Goal: Contribute content: Contribute content

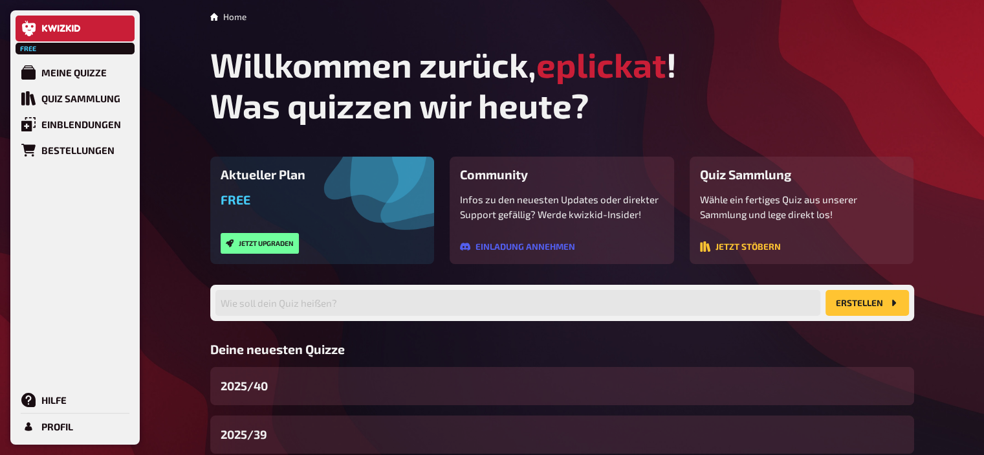
scroll to position [132, 0]
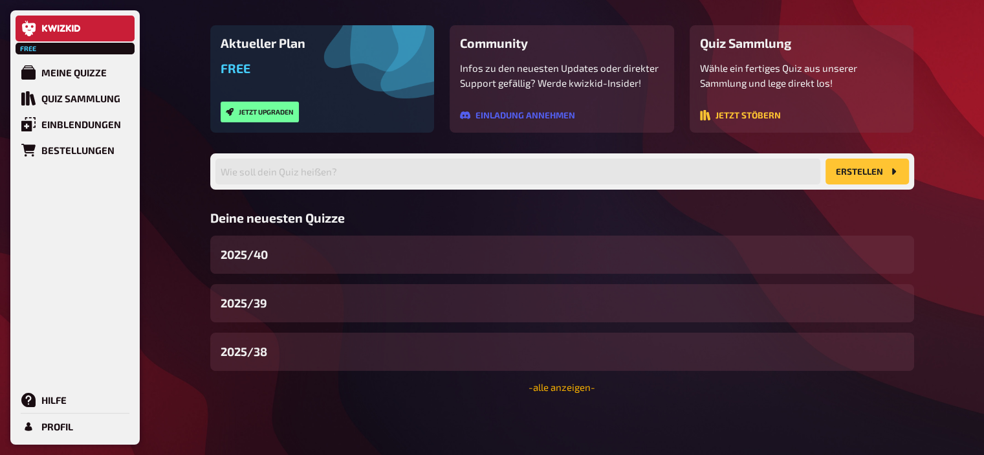
click at [583, 391] on link "- alle anzeigen -" at bounding box center [561, 387] width 67 height 12
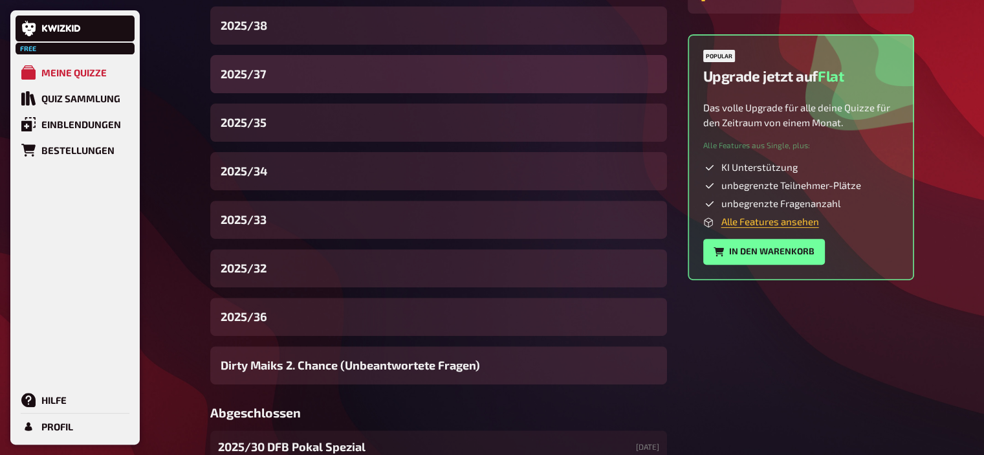
scroll to position [432, 0]
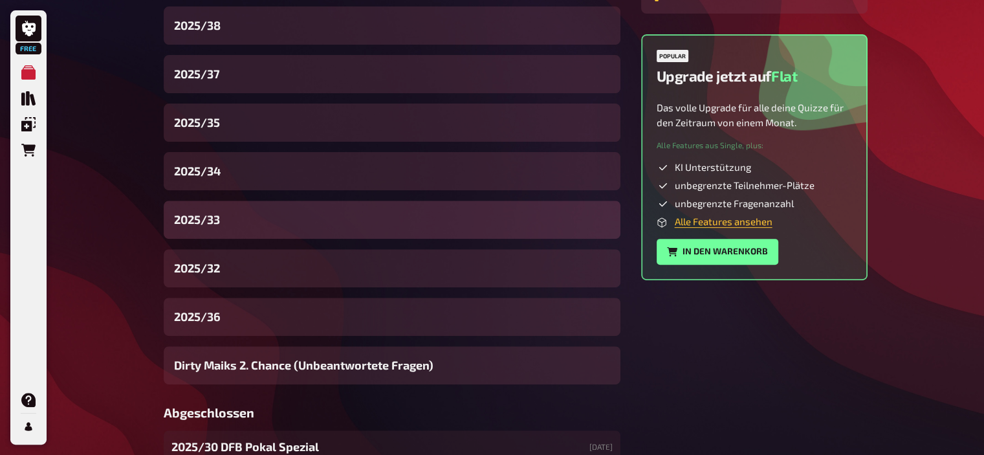
click at [235, 229] on div "2025/33" at bounding box center [392, 220] width 457 height 38
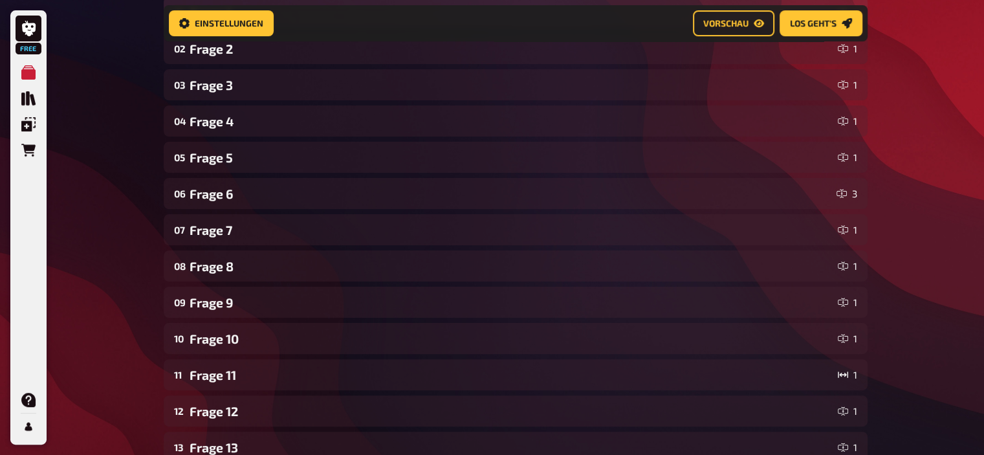
scroll to position [263, 0]
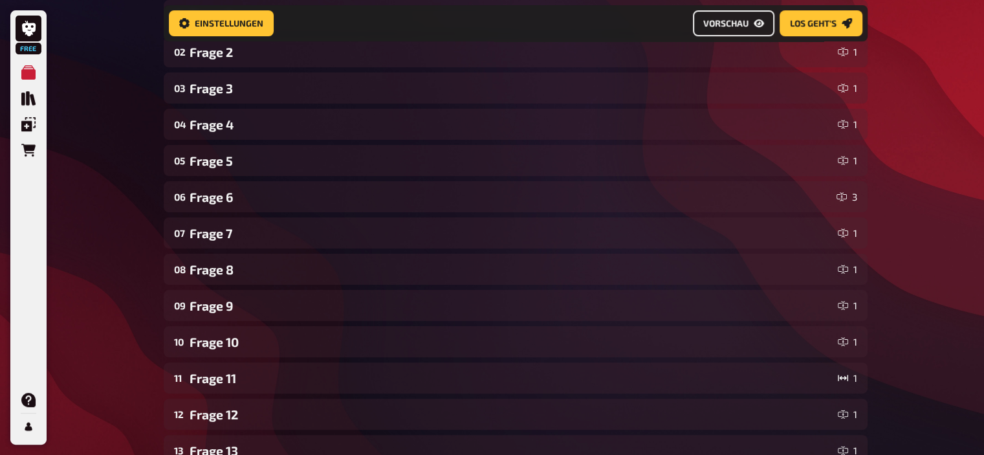
click at [739, 11] on button "Vorschau" at bounding box center [734, 23] width 82 height 26
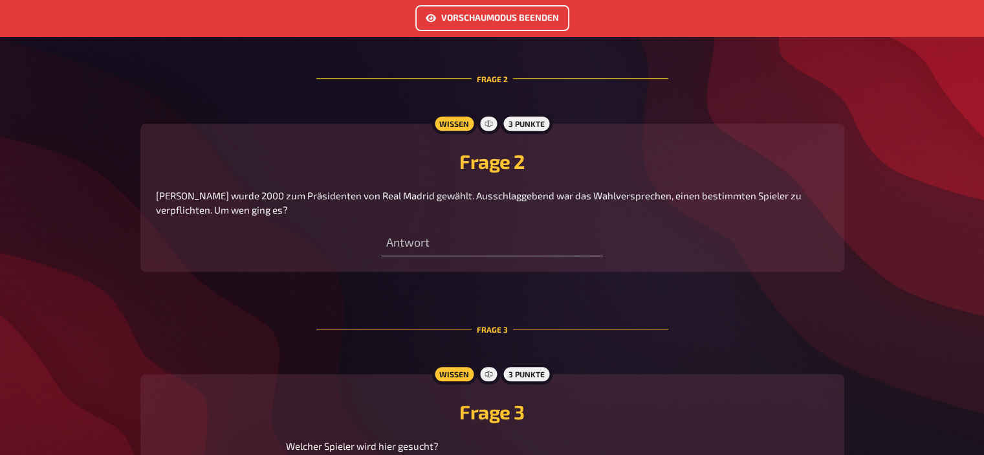
scroll to position [593, 0]
click at [464, 19] on button "Vorschaumodus beenden" at bounding box center [492, 18] width 154 height 26
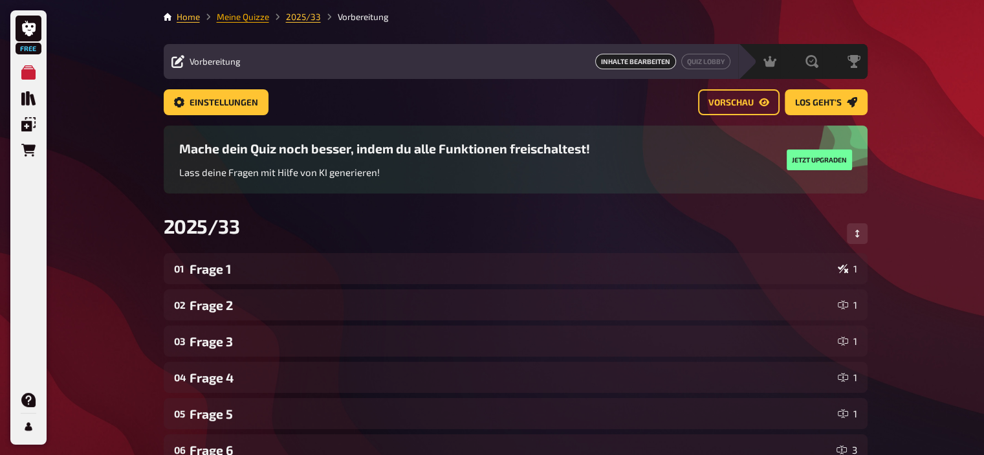
click at [246, 16] on link "Meine Quizze" at bounding box center [243, 17] width 52 height 10
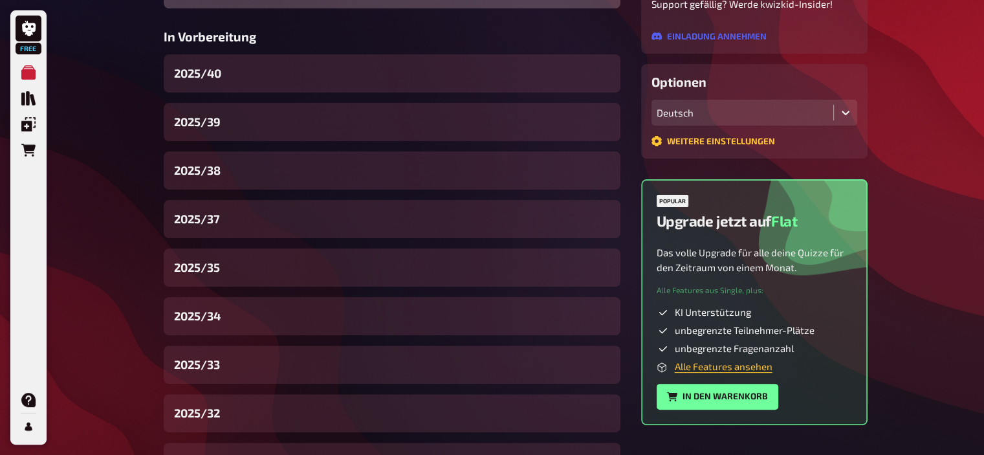
scroll to position [374, 0]
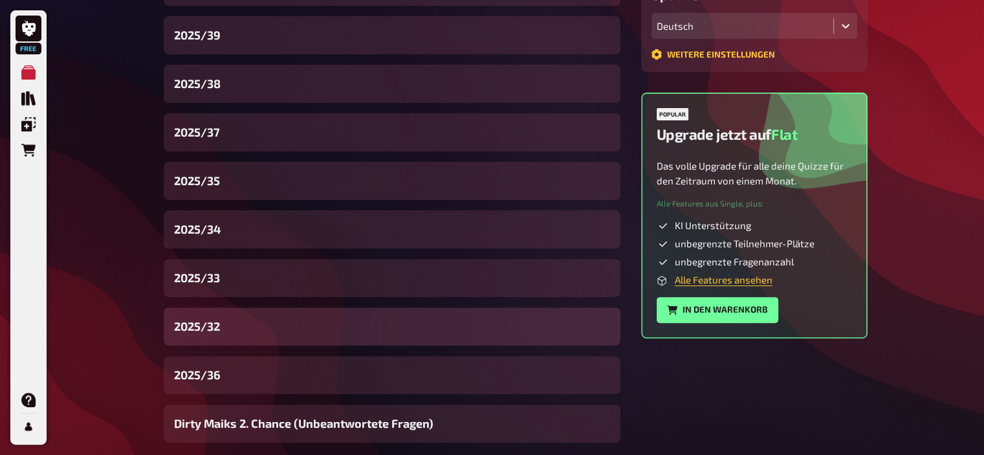
click at [235, 333] on div "2025/32" at bounding box center [392, 326] width 457 height 38
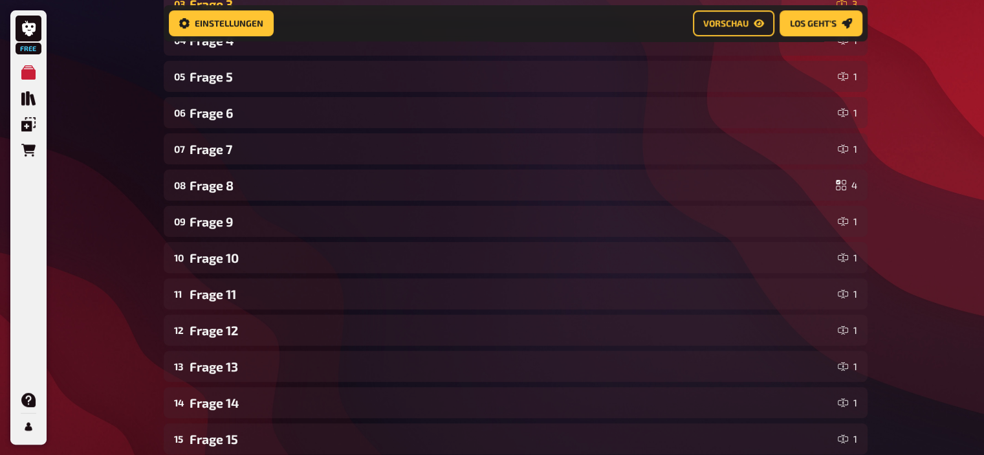
scroll to position [298, 0]
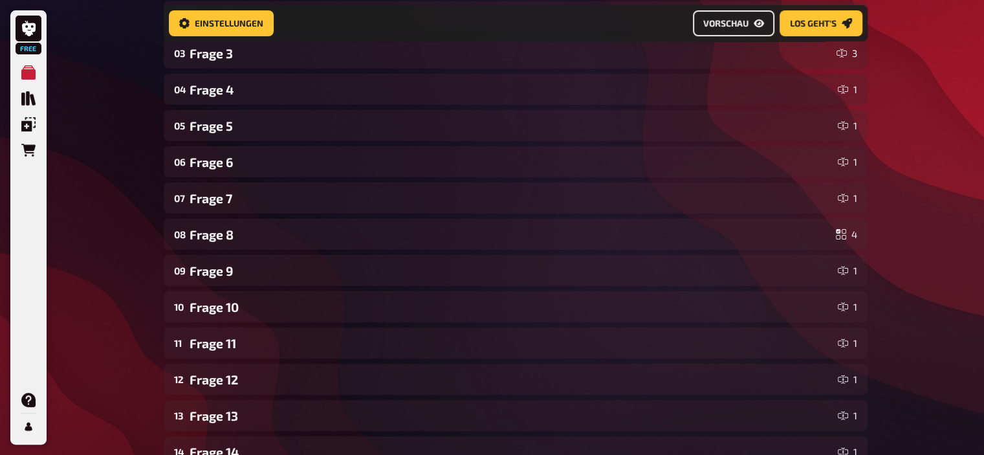
click at [707, 29] on button "Vorschau" at bounding box center [734, 23] width 82 height 26
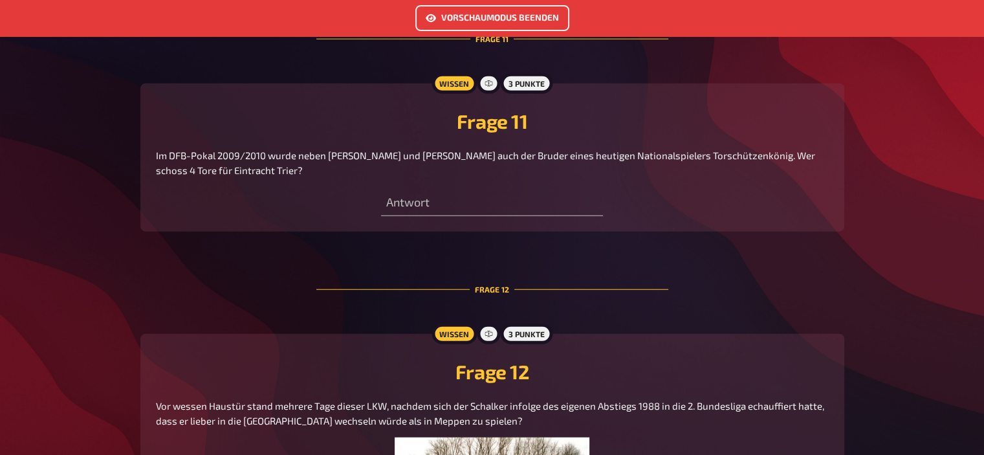
scroll to position [3273, 0]
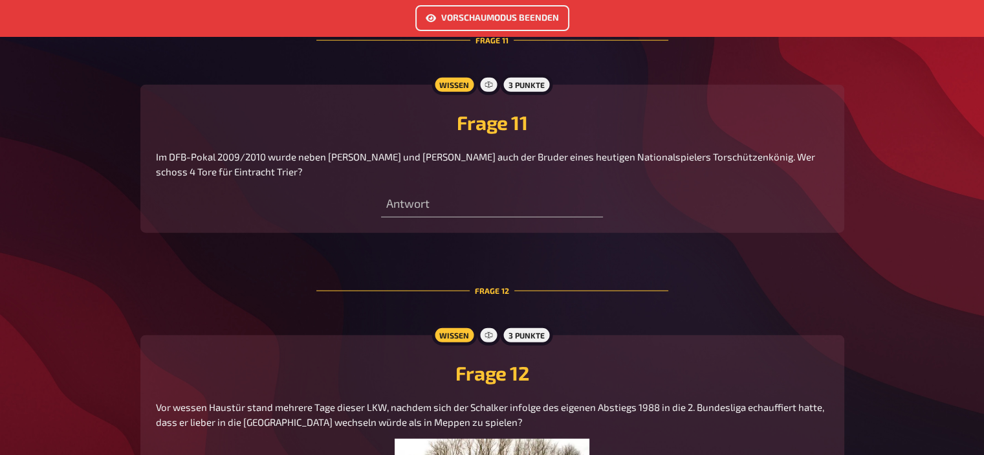
click at [475, 16] on button "Vorschaumodus beenden" at bounding box center [492, 18] width 154 height 26
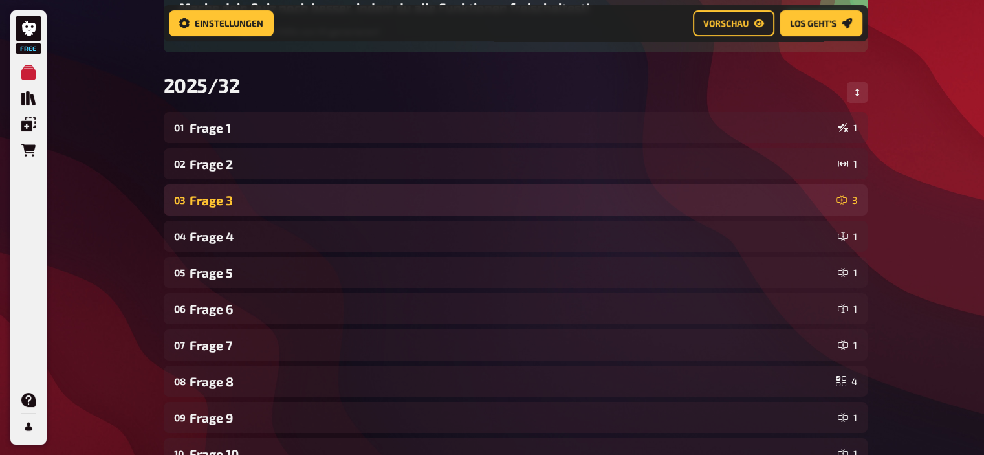
scroll to position [257, 0]
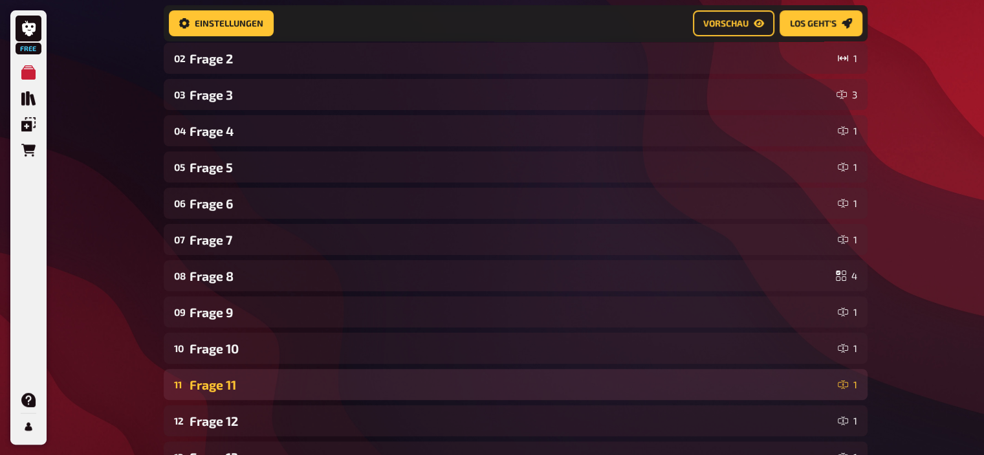
click at [246, 382] on div "Frage 11" at bounding box center [511, 384] width 643 height 15
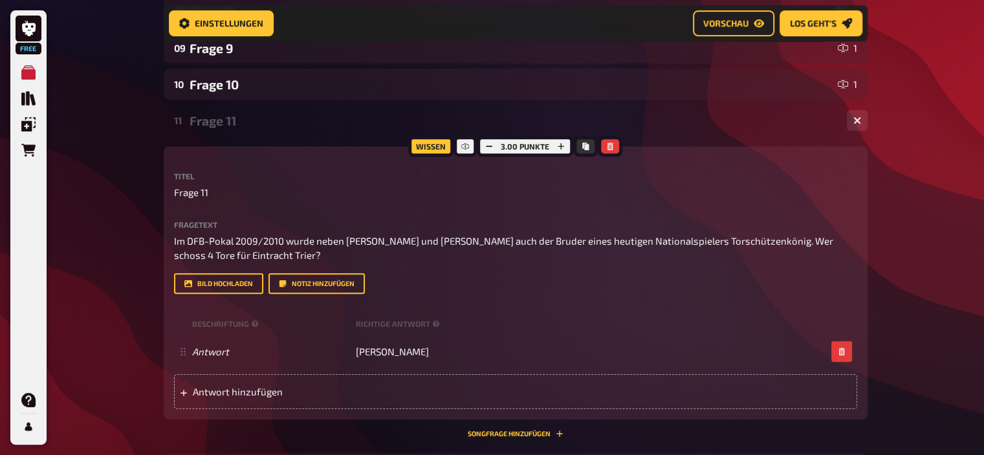
scroll to position [522, 0]
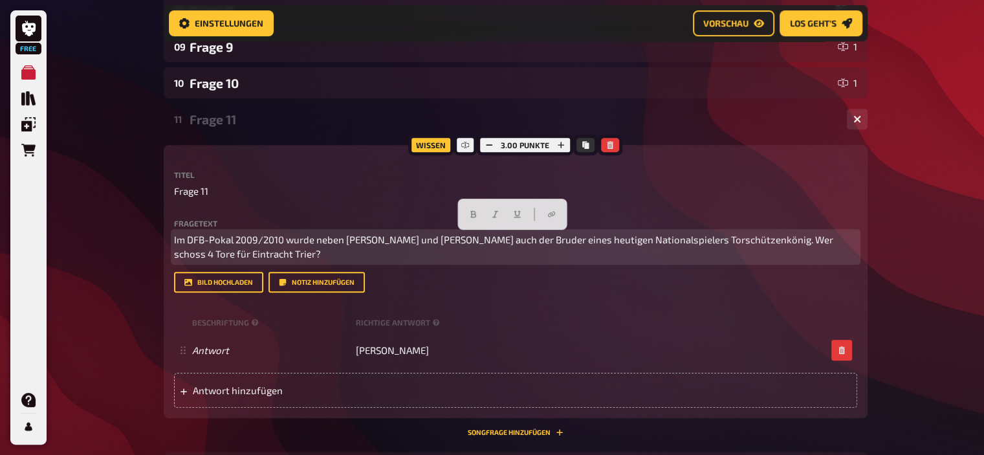
drag, startPoint x: 278, startPoint y: 255, endPoint x: 151, endPoint y: 204, distance: 136.5
click at [151, 204] on div "Free Meine Quizze Quiz Sammlung Einblendungen Bestellungen Hilfe Profil Home Me…" at bounding box center [492, 215] width 984 height 1474
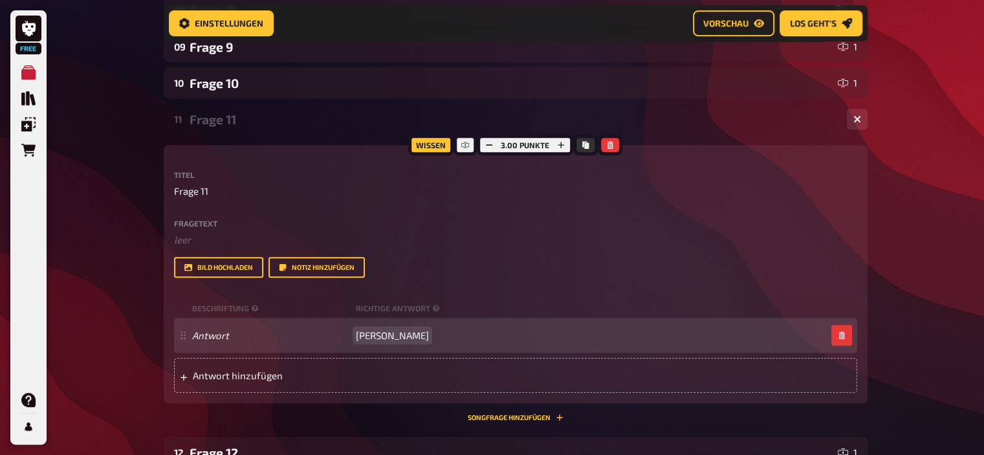
click at [386, 338] on span "Sahr Senesie" at bounding box center [392, 335] width 73 height 12
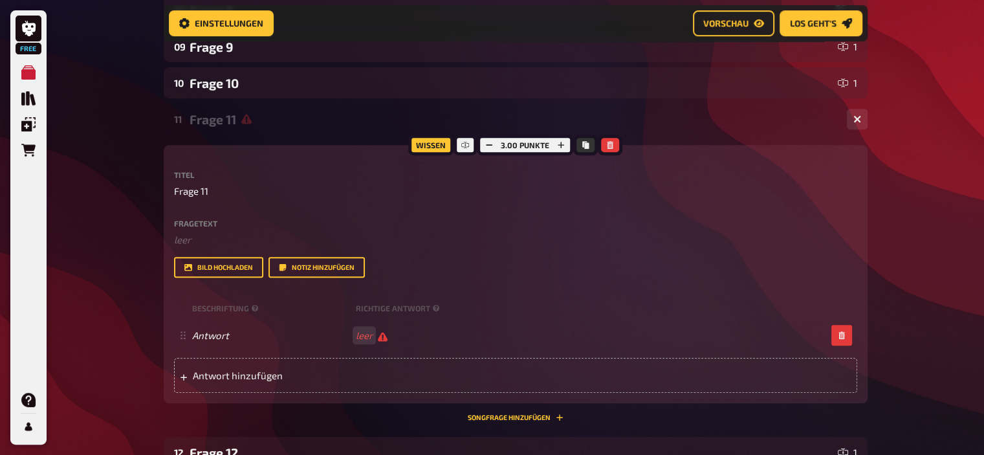
click at [200, 230] on div "Fragetext ﻿ leer Hier hinziehen für Dateiupload" at bounding box center [515, 233] width 683 height 28
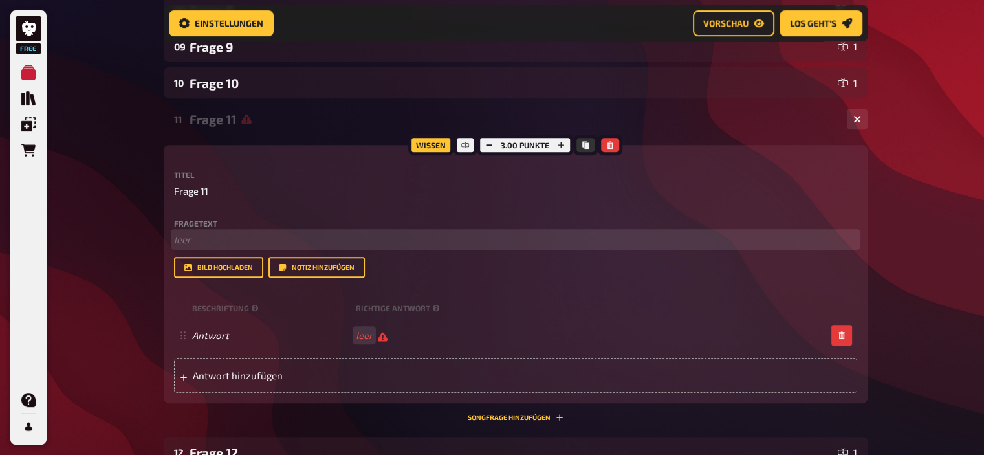
click at [206, 237] on p "﻿ leer" at bounding box center [515, 239] width 683 height 15
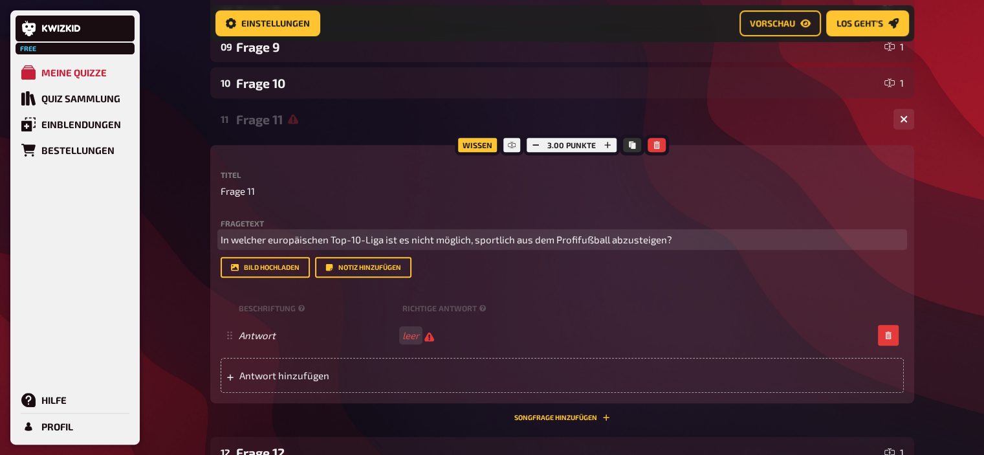
click at [405, 241] on span "In welcher europäischen Top-10-Liga ist es nicht möglich, sportlich aus dem Pro…" at bounding box center [447, 240] width 452 height 12
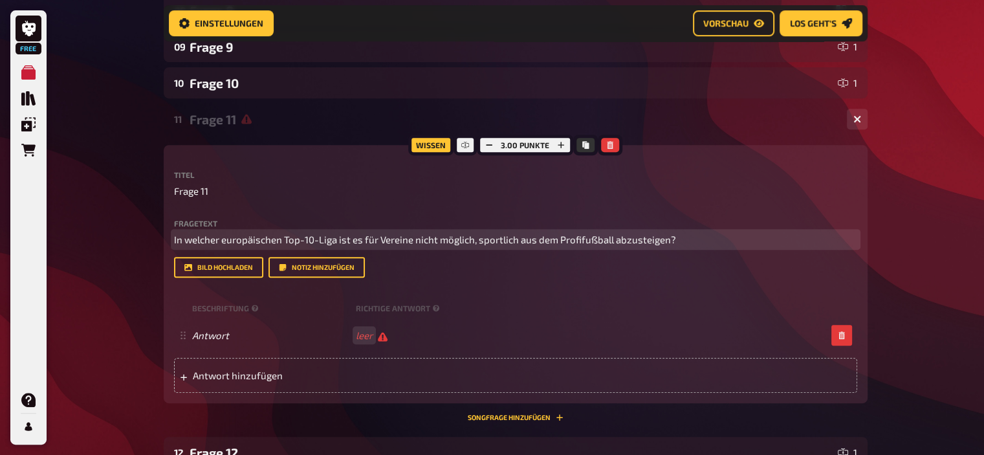
click at [378, 235] on span "In welcher europäischen Top-10-Liga ist es für Vereine nicht möglich, sportlich…" at bounding box center [425, 240] width 502 height 12
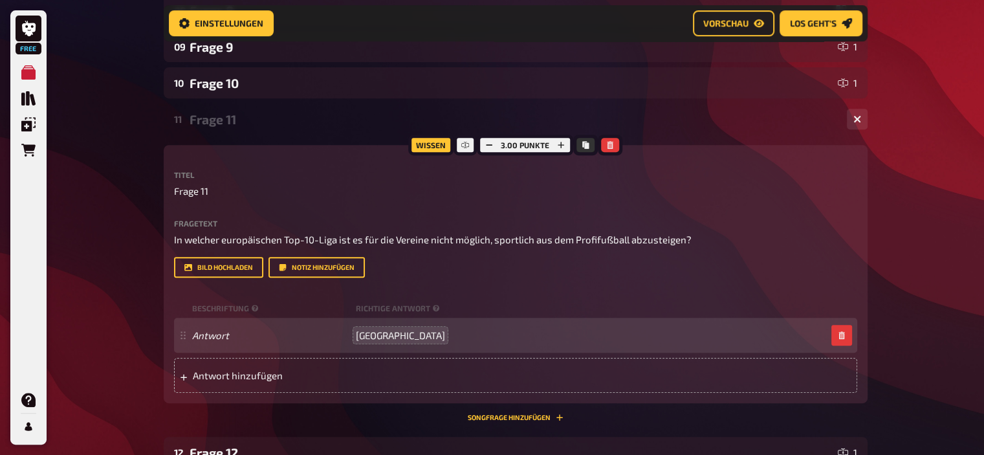
click at [233, 120] on div "Frage 11" at bounding box center [513, 119] width 647 height 15
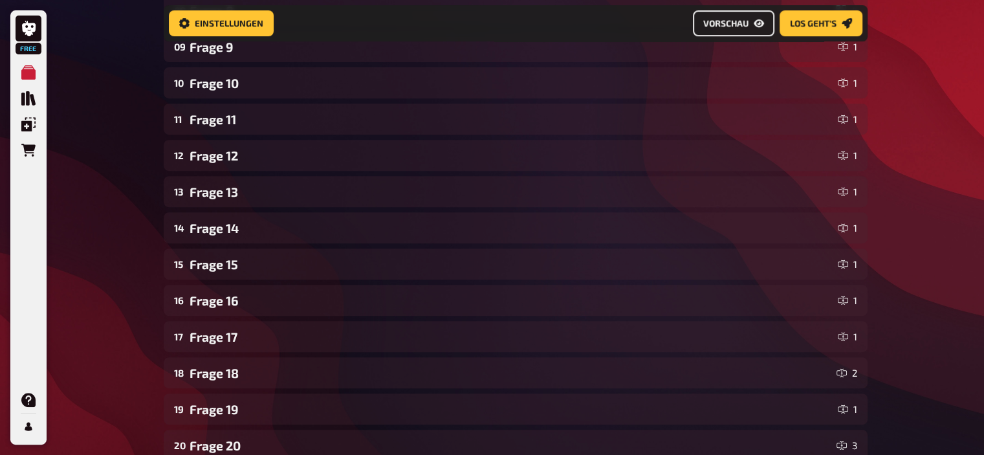
click at [740, 25] on span "Vorschau" at bounding box center [725, 23] width 45 height 9
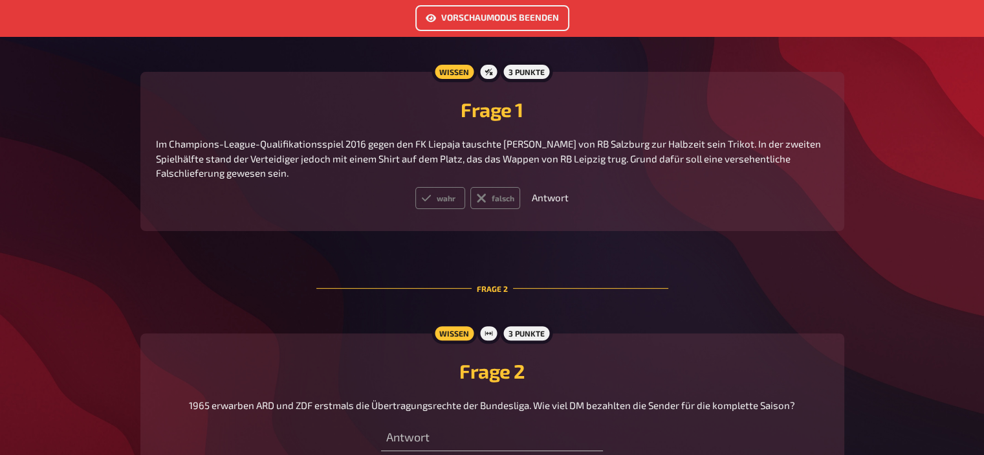
scroll to position [373, 0]
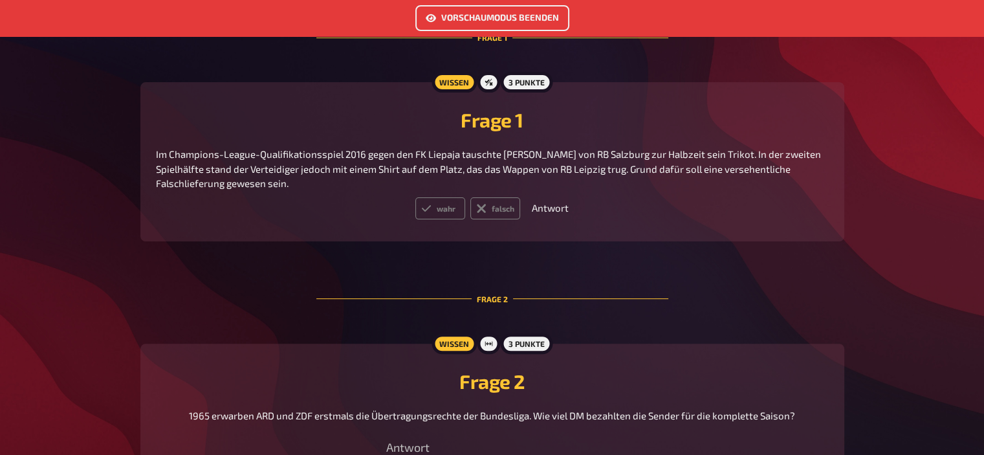
click at [504, 23] on button "Vorschaumodus beenden" at bounding box center [492, 18] width 154 height 26
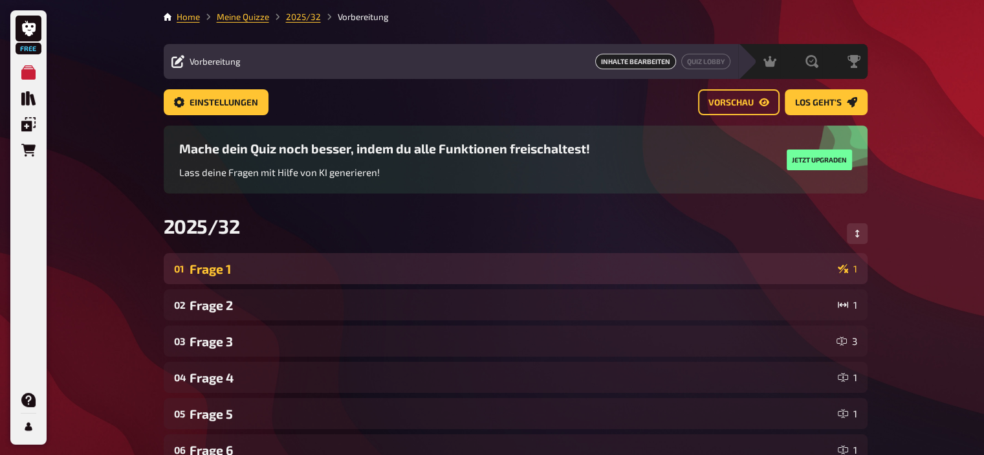
click at [272, 270] on div "Frage 1" at bounding box center [511, 268] width 643 height 15
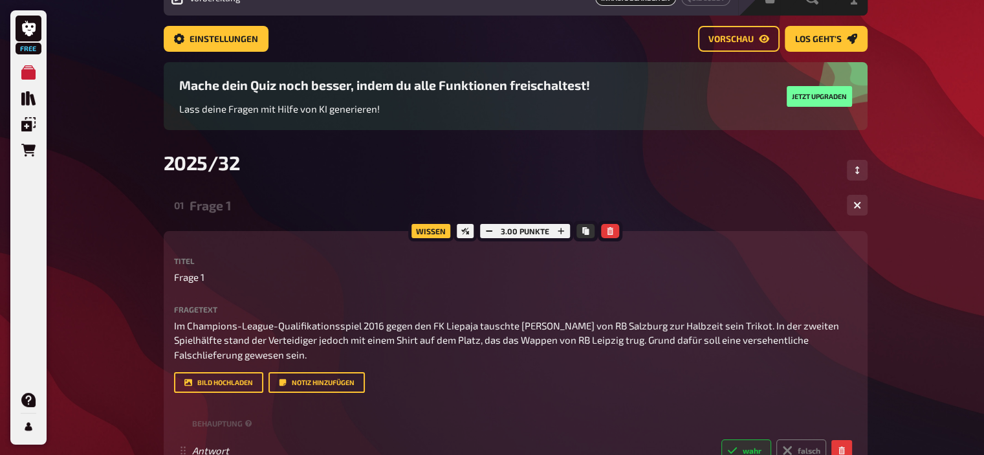
scroll to position [70, 0]
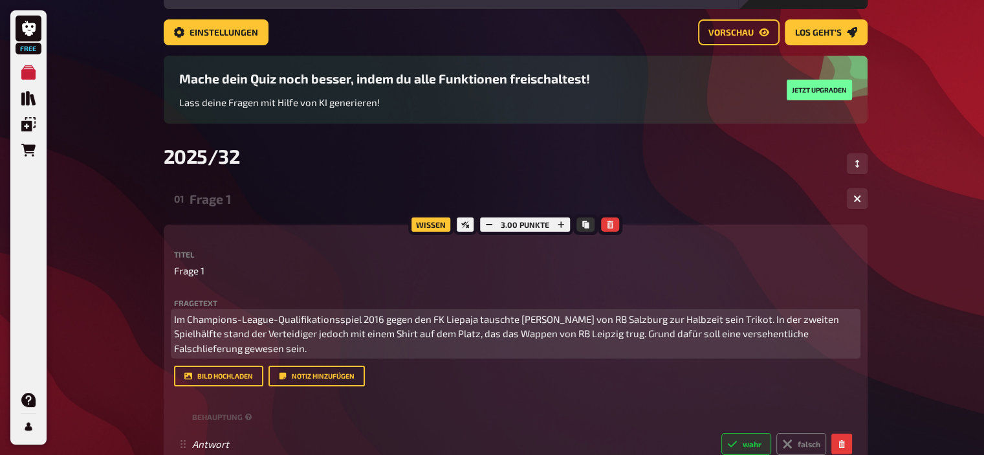
click at [340, 349] on p "Im Champions-League-Qualifikationsspiel 2016 gegen den FK Liepaja tauschte Andr…" at bounding box center [515, 334] width 683 height 44
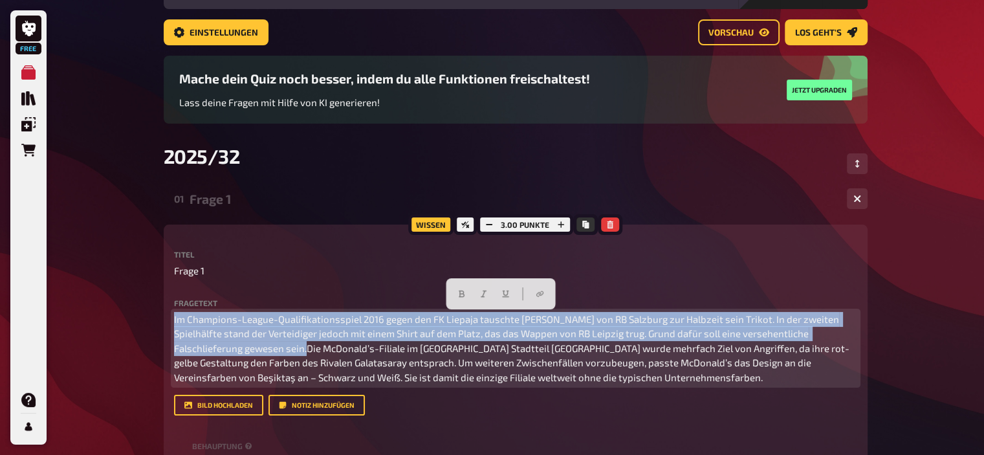
drag, startPoint x: 305, startPoint y: 349, endPoint x: 68, endPoint y: 272, distance: 249.6
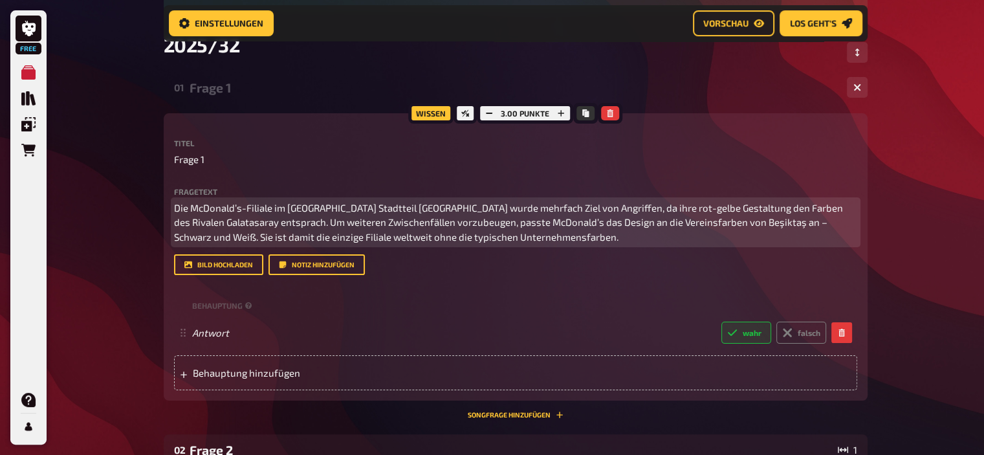
scroll to position [191, 0]
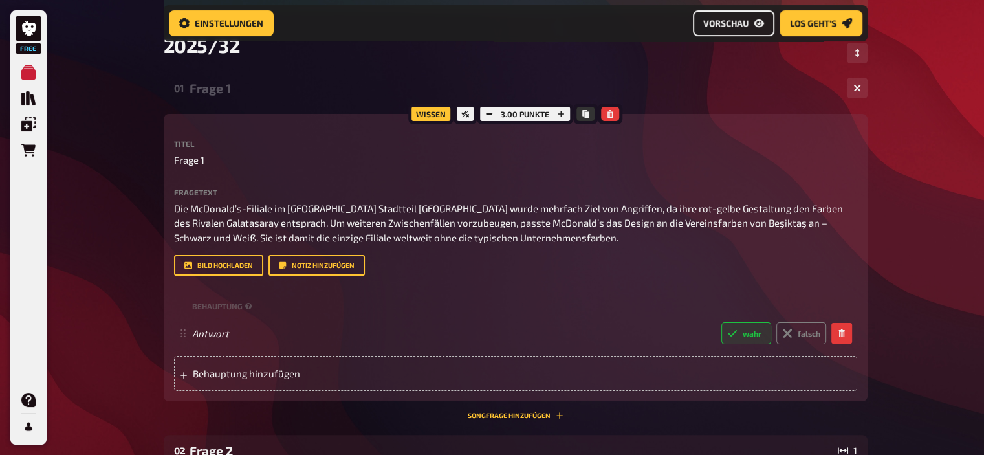
click at [720, 27] on span "Vorschau" at bounding box center [725, 23] width 45 height 9
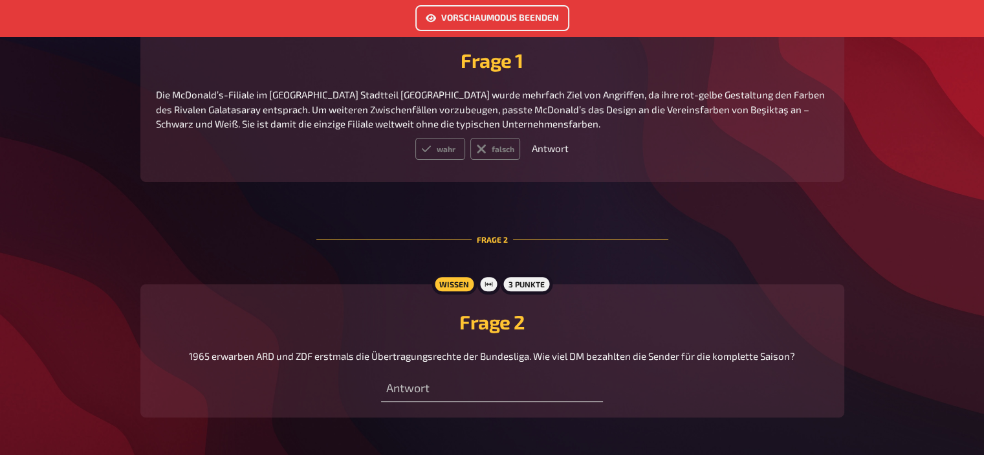
scroll to position [432, 0]
drag, startPoint x: 177, startPoint y: 126, endPoint x: 763, endPoint y: 109, distance: 586.3
click at [763, 109] on span "Die McDonald’s-Filiale im Istanbuler Stadtteil Beşiktaş wurde mehrfach Ziel von…" at bounding box center [491, 109] width 671 height 41
click at [509, 19] on button "Vorschaumodus beenden" at bounding box center [492, 18] width 154 height 26
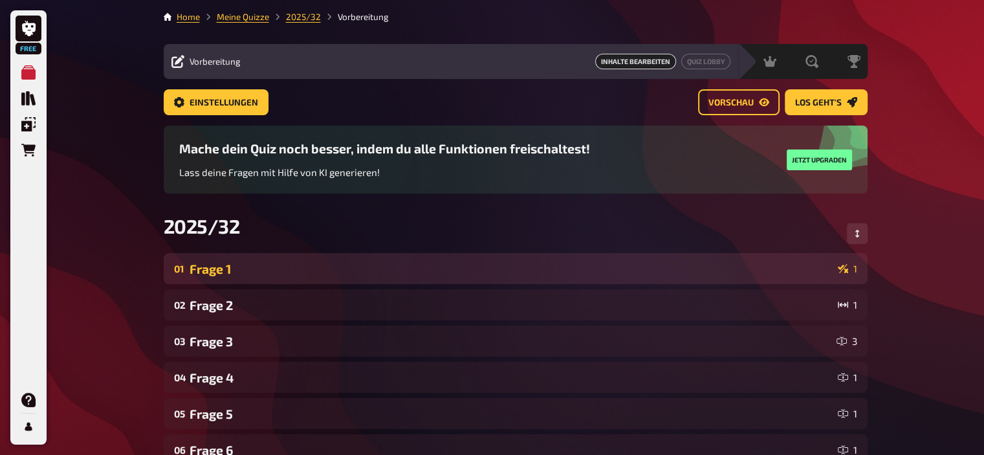
click at [274, 270] on div "Frage 1" at bounding box center [511, 268] width 643 height 15
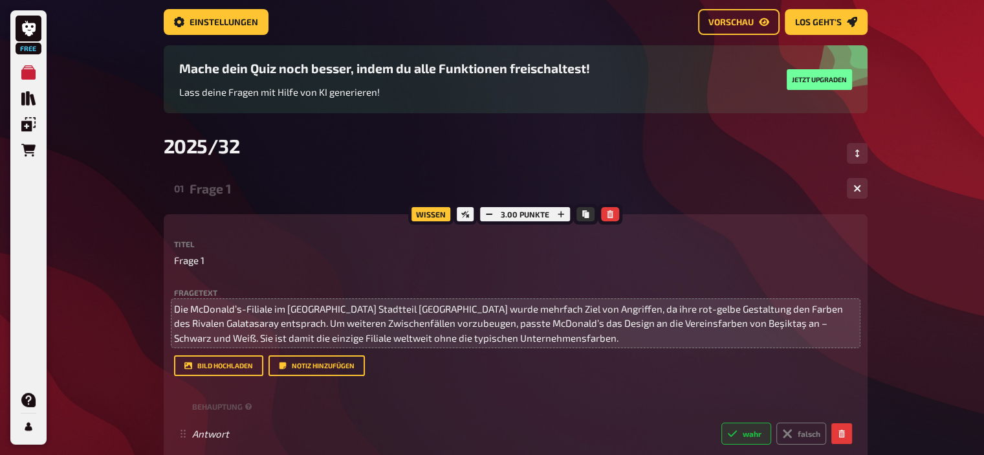
scroll to position [82, 0]
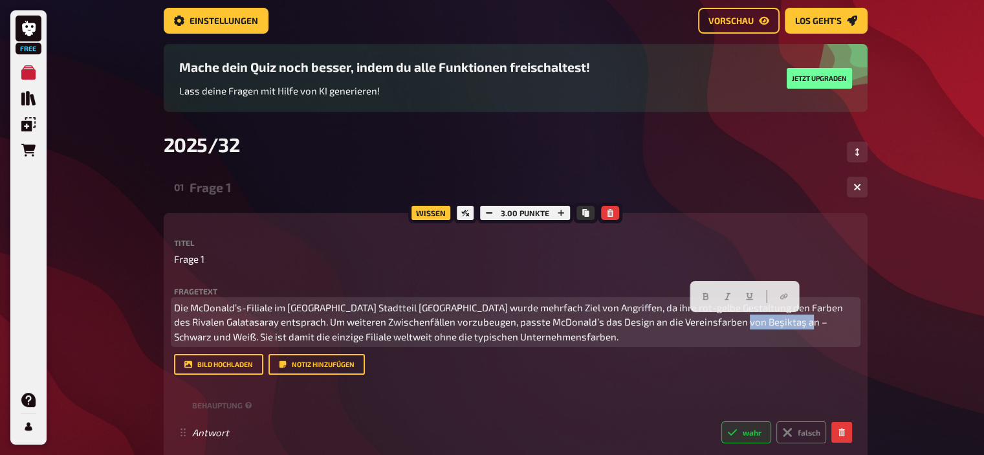
drag, startPoint x: 711, startPoint y: 321, endPoint x: 782, endPoint y: 324, distance: 71.2
click at [782, 324] on span "Die McDonald’s-Filiale im Istanbuler Stadtteil Beşiktaş wurde mehrfach Ziel von…" at bounding box center [509, 321] width 671 height 41
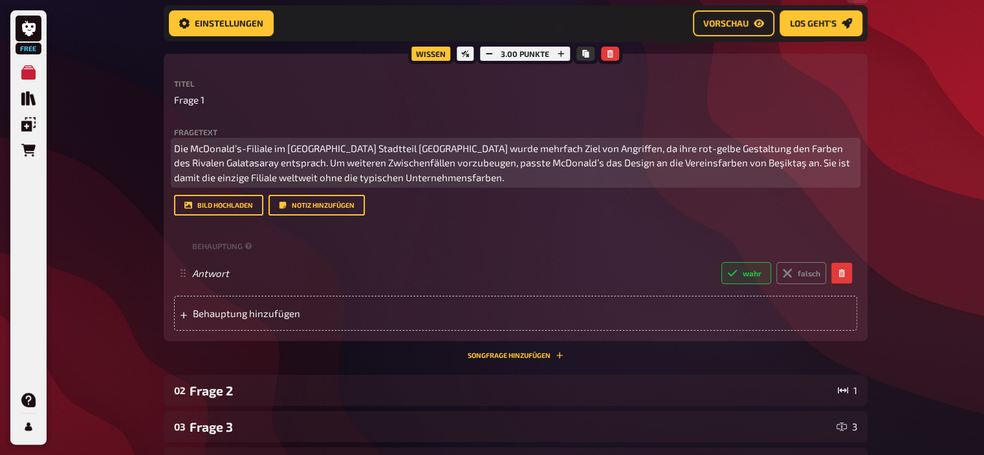
scroll to position [261, 0]
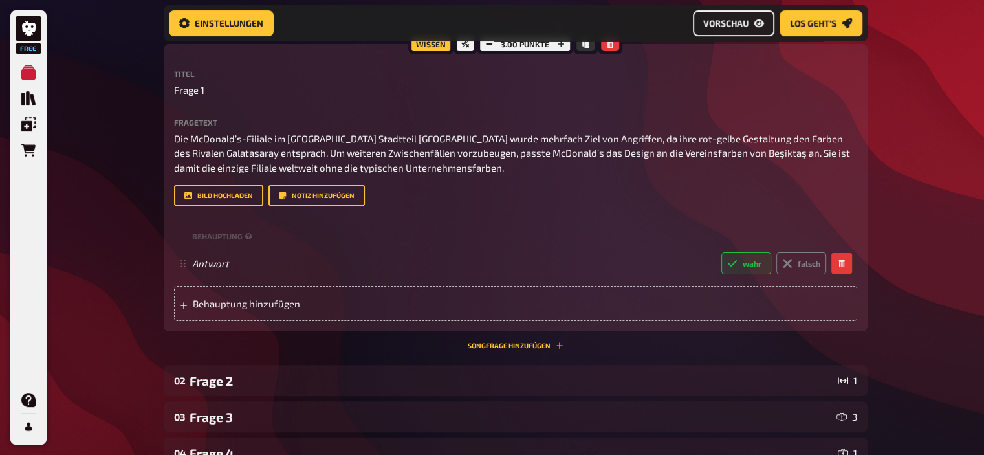
click at [743, 19] on span "Vorschau" at bounding box center [725, 23] width 45 height 9
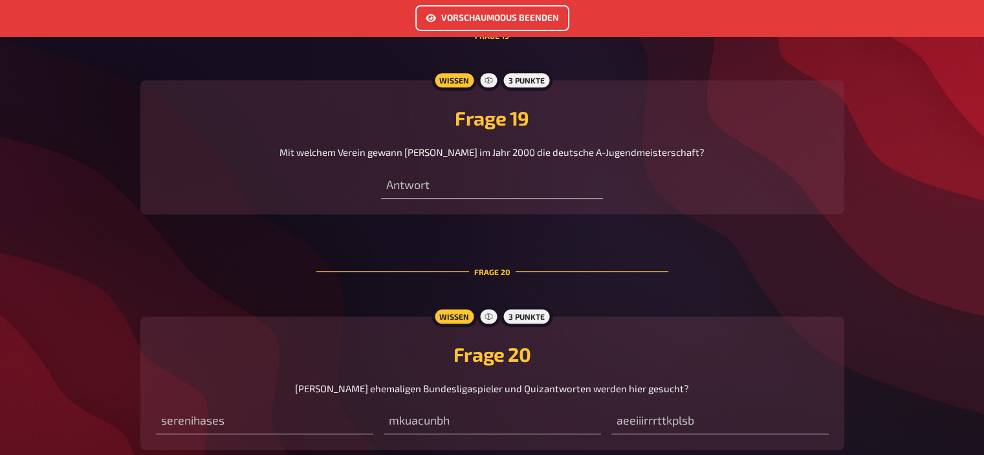
scroll to position [5722, 0]
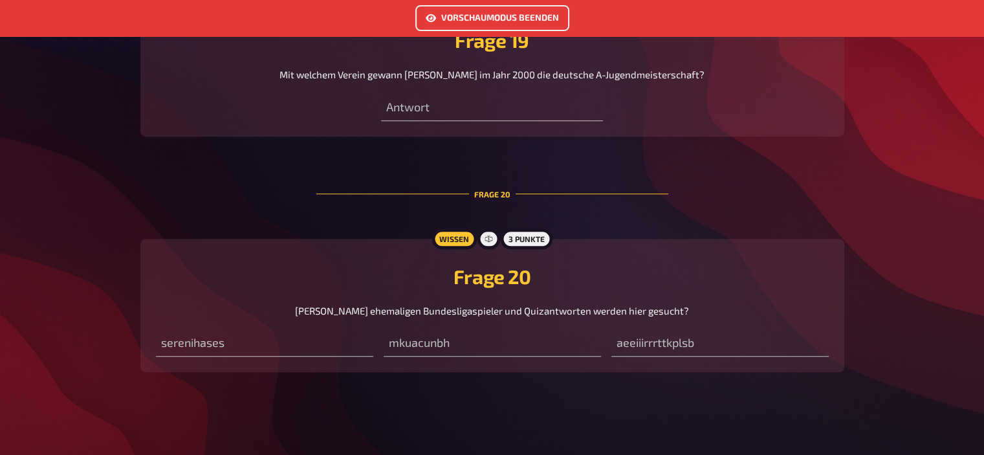
click at [512, 12] on button "Vorschaumodus beenden" at bounding box center [492, 18] width 154 height 26
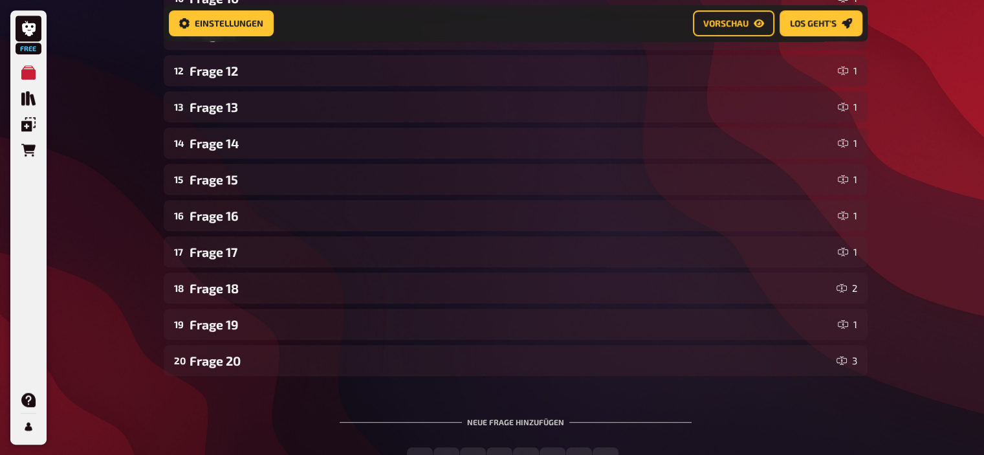
scroll to position [708, 0]
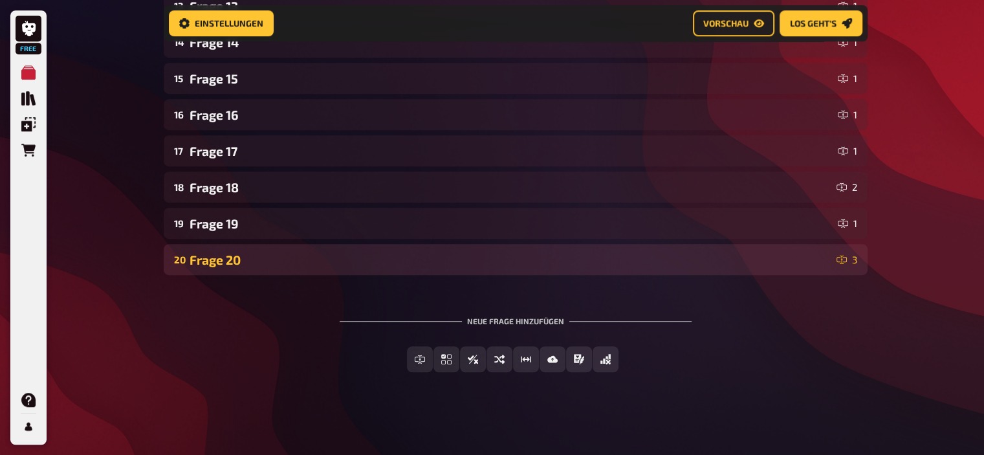
click at [317, 260] on div "Frage 20" at bounding box center [511, 259] width 642 height 15
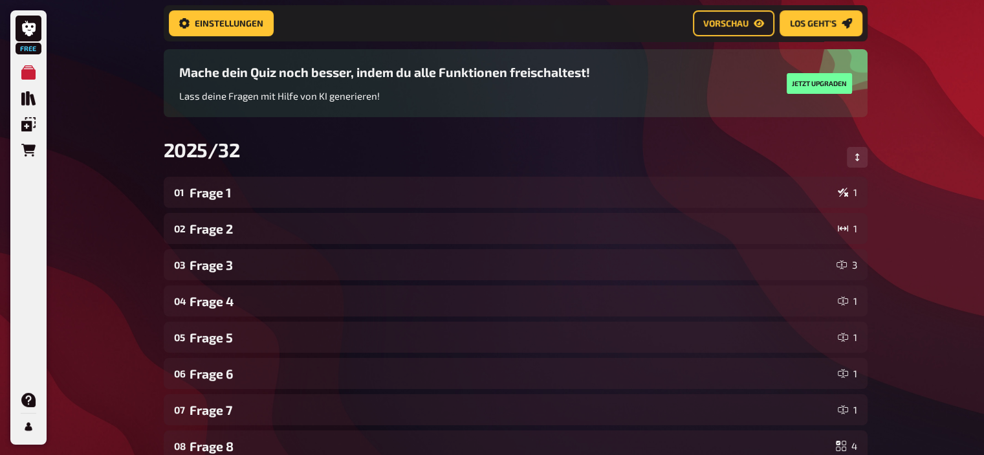
scroll to position [86, 0]
click at [747, 29] on button "Vorschau" at bounding box center [734, 23] width 82 height 26
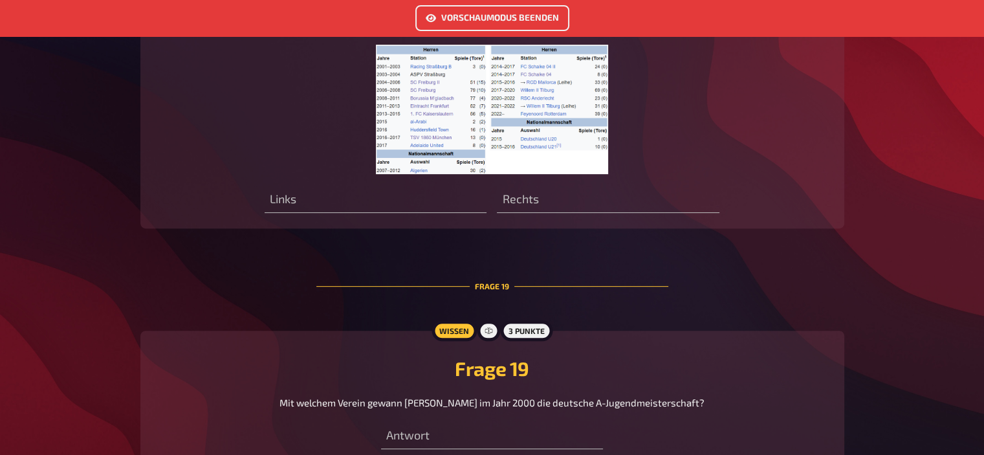
scroll to position [5390, 0]
click at [489, 19] on button "Vorschaumodus beenden" at bounding box center [492, 18] width 154 height 26
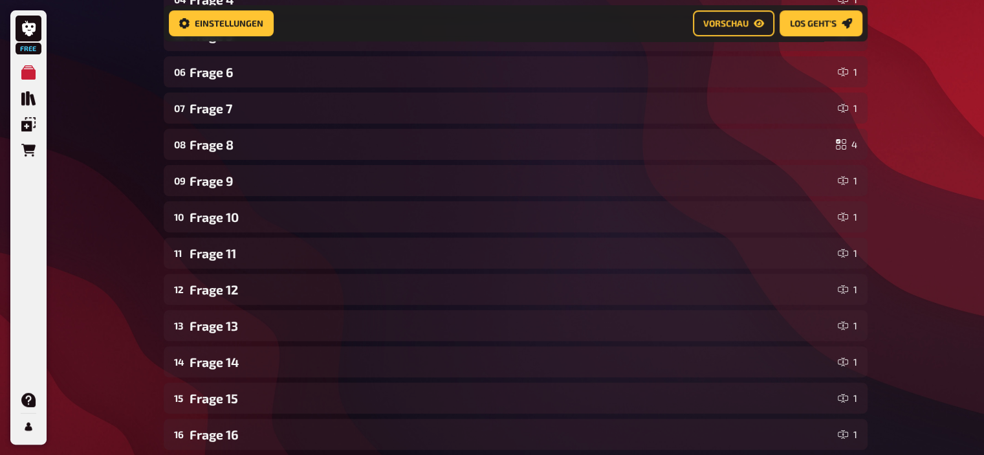
scroll to position [402, 0]
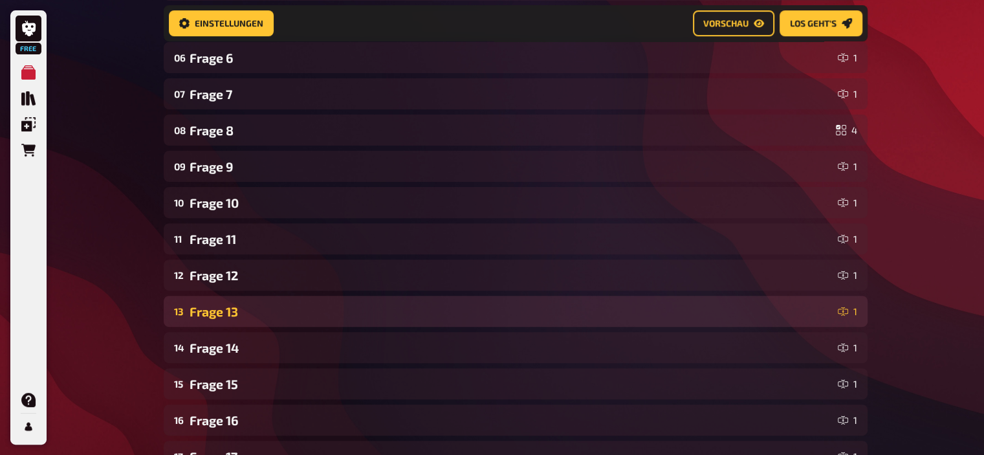
click at [214, 314] on div "Frage 13" at bounding box center [511, 311] width 643 height 15
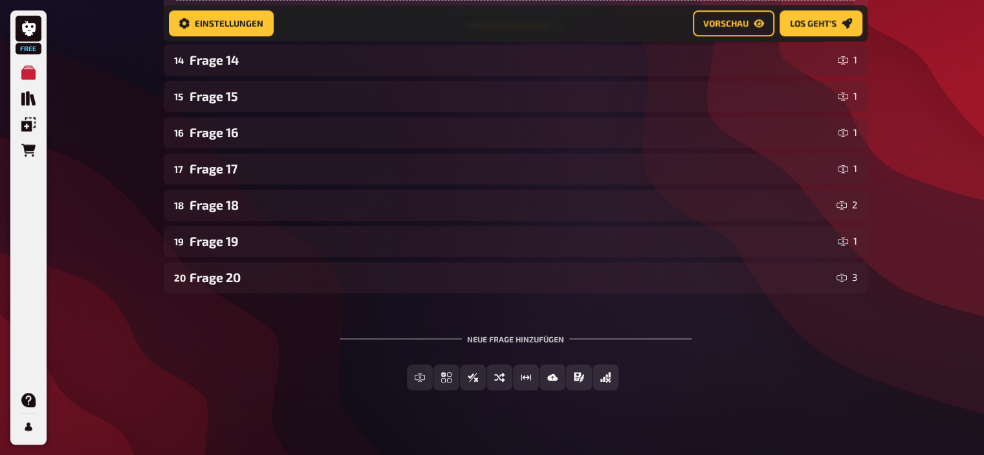
scroll to position [1019, 0]
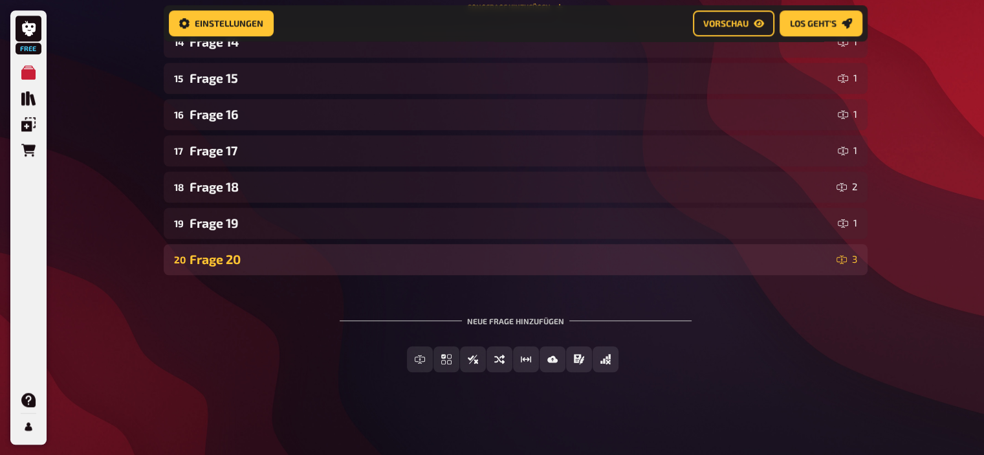
click at [329, 263] on div "Frage 20" at bounding box center [511, 259] width 642 height 15
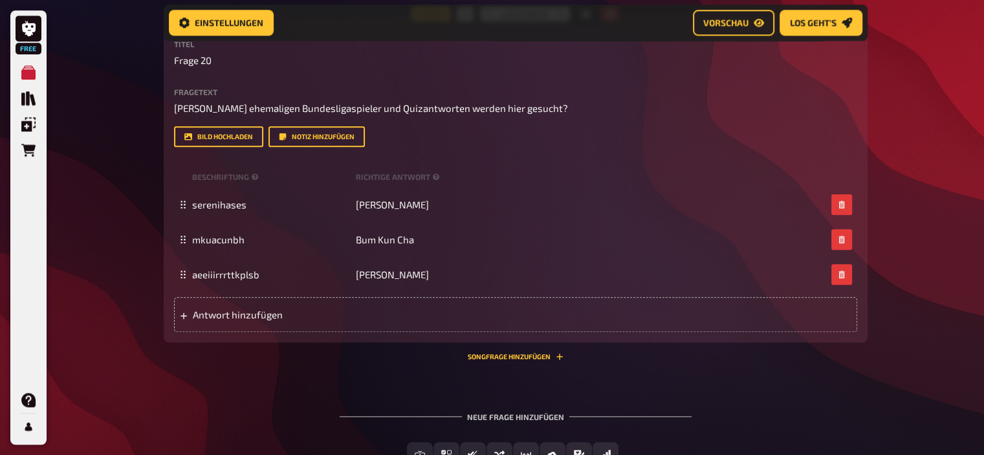
scroll to position [1299, 0]
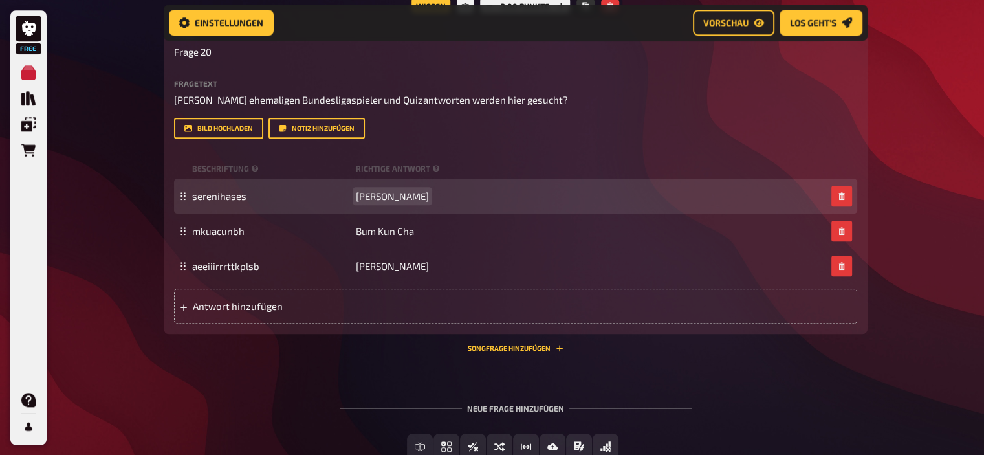
click at [387, 193] on span "Sahr Senesie" at bounding box center [392, 196] width 73 height 12
click at [219, 191] on span "serenihases" at bounding box center [219, 196] width 54 height 12
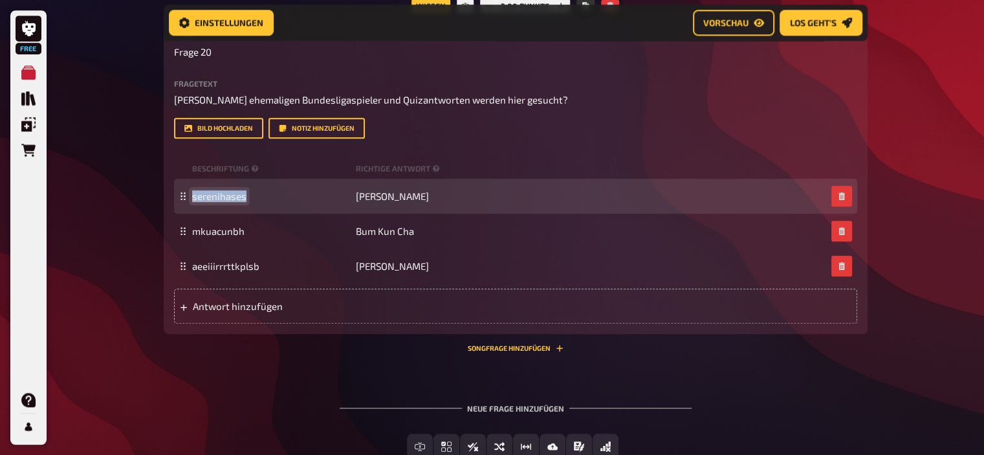
click at [219, 191] on span "serenihases" at bounding box center [219, 196] width 54 height 12
paste span
click at [391, 199] on span "Sahr Senesie" at bounding box center [392, 196] width 73 height 12
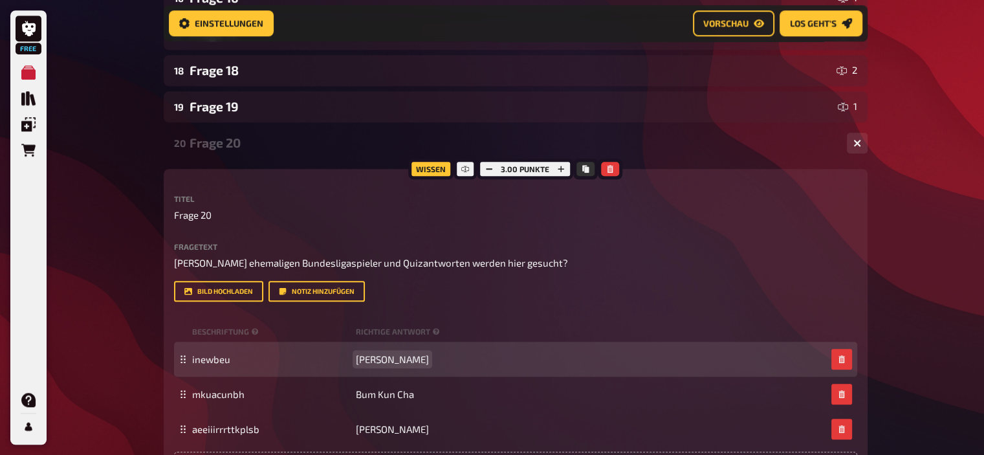
scroll to position [1133, 0]
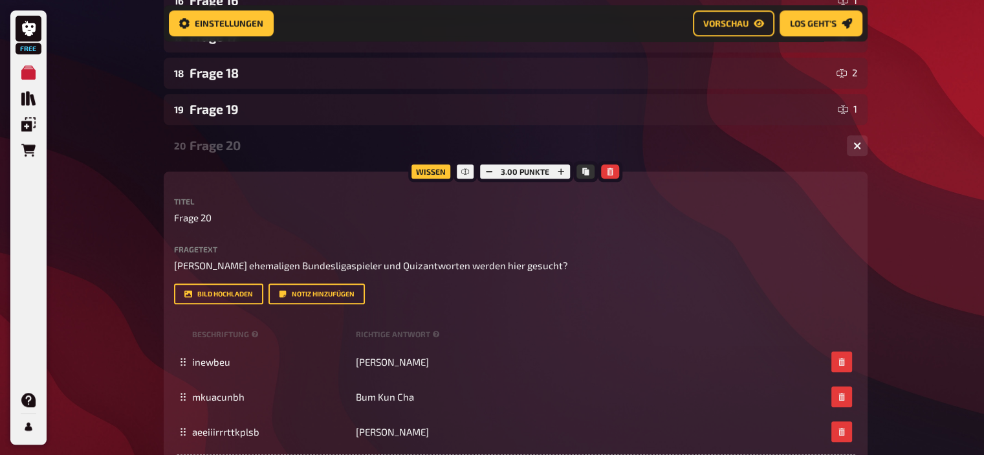
click at [238, 149] on div "Frage 20" at bounding box center [513, 145] width 647 height 15
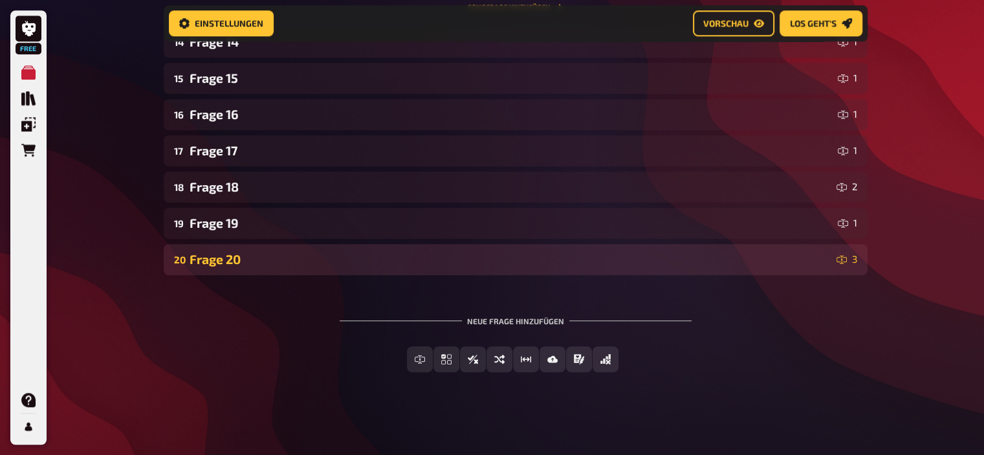
scroll to position [1019, 0]
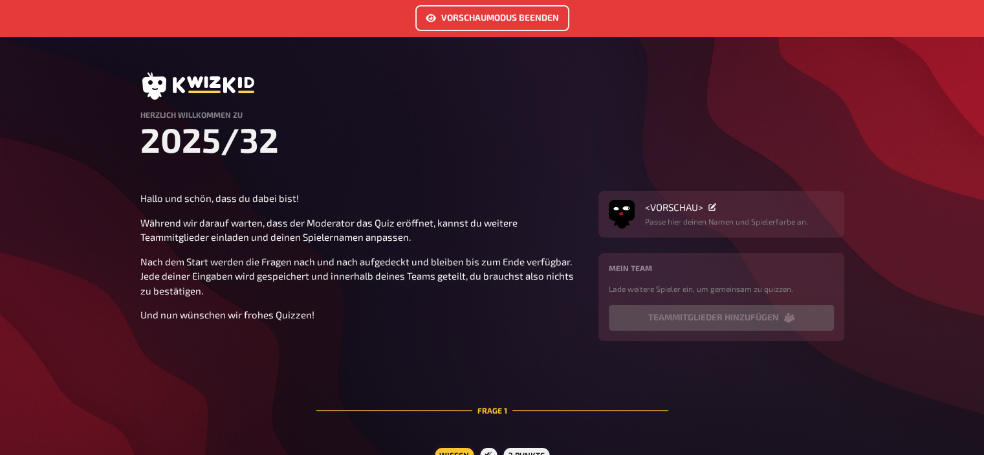
click at [472, 14] on button "Vorschaumodus beenden" at bounding box center [492, 18] width 154 height 26
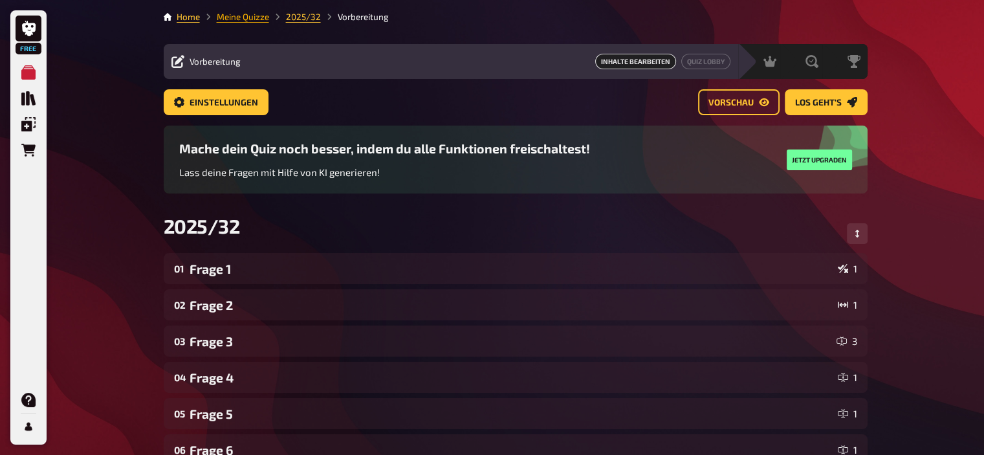
click at [233, 16] on link "Meine Quizze" at bounding box center [243, 17] width 52 height 10
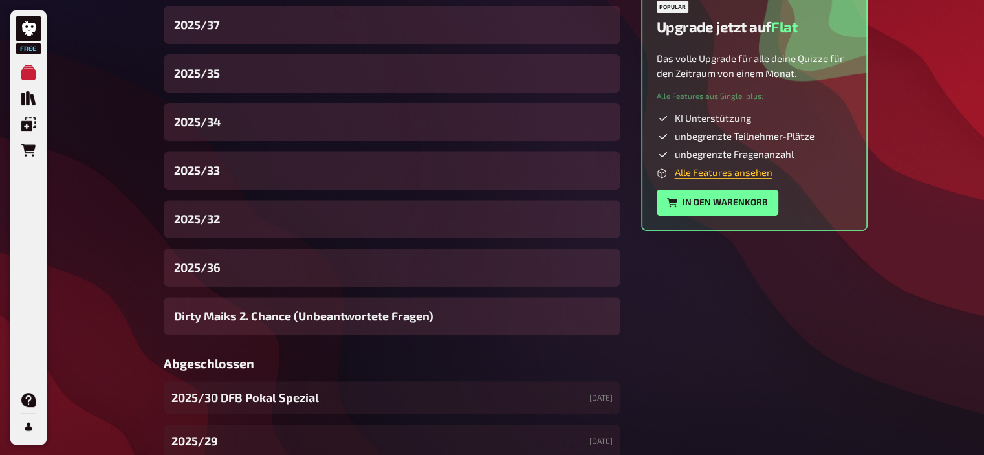
scroll to position [494, 0]
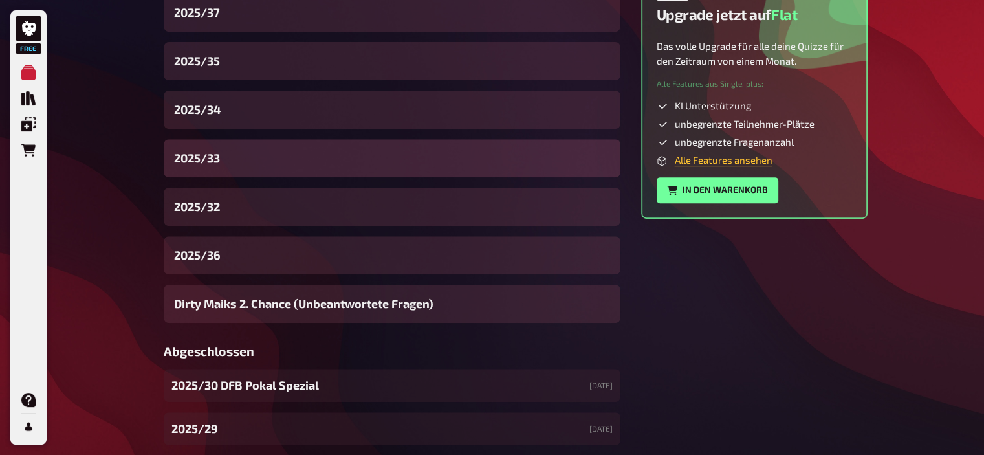
click at [238, 152] on div "2025/33" at bounding box center [392, 158] width 457 height 38
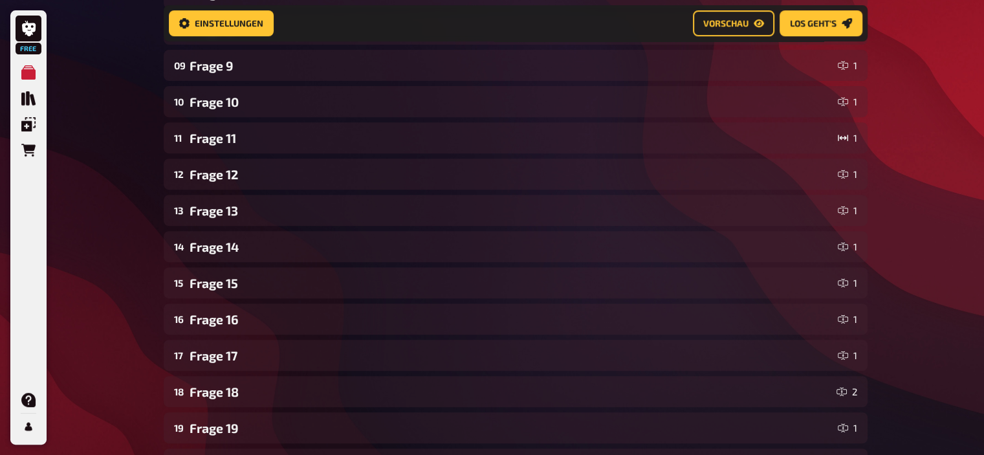
scroll to position [708, 0]
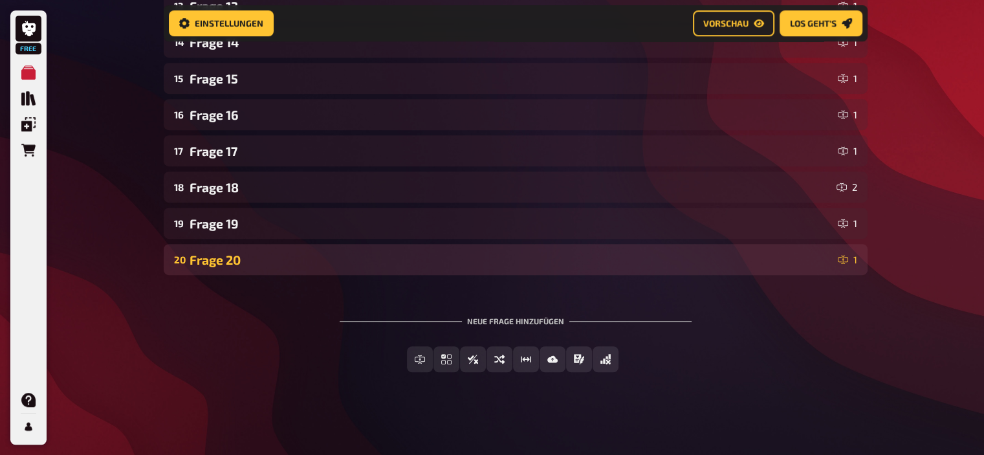
click at [282, 254] on div "Frage 20" at bounding box center [511, 259] width 643 height 15
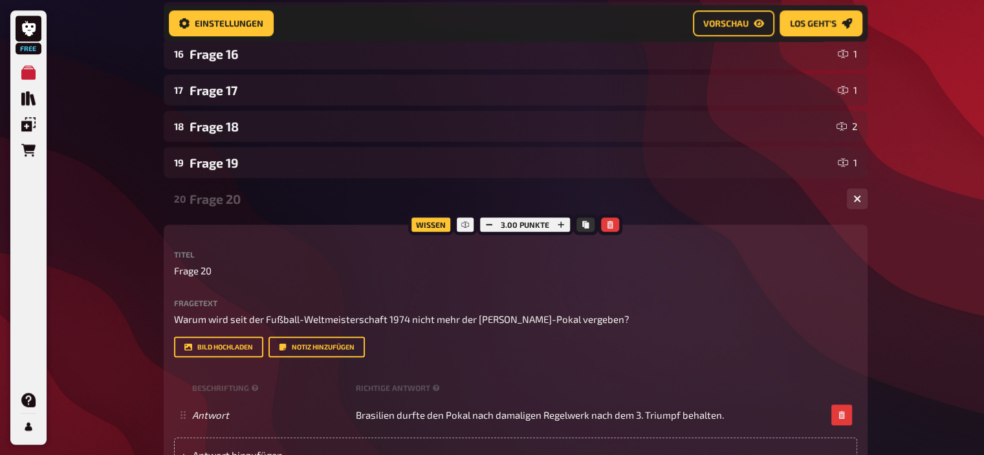
scroll to position [767, 0]
click at [225, 199] on div "Frage 20" at bounding box center [513, 200] width 647 height 15
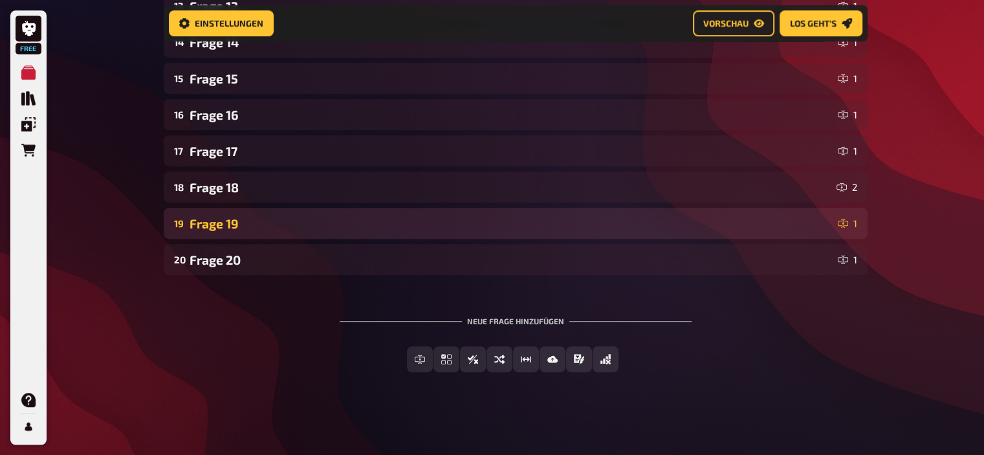
click at [223, 216] on div "Frage 19" at bounding box center [511, 223] width 643 height 15
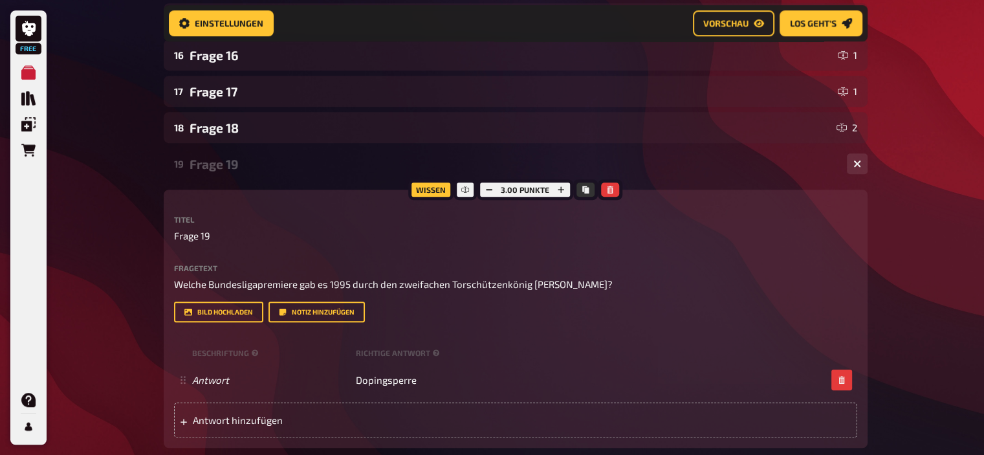
click at [223, 215] on label "Titel" at bounding box center [515, 219] width 683 height 8
click at [215, 157] on div "Frage 19" at bounding box center [513, 164] width 647 height 15
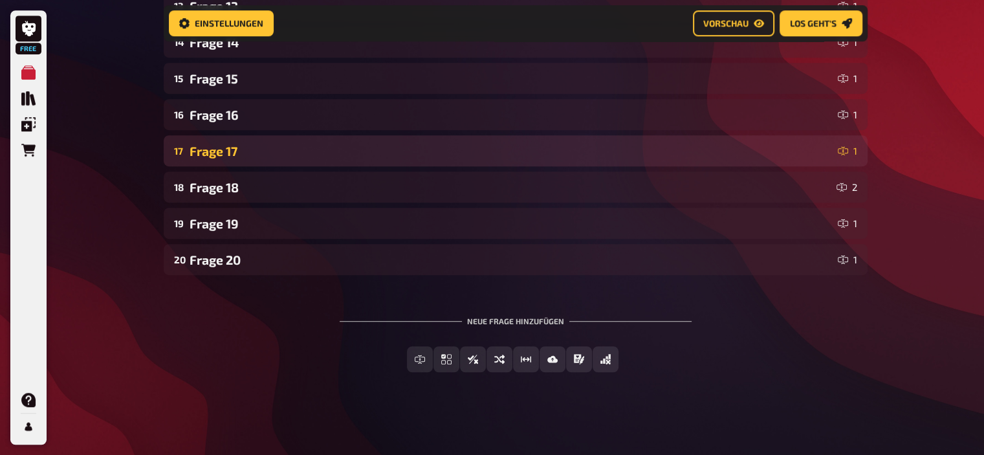
click at [225, 155] on div "Frage 17" at bounding box center [511, 151] width 643 height 15
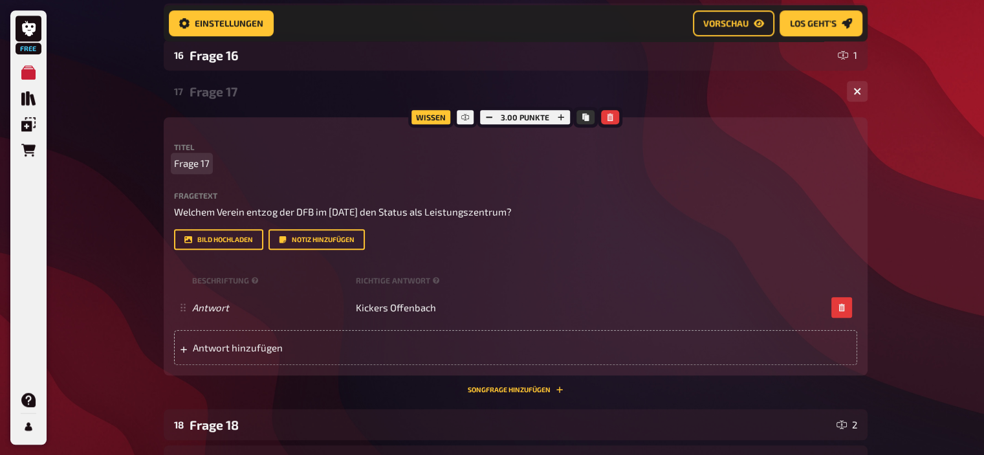
click at [225, 155] on div "Titel Frage 17" at bounding box center [515, 157] width 683 height 28
click at [206, 87] on div "Frage 17" at bounding box center [513, 91] width 647 height 15
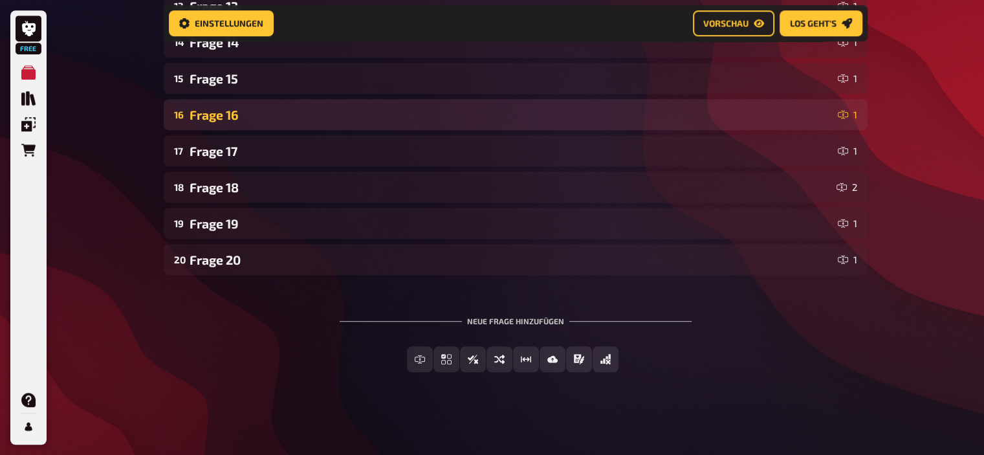
scroll to position [708, 0]
click at [241, 118] on div "Frage 16" at bounding box center [511, 114] width 643 height 15
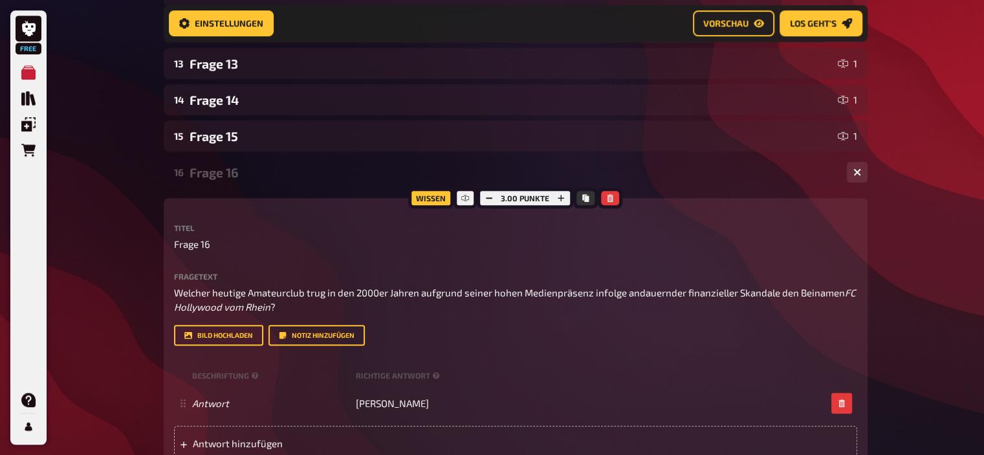
scroll to position [649, 0]
click at [232, 172] on div "Frage 16" at bounding box center [513, 173] width 647 height 15
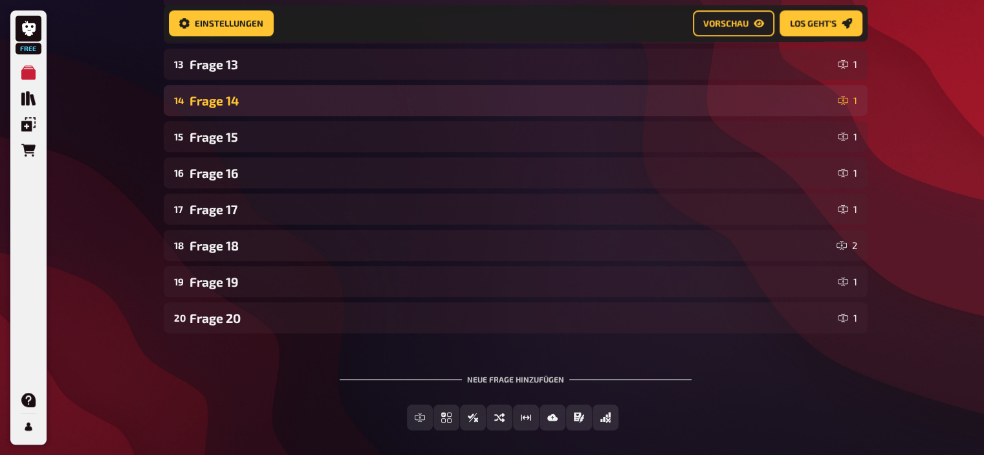
click at [230, 110] on div "14 Frage 14 1" at bounding box center [516, 100] width 704 height 31
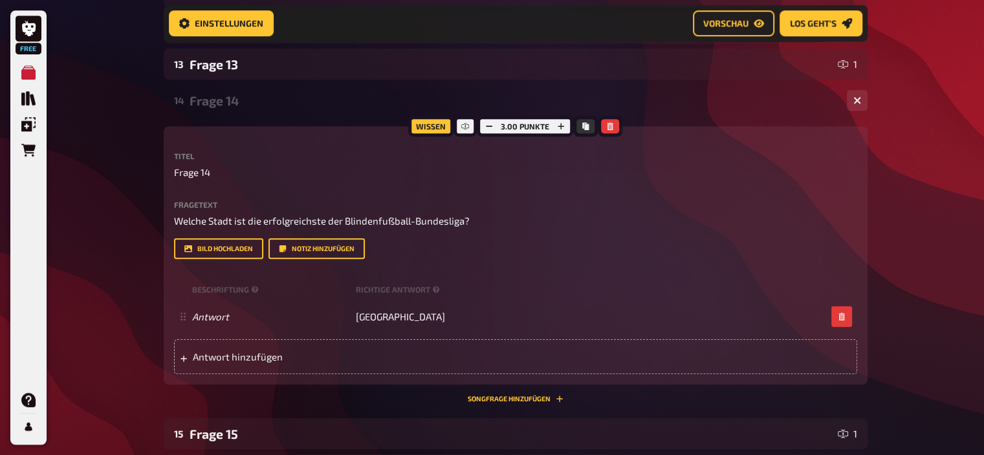
click at [230, 110] on div "14 Frage 14 1" at bounding box center [516, 100] width 704 height 31
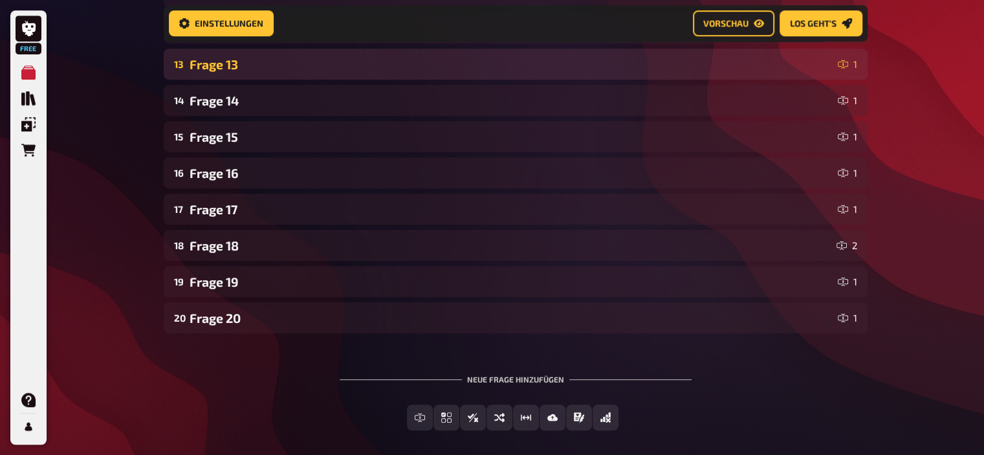
click at [231, 64] on div "Frage 13" at bounding box center [511, 64] width 643 height 15
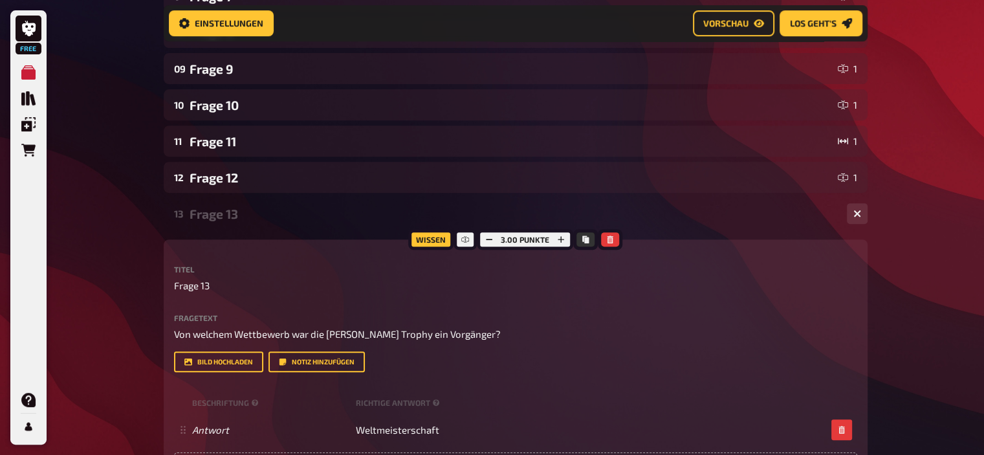
scroll to position [499, 0]
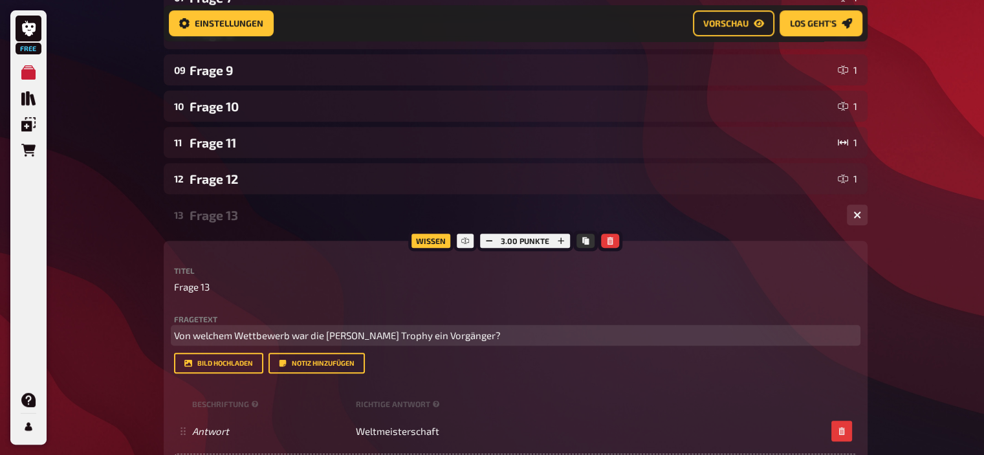
click at [272, 333] on span "Von welchem Wettbewerb war die [PERSON_NAME] Trophy ein Vorgänger?" at bounding box center [337, 335] width 327 height 12
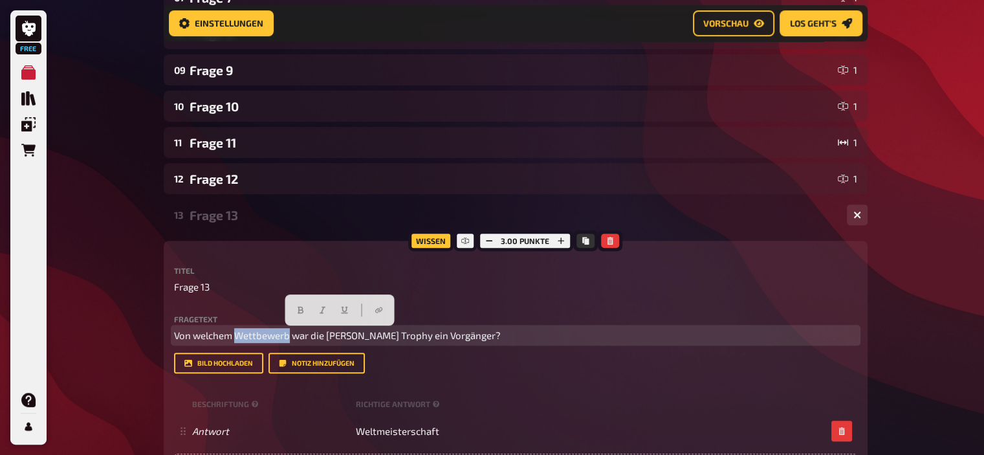
click at [272, 333] on span "Von welchem Wettbewerb war die [PERSON_NAME] Trophy ein Vorgänger?" at bounding box center [337, 335] width 327 height 12
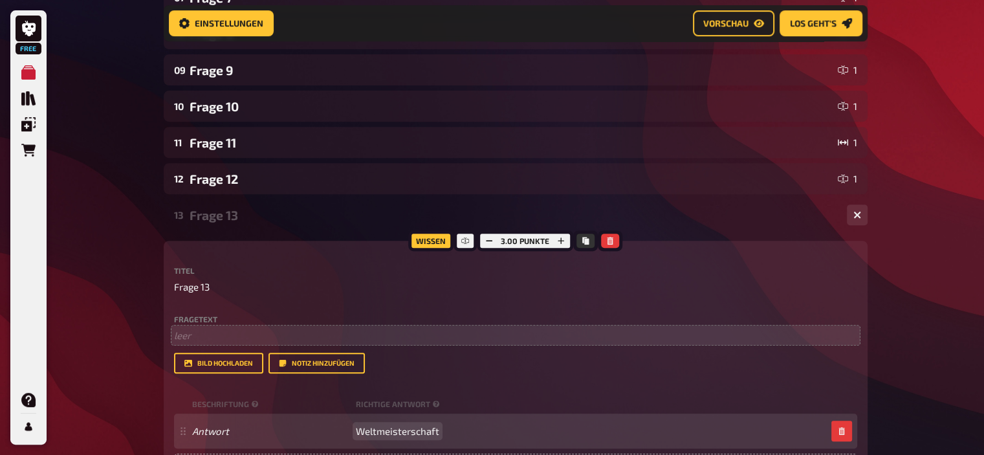
click at [406, 433] on span "Weltmeisterschaft" at bounding box center [397, 431] width 83 height 12
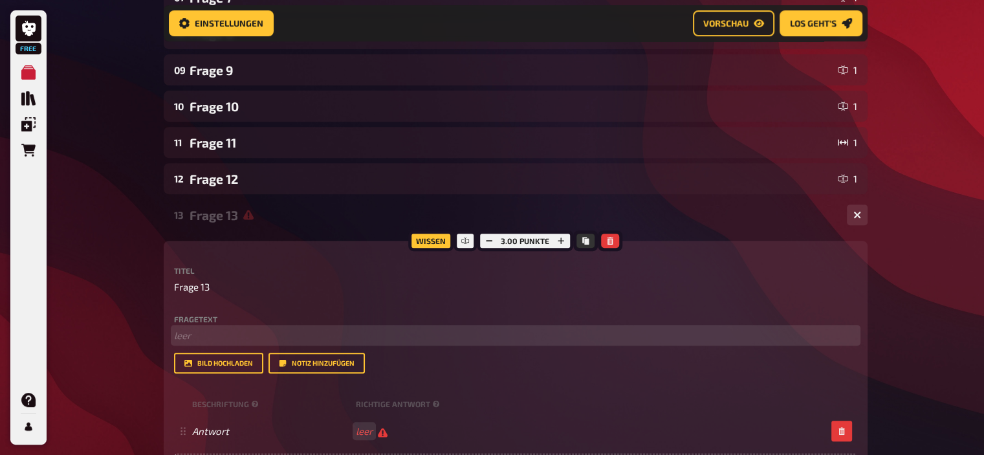
scroll to position [498, 0]
click at [230, 334] on p "﻿ leer" at bounding box center [515, 336] width 683 height 15
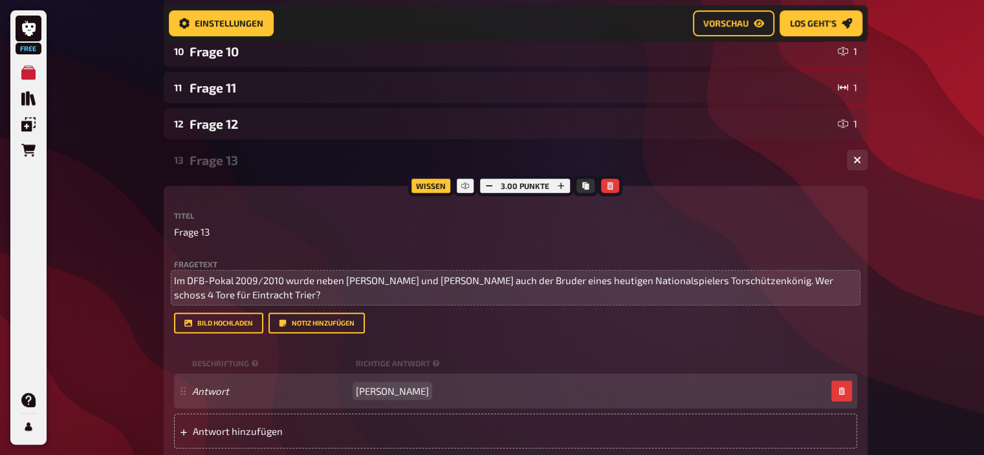
scroll to position [0, 0]
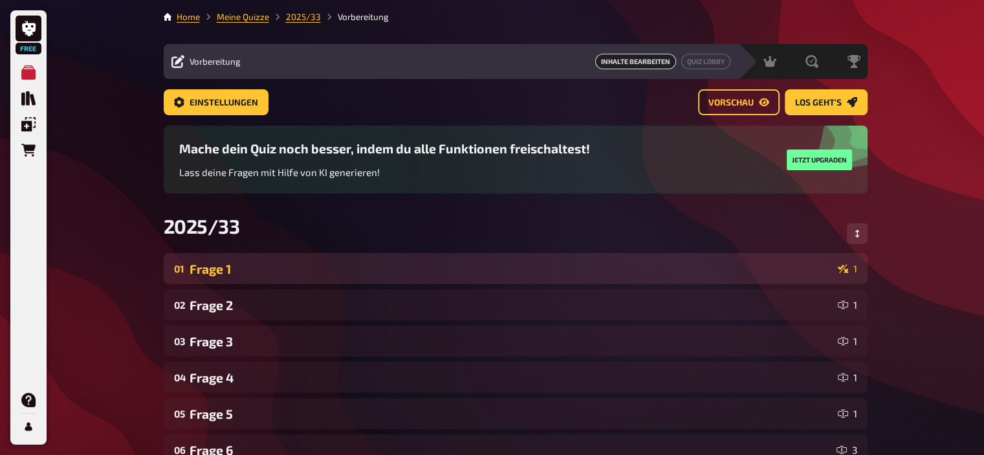
click at [233, 259] on div "01 Frage 1 1" at bounding box center [516, 268] width 704 height 31
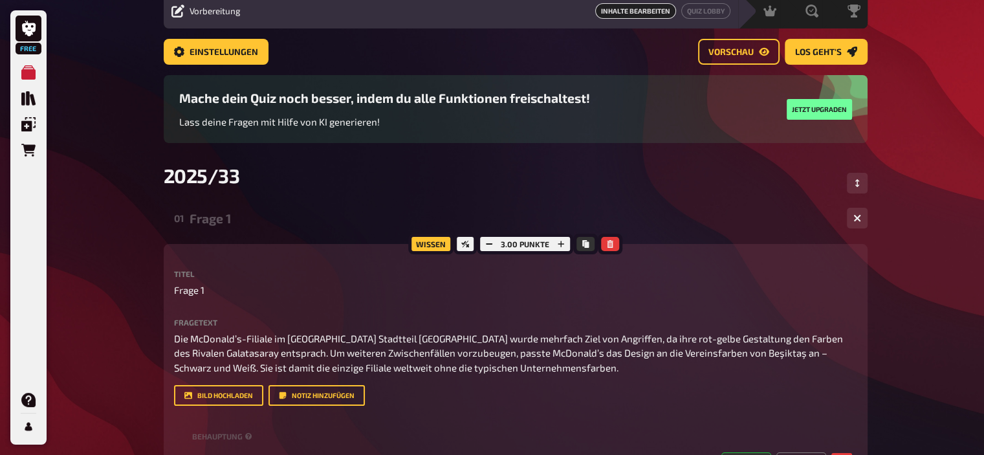
scroll to position [54, 0]
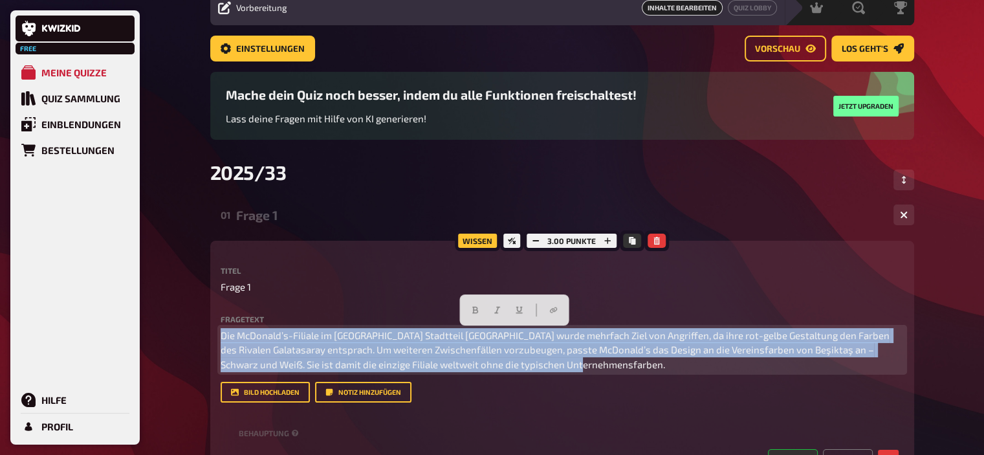
drag, startPoint x: 519, startPoint y: 366, endPoint x: 0, endPoint y: 271, distance: 527.4
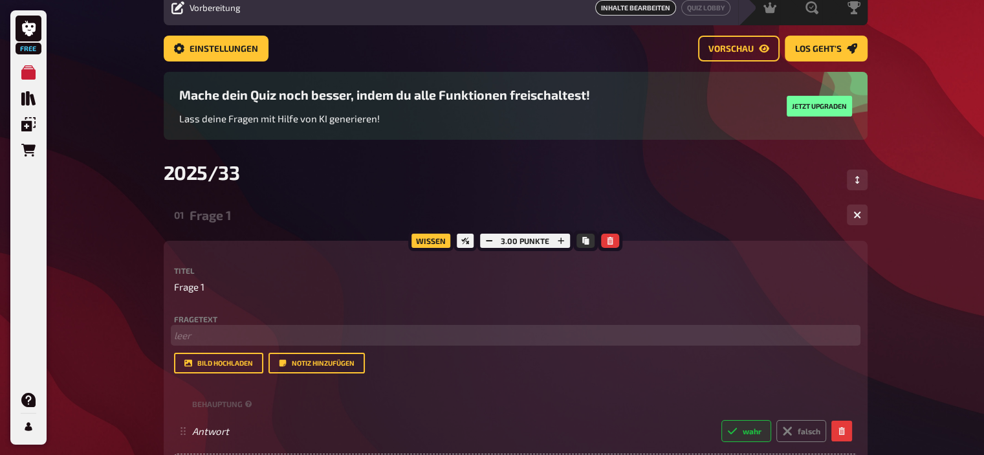
click at [257, 338] on p "﻿ leer" at bounding box center [515, 335] width 683 height 15
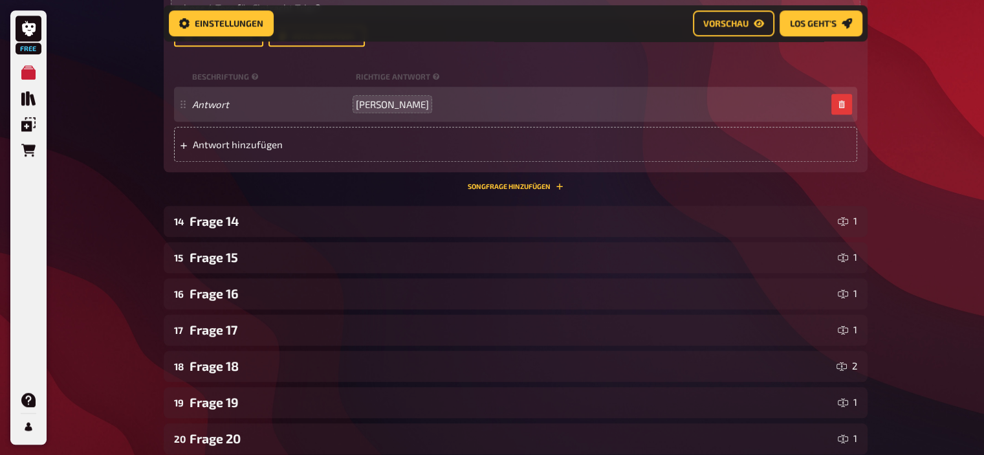
scroll to position [1346, 0]
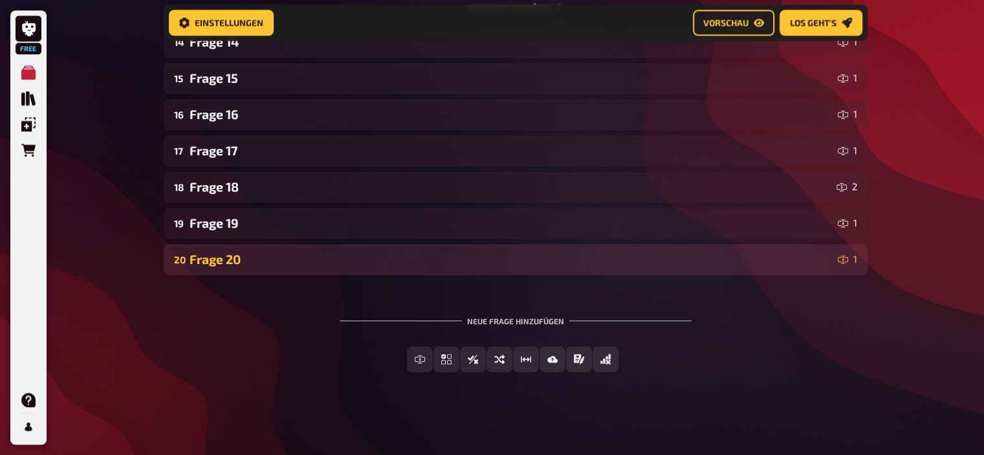
click at [261, 258] on div "Frage 20" at bounding box center [511, 259] width 643 height 15
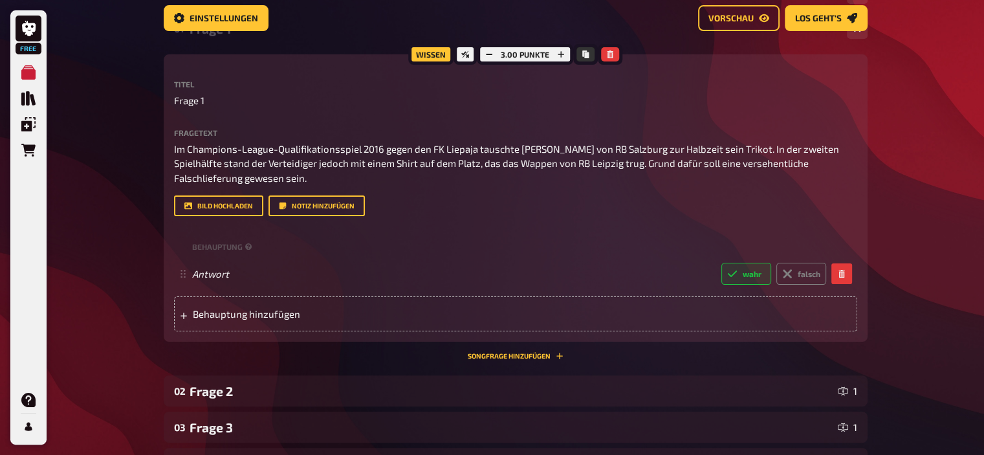
scroll to position [0, 0]
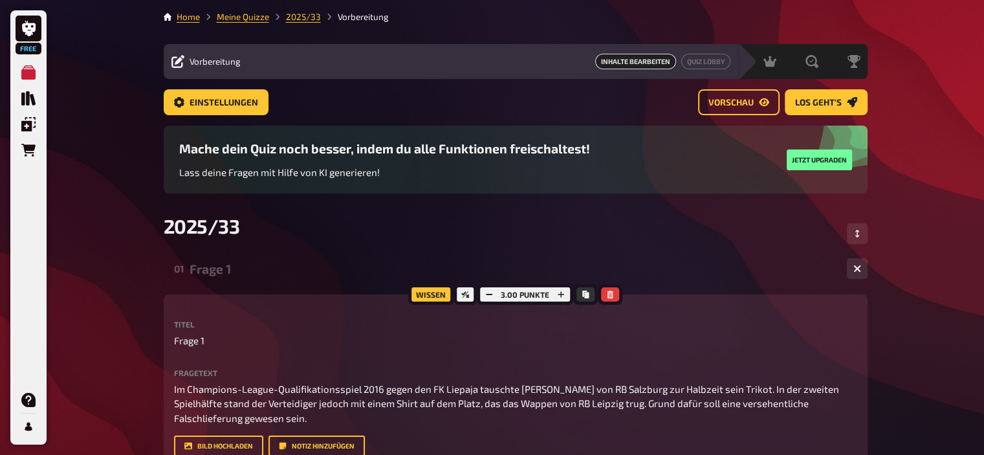
click at [222, 271] on div "Frage 1" at bounding box center [513, 268] width 647 height 15
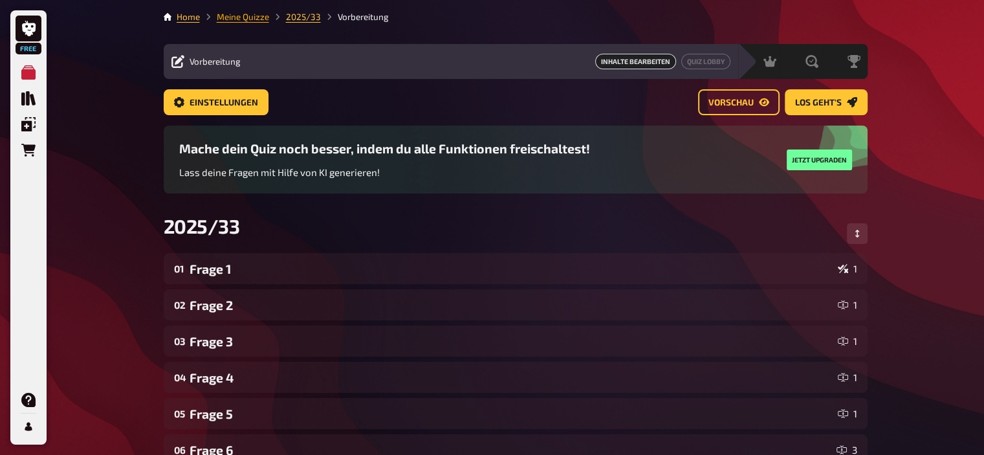
drag, startPoint x: 621, startPoint y: 1, endPoint x: 243, endPoint y: 19, distance: 378.2
click at [243, 19] on link "Meine Quizze" at bounding box center [243, 17] width 52 height 10
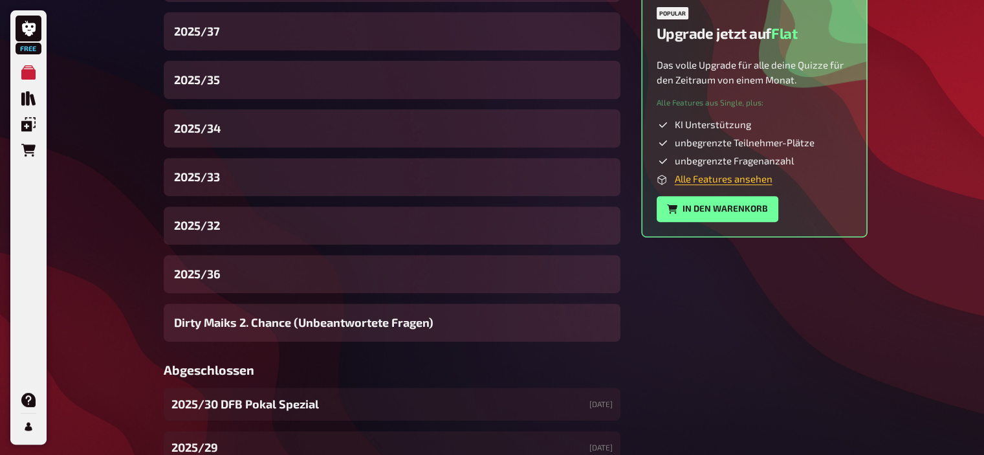
scroll to position [473, 0]
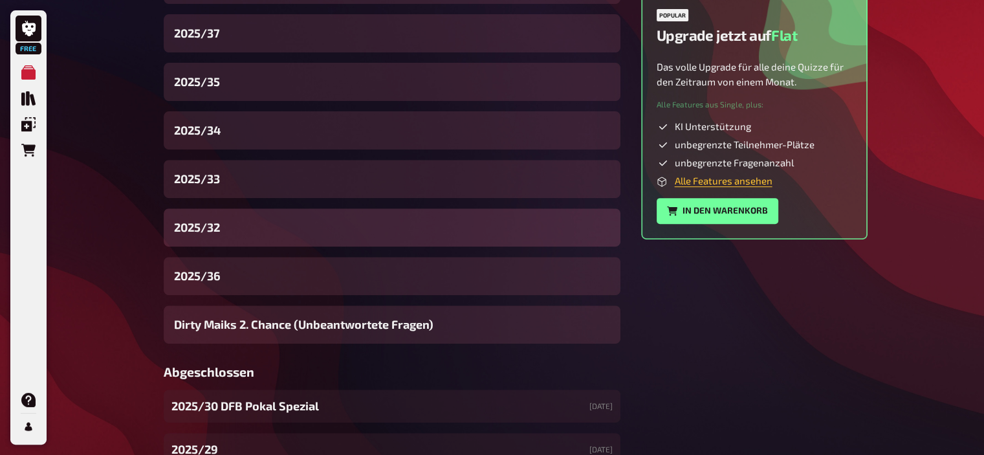
click at [230, 230] on div "2025/32" at bounding box center [392, 227] width 457 height 38
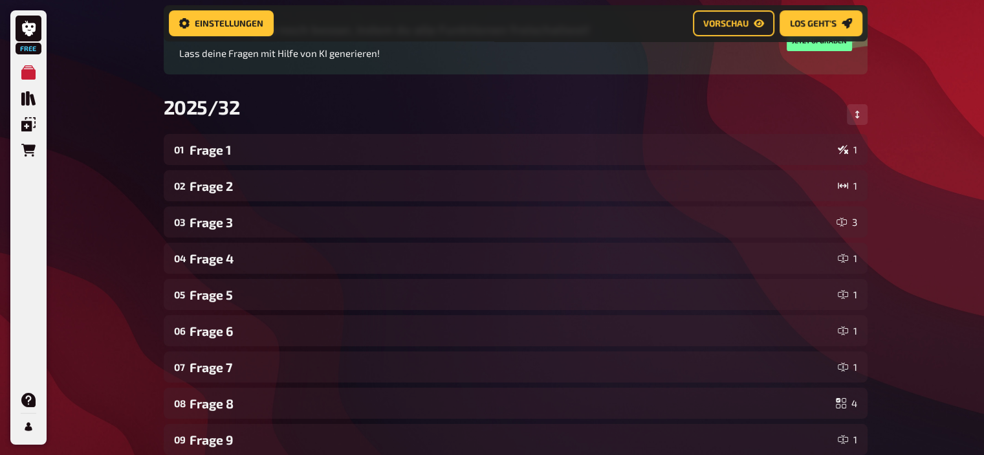
scroll to position [132, 0]
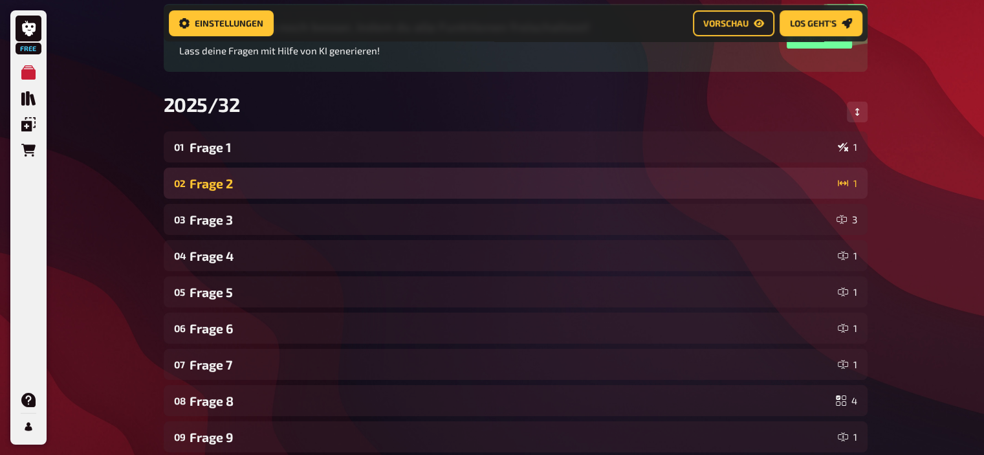
click at [326, 173] on div "02 Frage 2 1" at bounding box center [516, 183] width 704 height 31
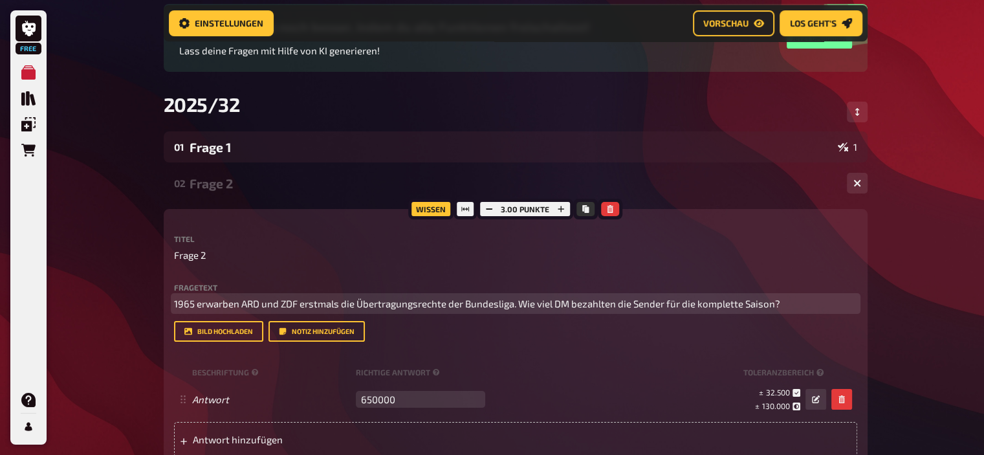
click at [452, 302] on span "1965 erwarben ARD und ZDF erstmals die Übertragungsrechte der Bundesliga. Wie v…" at bounding box center [477, 304] width 606 height 12
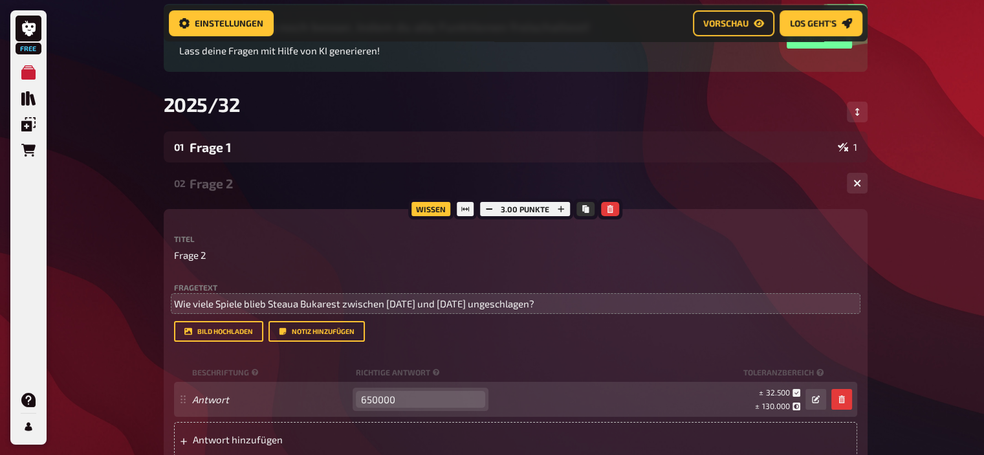
drag, startPoint x: 411, startPoint y: 402, endPoint x: 279, endPoint y: 398, distance: 131.4
click at [279, 398] on div "Antwort 650000 leer ± 32.500 ± 130.000 ± 650.000" at bounding box center [509, 399] width 634 height 25
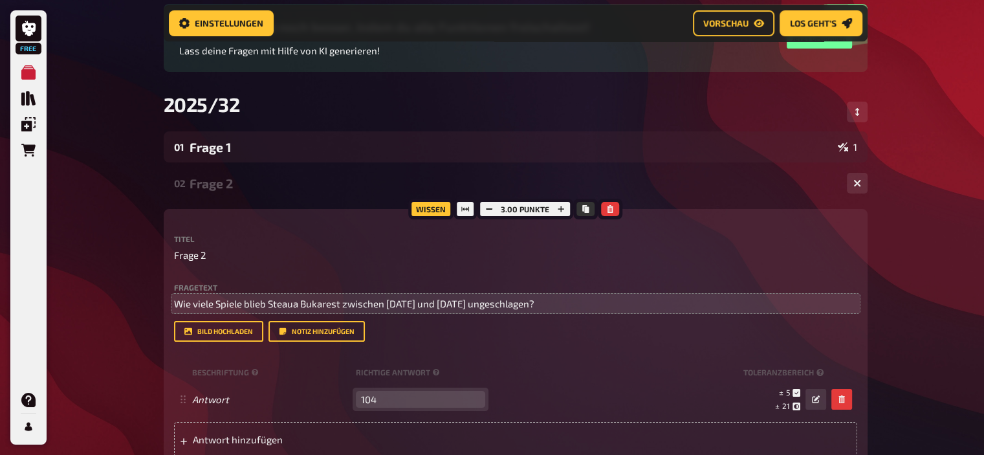
type input "104"
click at [629, 333] on div "Bild hochladen Notiz hinzufügen" at bounding box center [515, 331] width 683 height 21
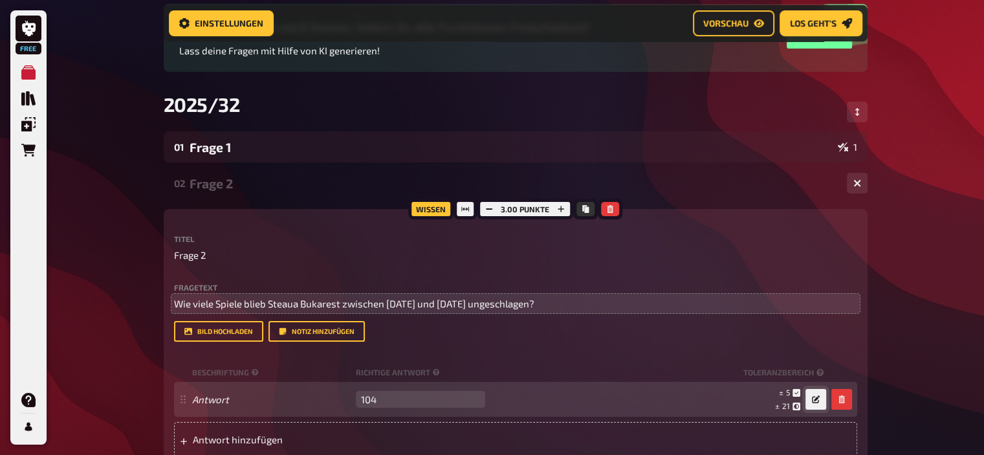
click at [810, 403] on button "button" at bounding box center [815, 399] width 21 height 21
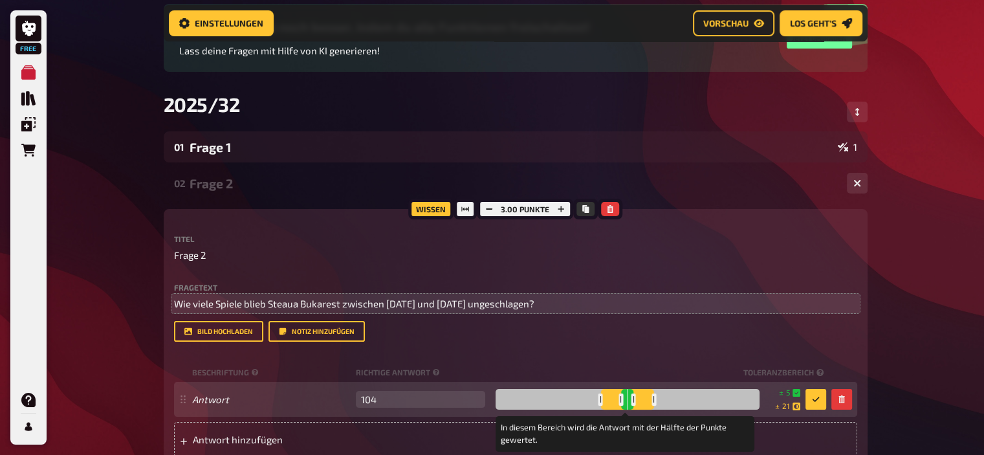
click at [651, 399] on div at bounding box center [653, 399] width 5 height 12
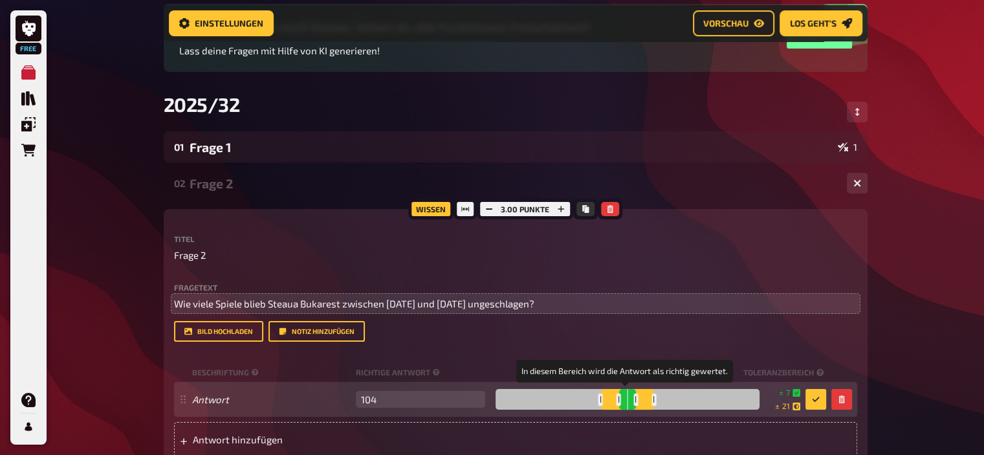
click at [633, 399] on div at bounding box center [635, 399] width 5 height 12
click at [820, 398] on button "button" at bounding box center [815, 399] width 21 height 21
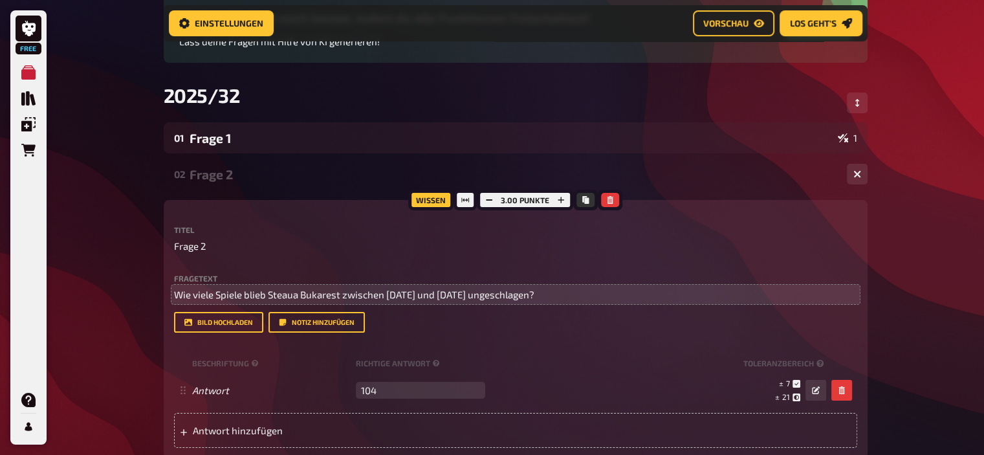
scroll to position [111, 0]
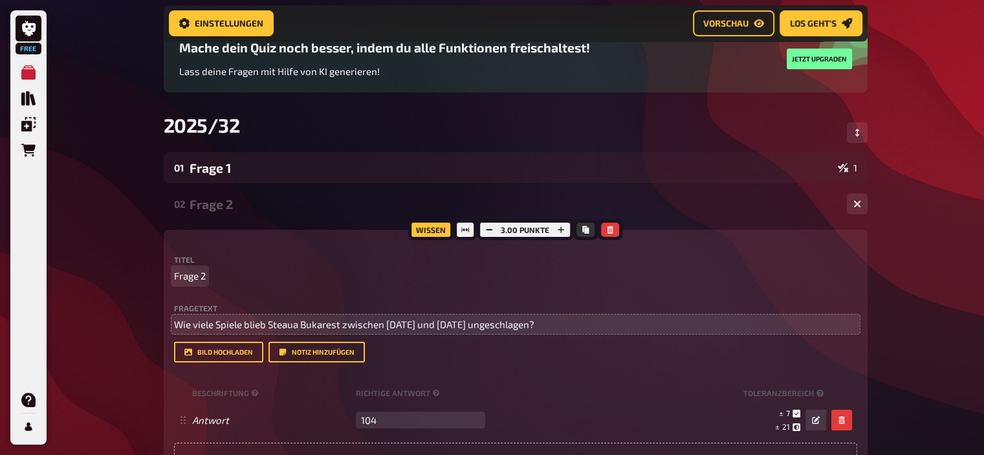
click at [204, 274] on span "Frage 2" at bounding box center [190, 275] width 32 height 15
click at [242, 206] on div "Frage 2 (Schätzfrage)" at bounding box center [513, 204] width 647 height 15
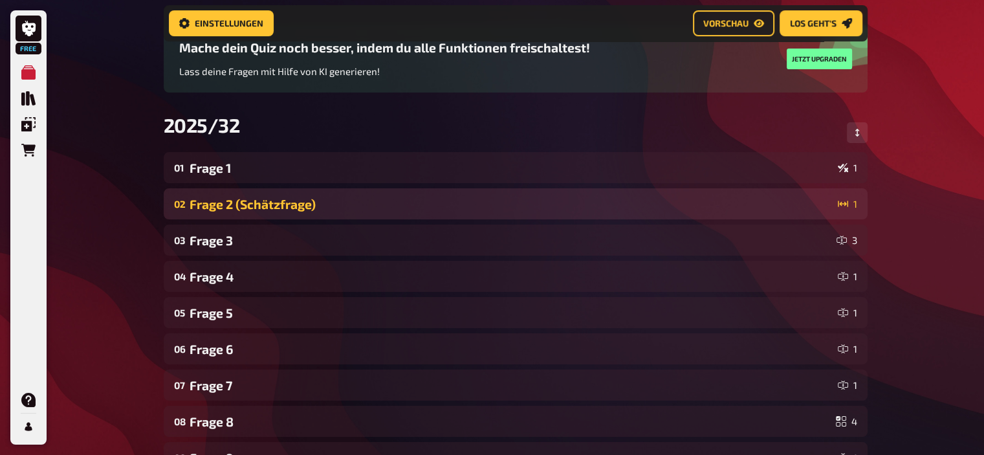
scroll to position [0, 0]
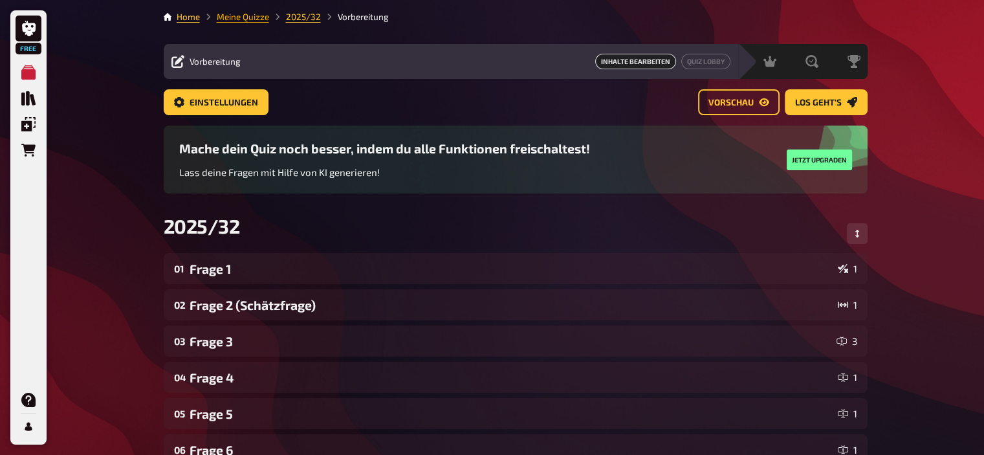
click at [254, 15] on link "Meine Quizze" at bounding box center [243, 17] width 52 height 10
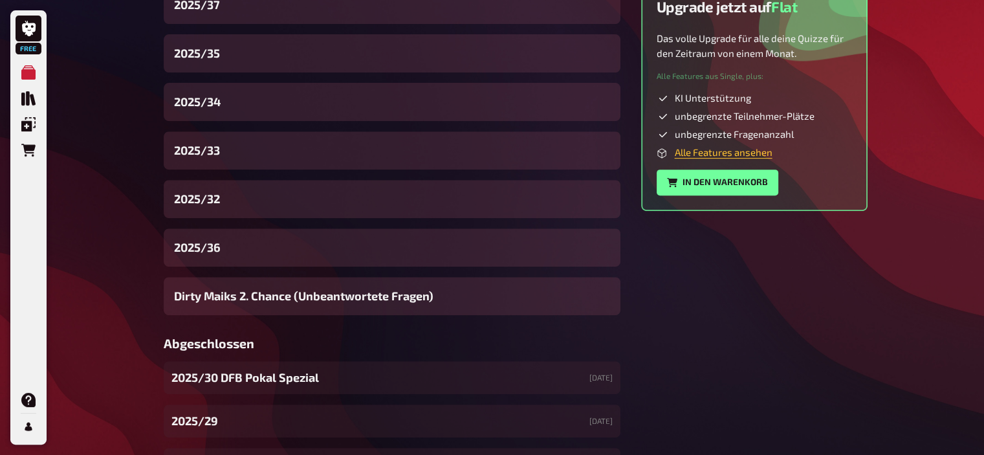
scroll to position [502, 0]
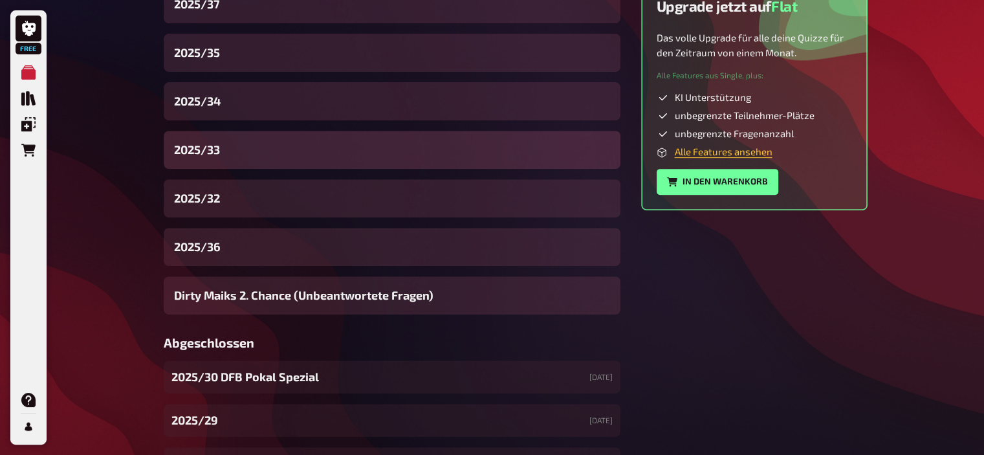
click at [247, 149] on div "2025/33" at bounding box center [392, 150] width 457 height 38
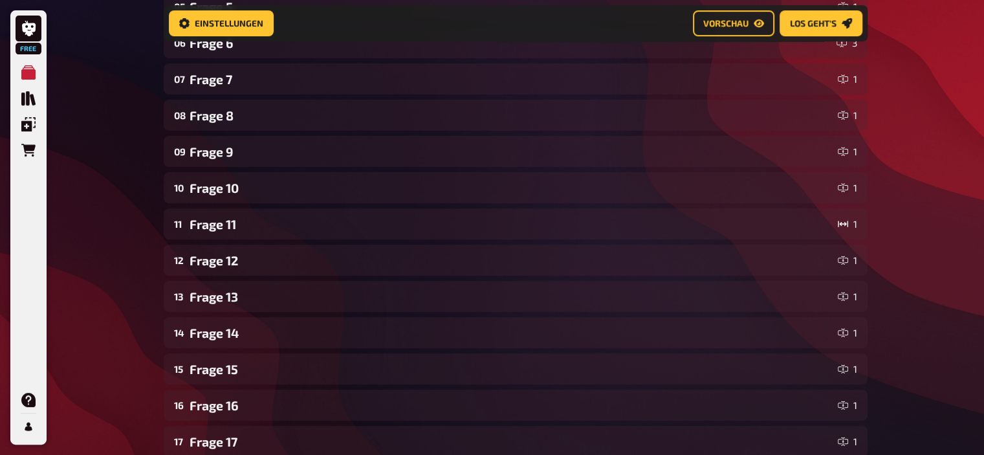
scroll to position [419, 0]
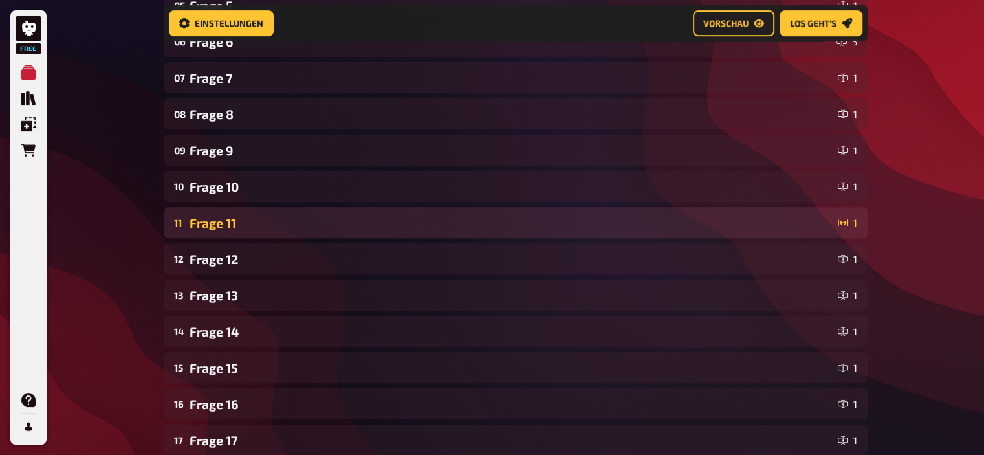
click at [318, 218] on div "Frage 11" at bounding box center [511, 222] width 643 height 15
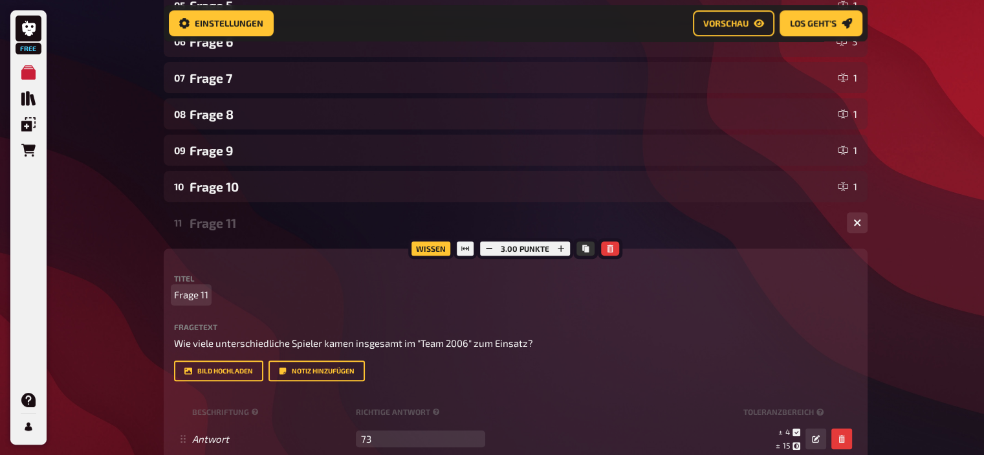
click at [208, 298] on p "Frage 11" at bounding box center [515, 294] width 683 height 15
click at [217, 222] on div "Frage 11 (Schätzfrage)" at bounding box center [513, 222] width 647 height 15
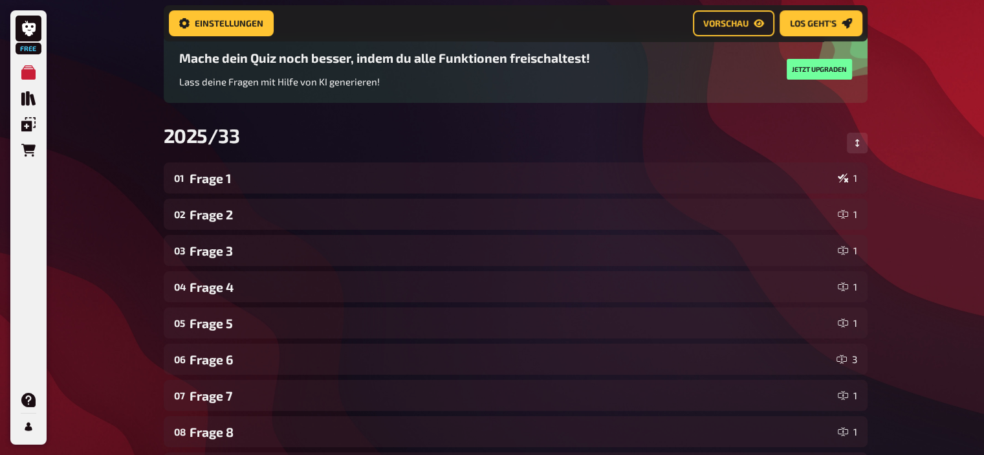
scroll to position [0, 0]
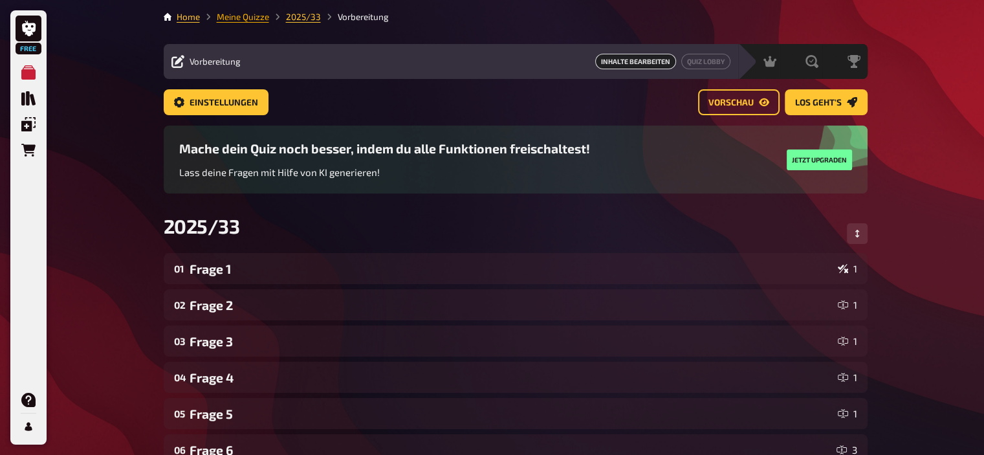
click at [241, 17] on link "Meine Quizze" at bounding box center [243, 17] width 52 height 10
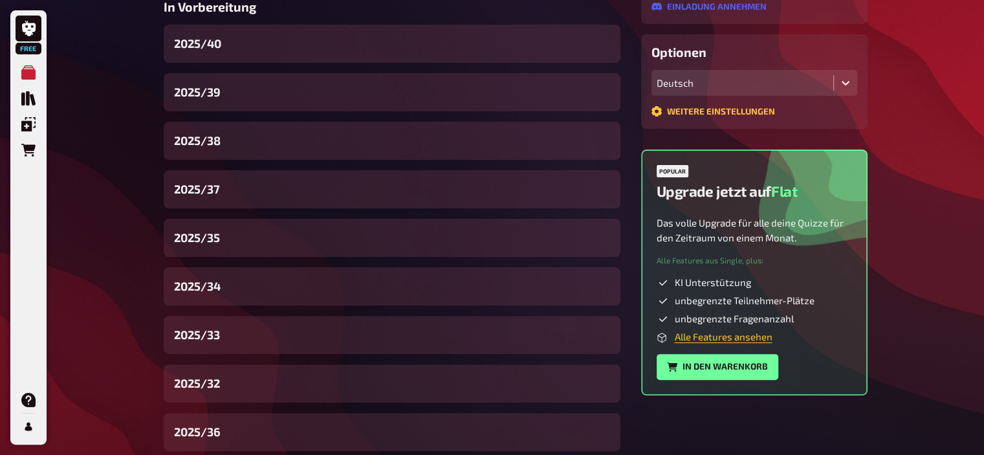
scroll to position [320, 0]
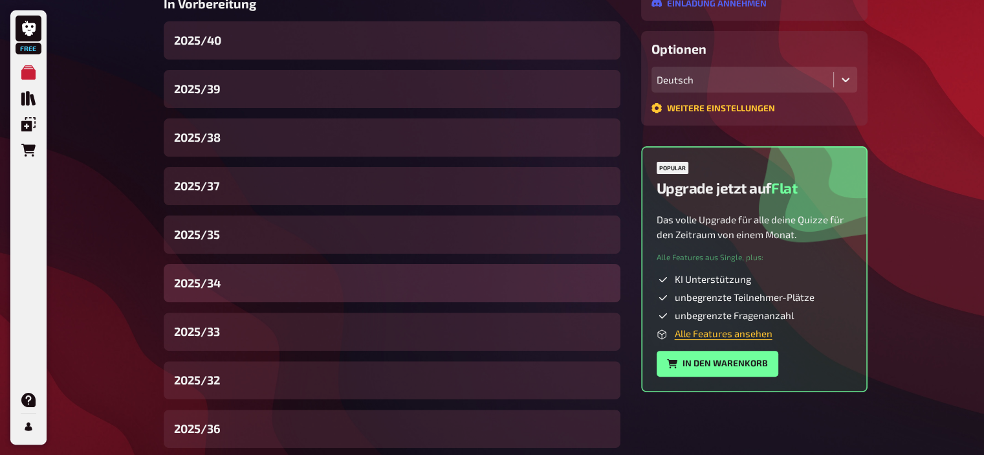
click at [228, 279] on div "2025/34" at bounding box center [392, 283] width 457 height 38
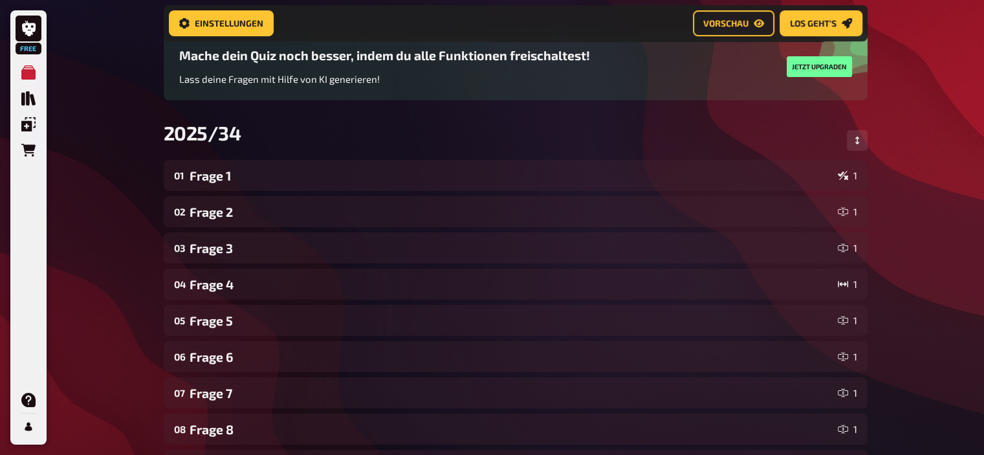
scroll to position [103, 0]
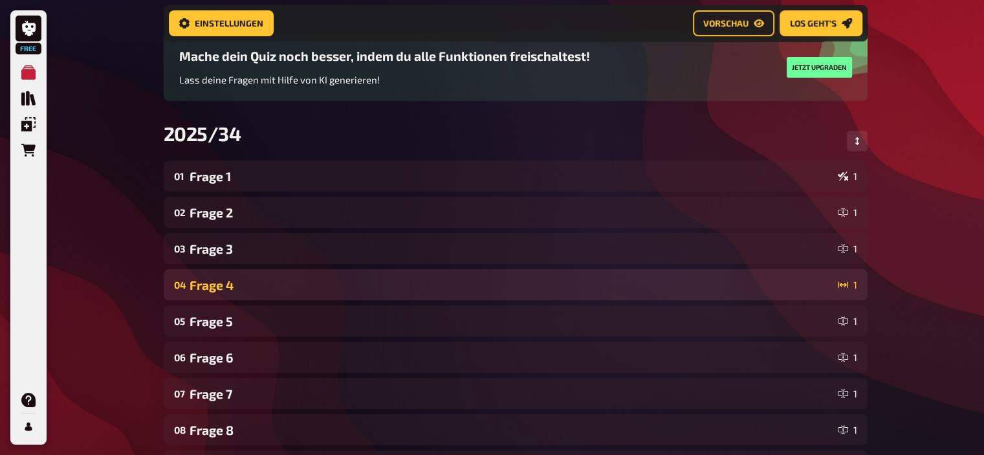
click at [378, 281] on div "Frage 4" at bounding box center [511, 285] width 643 height 15
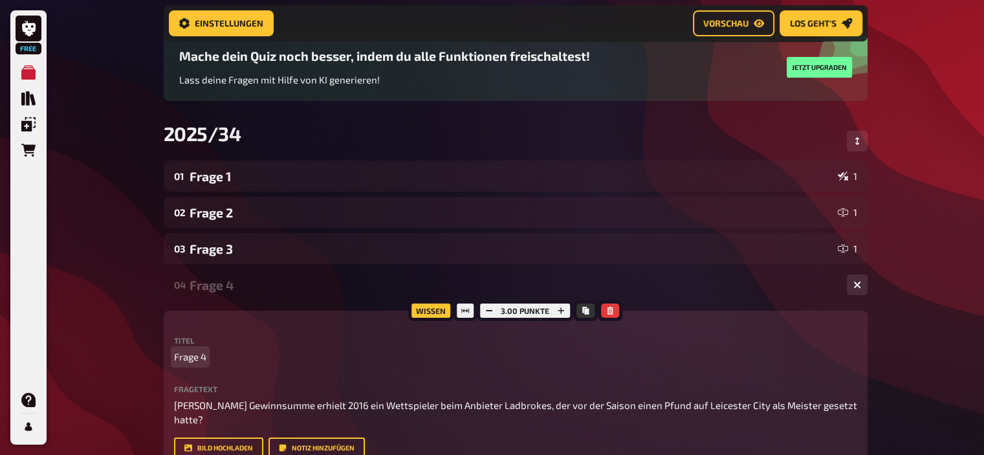
click at [206, 357] on span "Frage 4" at bounding box center [190, 356] width 32 height 15
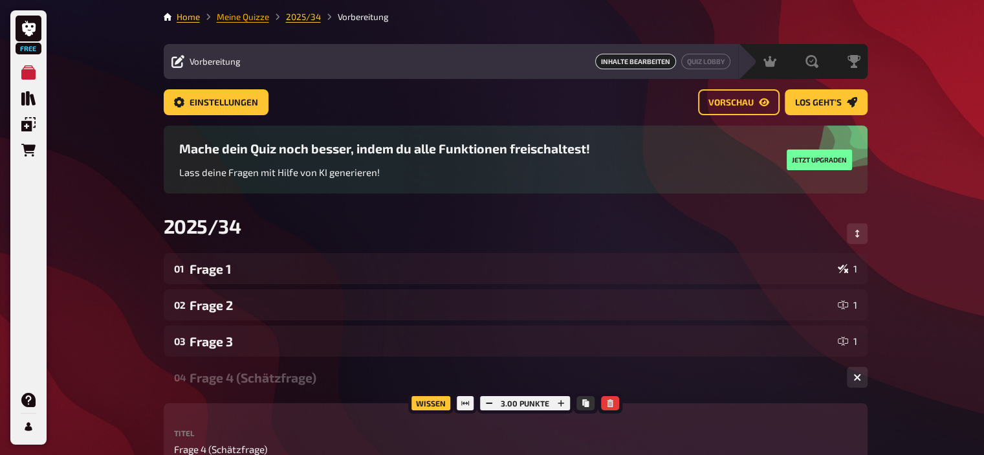
click at [250, 15] on link "Meine Quizze" at bounding box center [243, 17] width 52 height 10
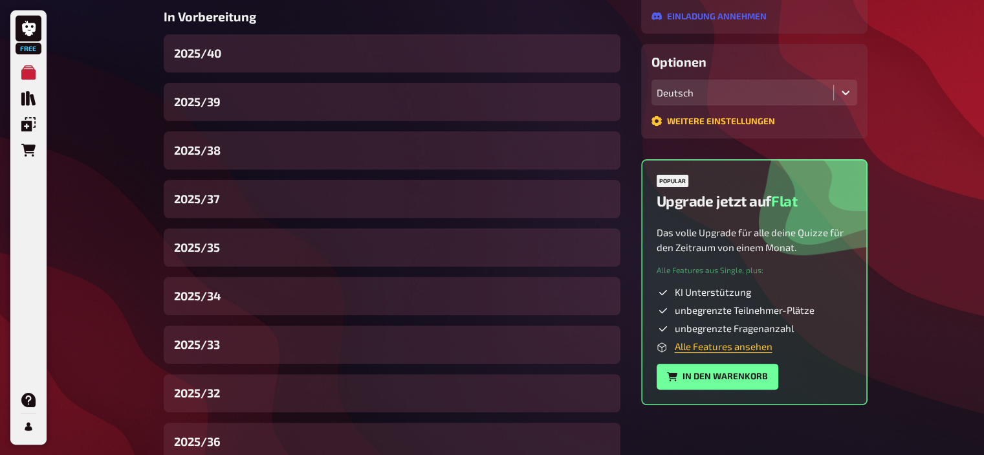
scroll to position [308, 0]
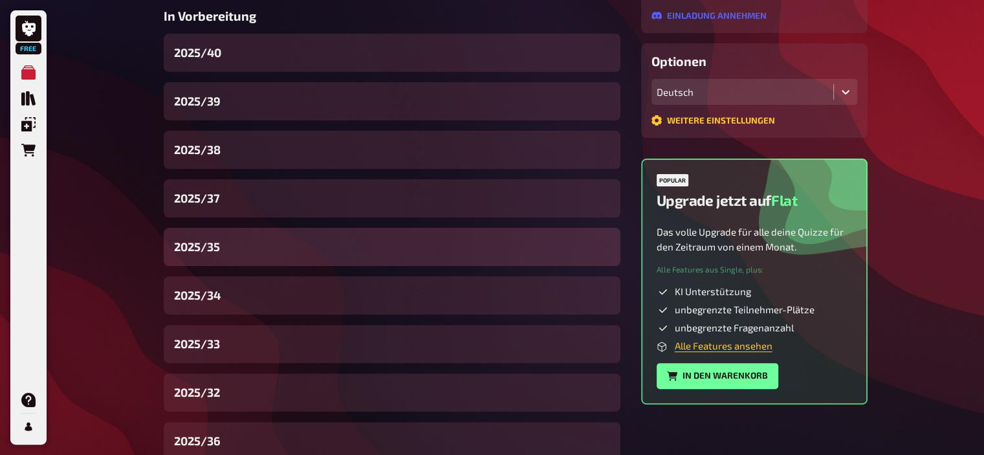
click at [241, 251] on div "2025/35" at bounding box center [392, 247] width 457 height 38
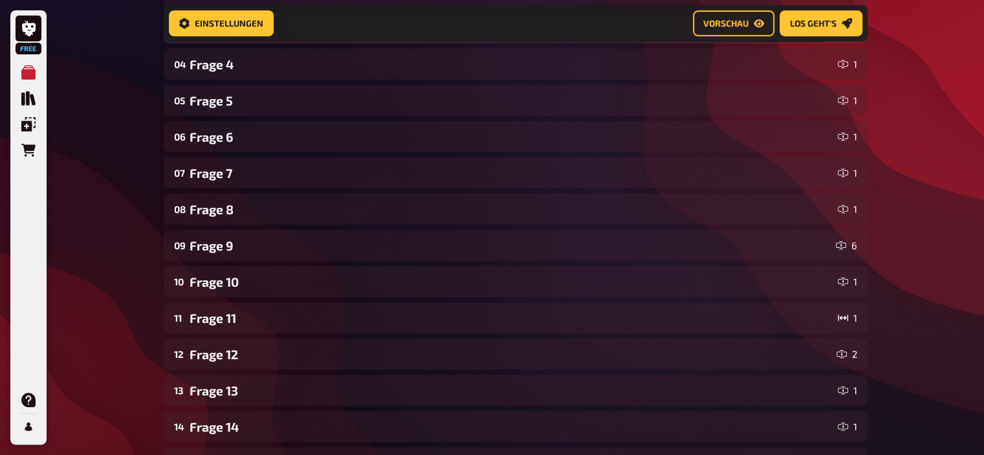
scroll to position [325, 0]
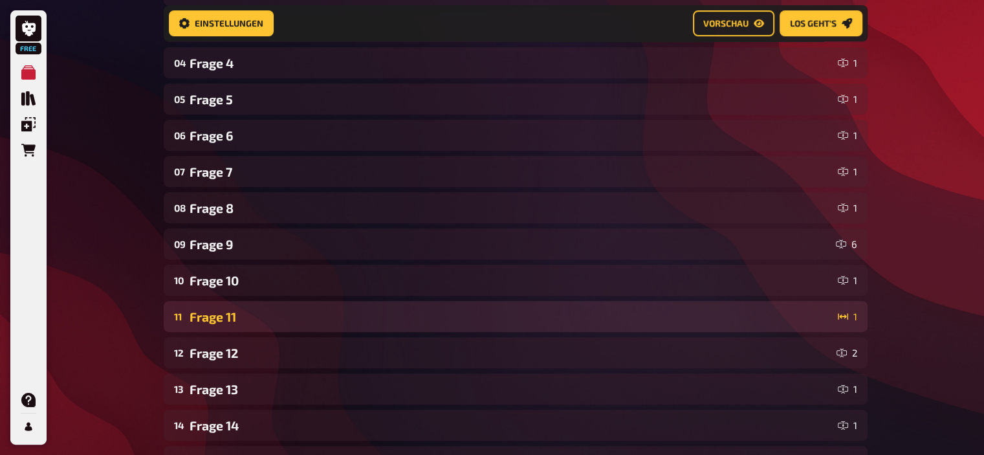
click at [344, 320] on div "Frage 11" at bounding box center [511, 316] width 643 height 15
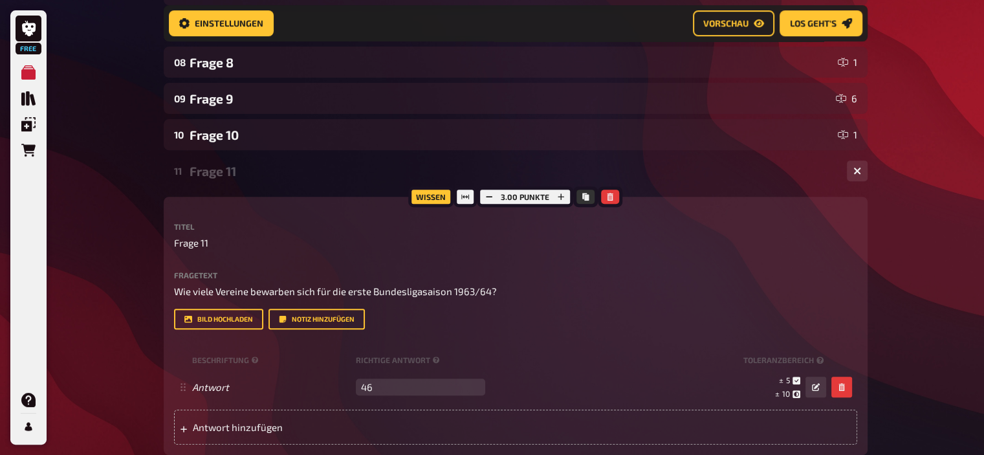
scroll to position [473, 0]
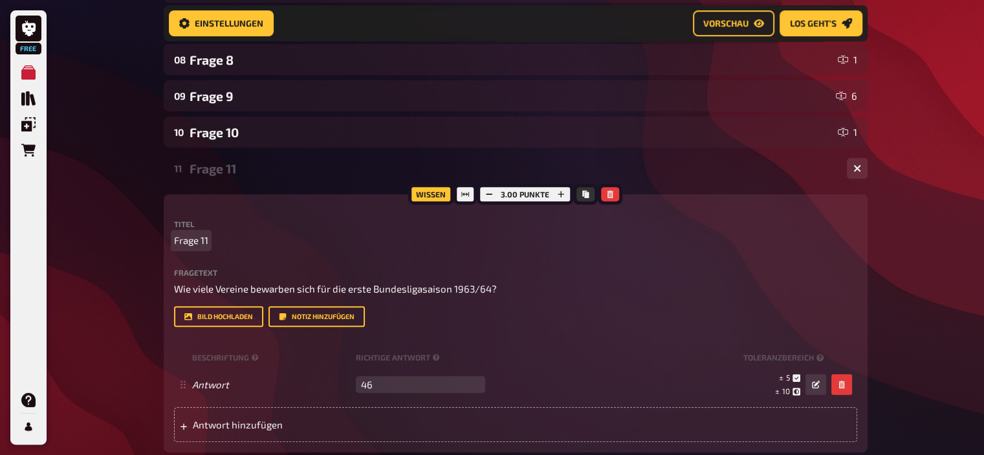
click at [207, 241] on span "Frage 11" at bounding box center [191, 240] width 34 height 15
click at [213, 168] on div "Frage 11 (Schätzfrage)" at bounding box center [513, 168] width 647 height 15
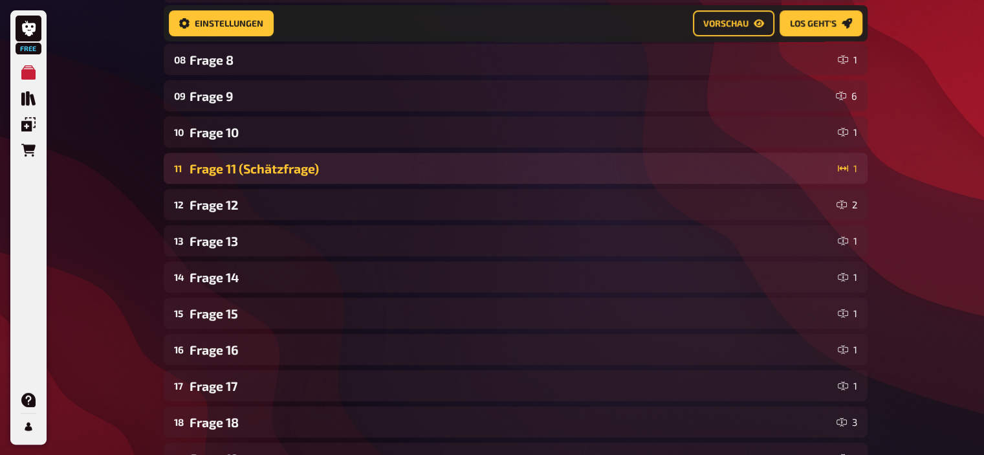
scroll to position [0, 0]
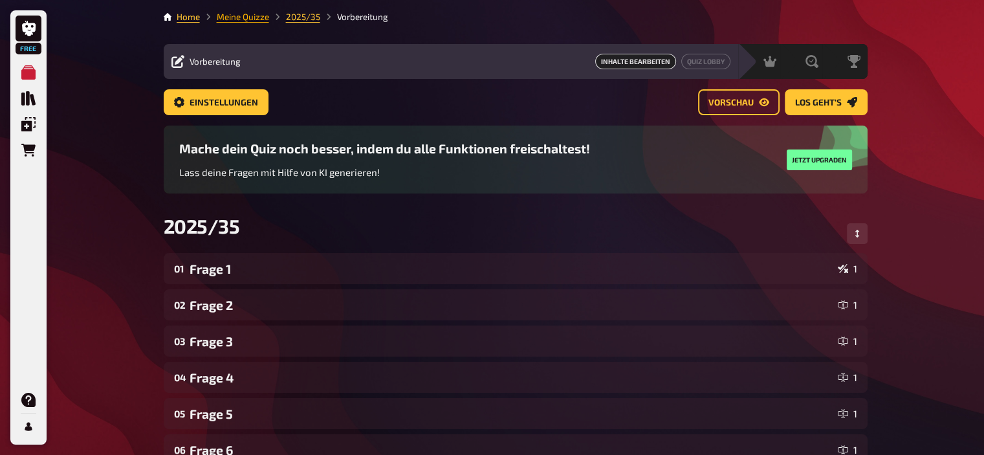
click at [243, 17] on link "Meine Quizze" at bounding box center [243, 17] width 52 height 10
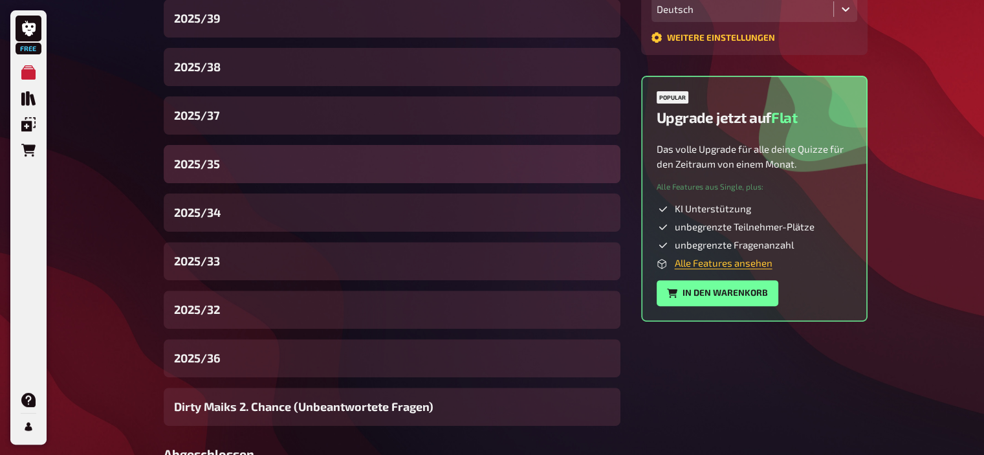
scroll to position [395, 0]
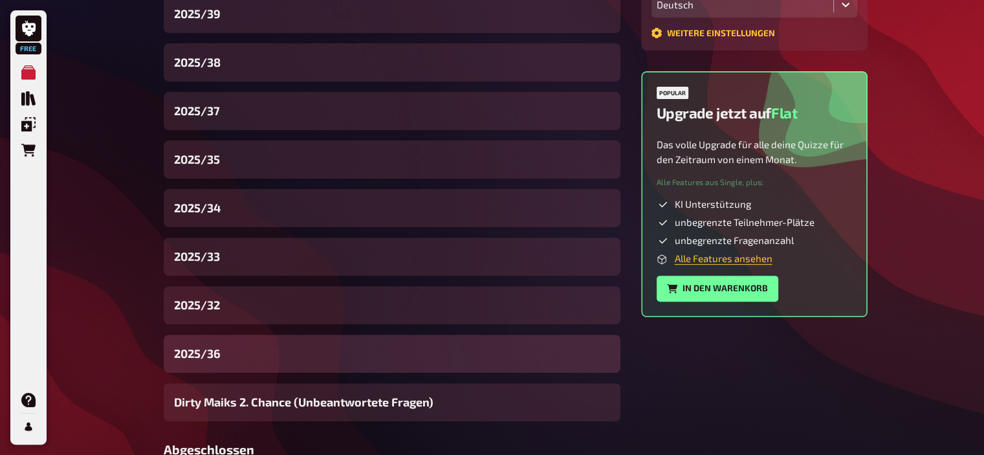
click at [220, 343] on div "2025/36" at bounding box center [392, 353] width 457 height 38
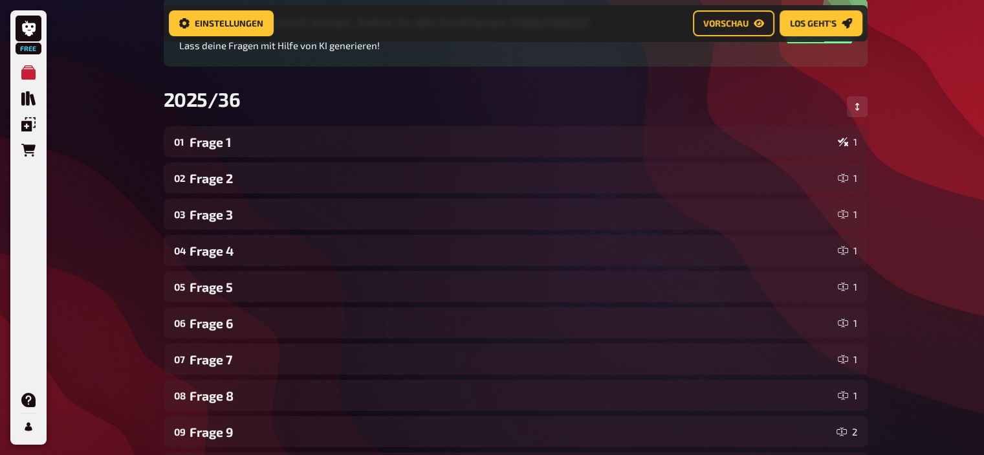
scroll to position [125, 0]
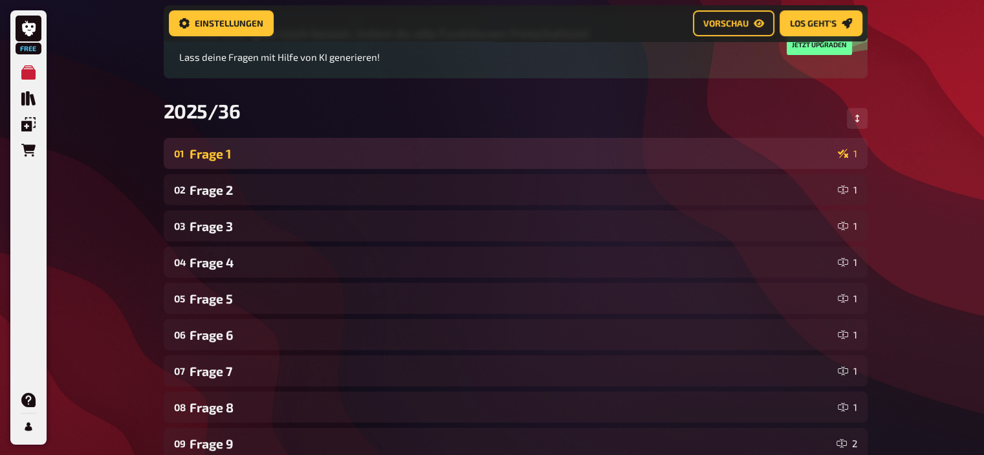
click at [311, 147] on div "Frage 1" at bounding box center [511, 153] width 643 height 15
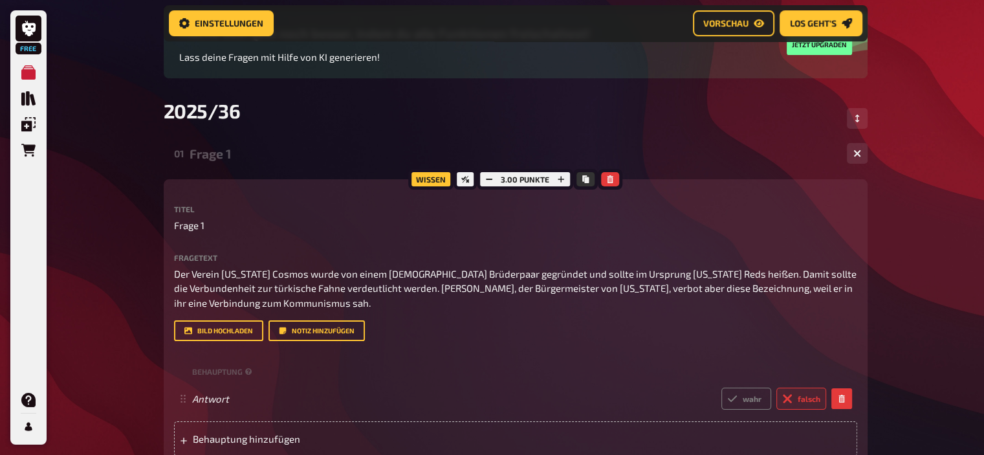
click at [311, 147] on div "Frage 1" at bounding box center [513, 153] width 647 height 15
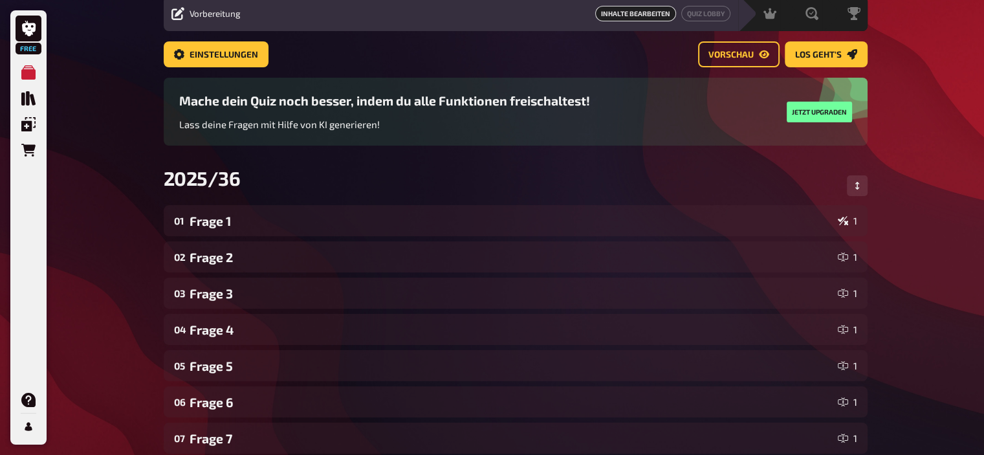
scroll to position [45, 0]
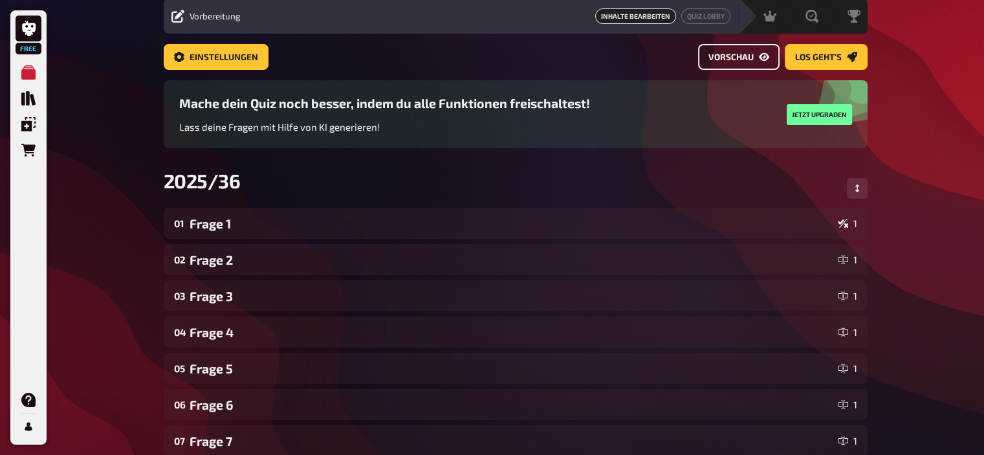
click at [754, 57] on button "Vorschau" at bounding box center [739, 57] width 82 height 26
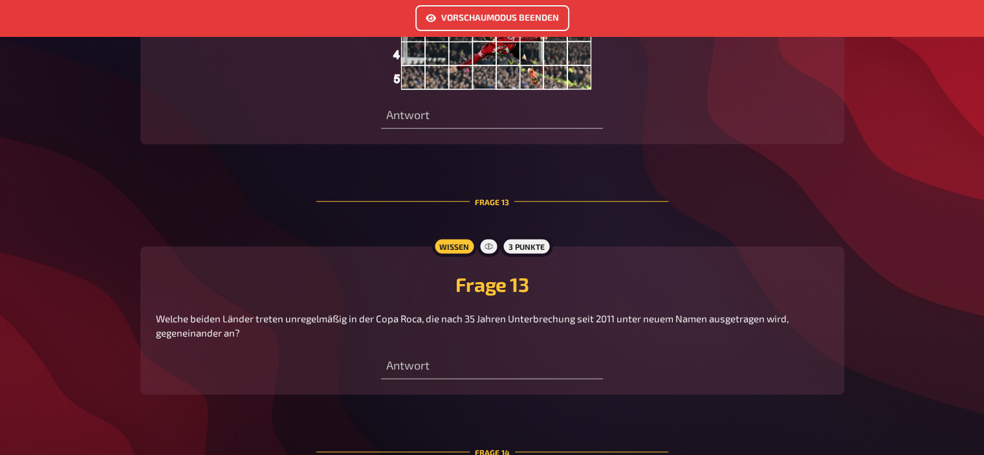
scroll to position [3679, 0]
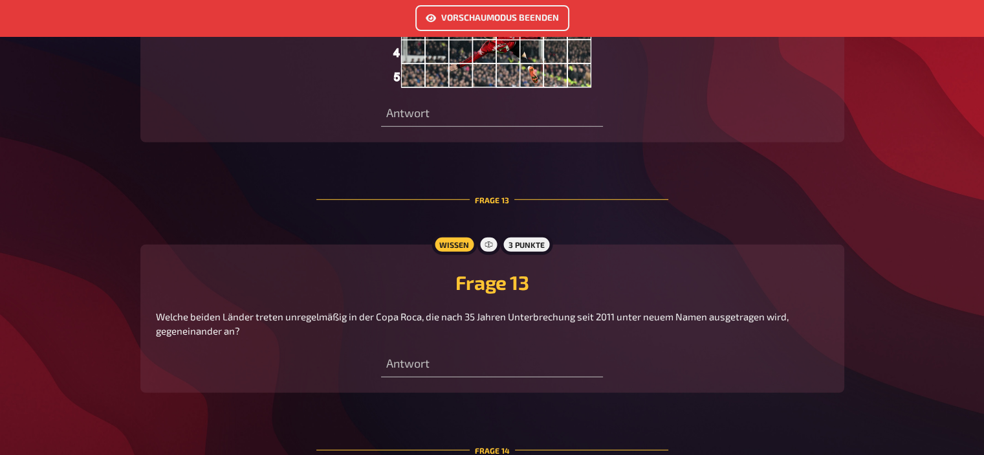
click at [254, 318] on p "Welche beiden Länder treten unregelmäßig in der Copa Roca, die nach 35 Jahren U…" at bounding box center [492, 323] width 673 height 29
click at [507, 12] on button "Vorschaumodus beenden" at bounding box center [492, 18] width 154 height 26
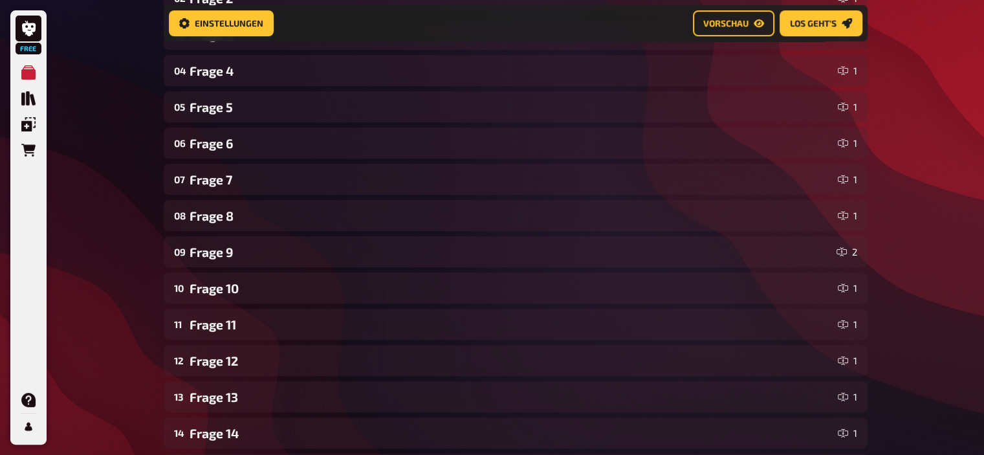
scroll to position [318, 0]
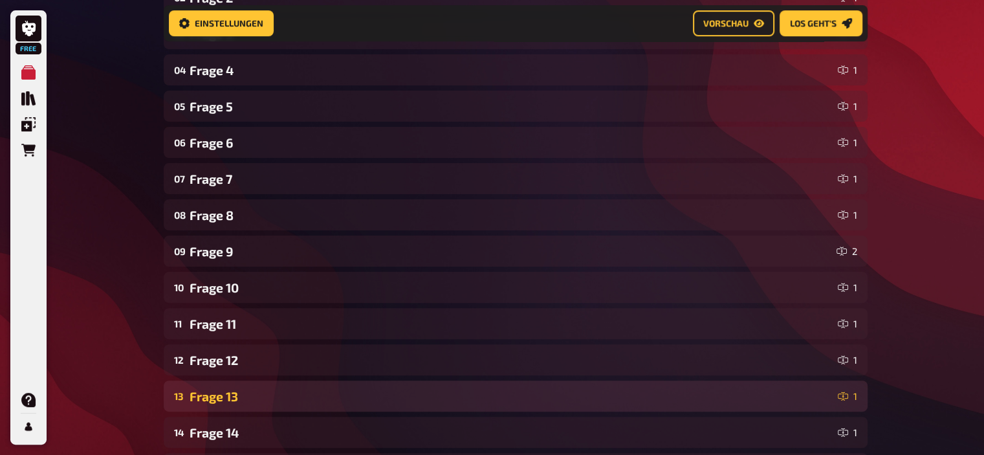
click at [240, 391] on div "Frage 13" at bounding box center [511, 396] width 643 height 15
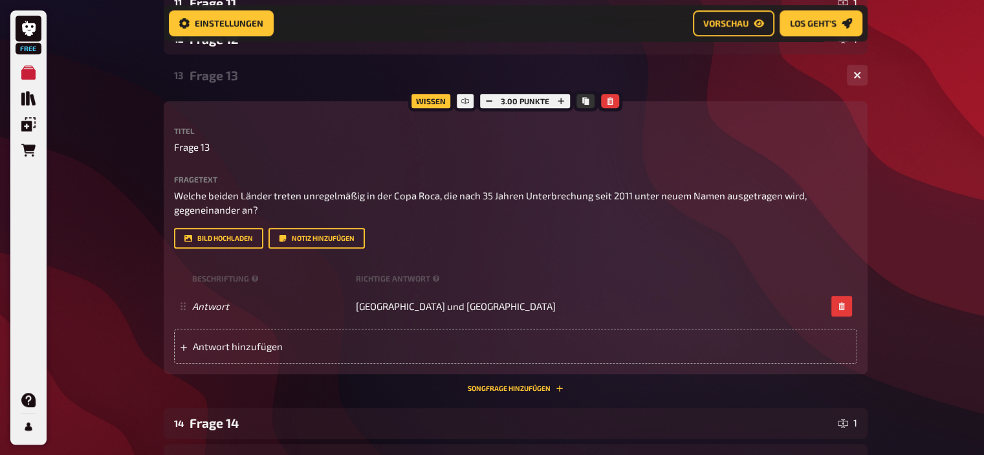
scroll to position [640, 0]
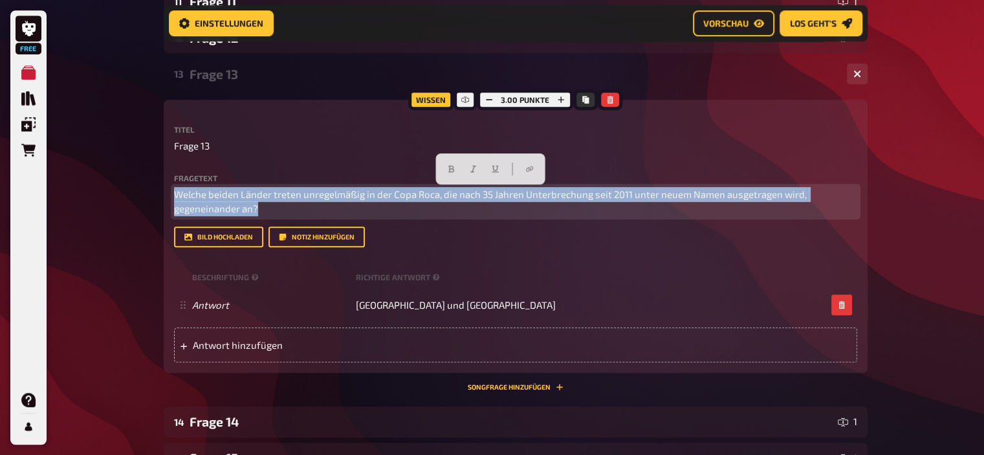
drag, startPoint x: 263, startPoint y: 208, endPoint x: 96, endPoint y: 160, distance: 173.2
click at [96, 160] on div "Free Meine Quizze Quiz Sammlung Einblendungen Bestellungen Hilfe Profil Home Me…" at bounding box center [492, 97] width 984 height 1474
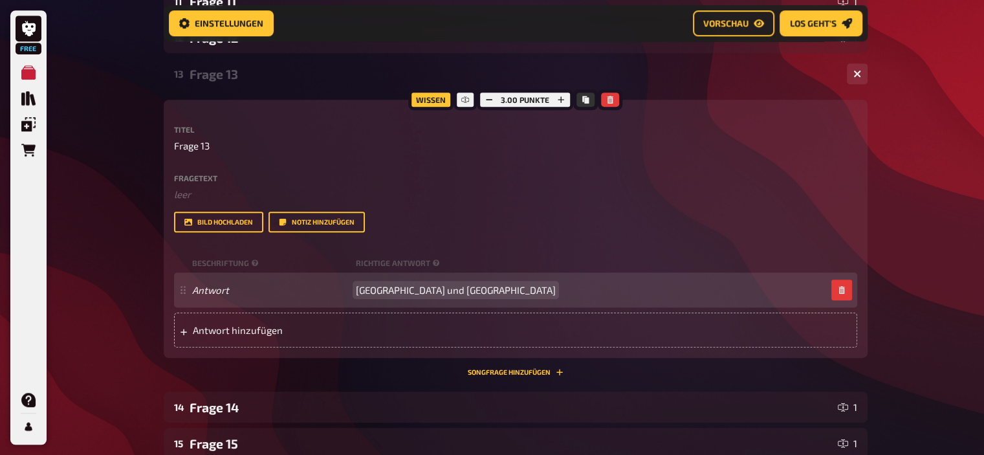
click at [455, 289] on span "Argentinien und Brasilien" at bounding box center [456, 290] width 200 height 12
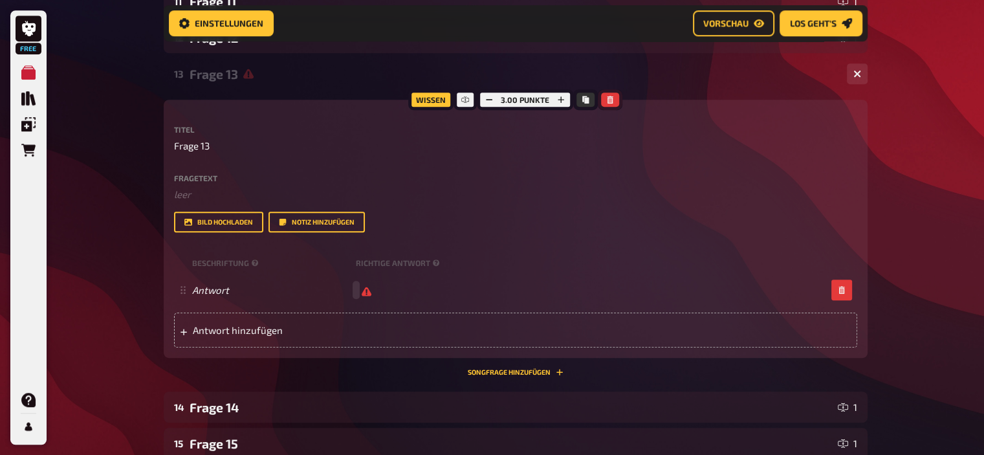
scroll to position [639, 0]
click at [611, 102] on icon "button" at bounding box center [610, 100] width 6 height 8
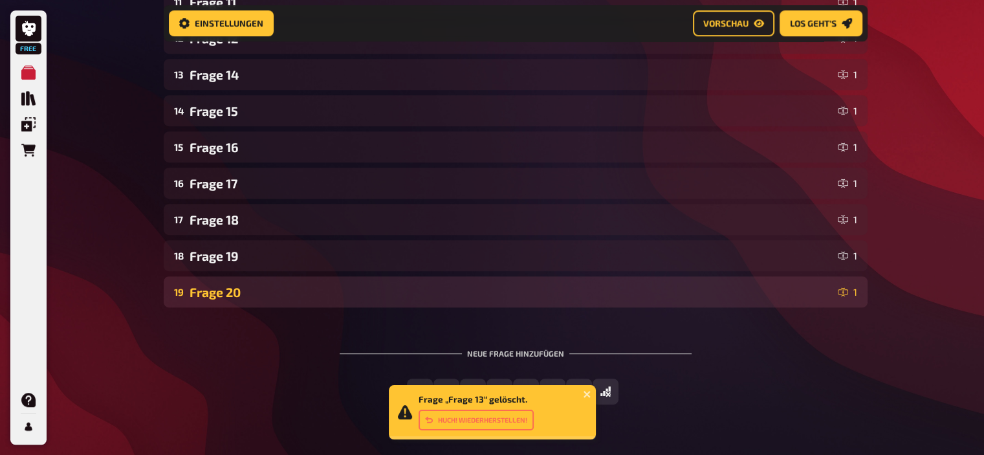
scroll to position [672, 0]
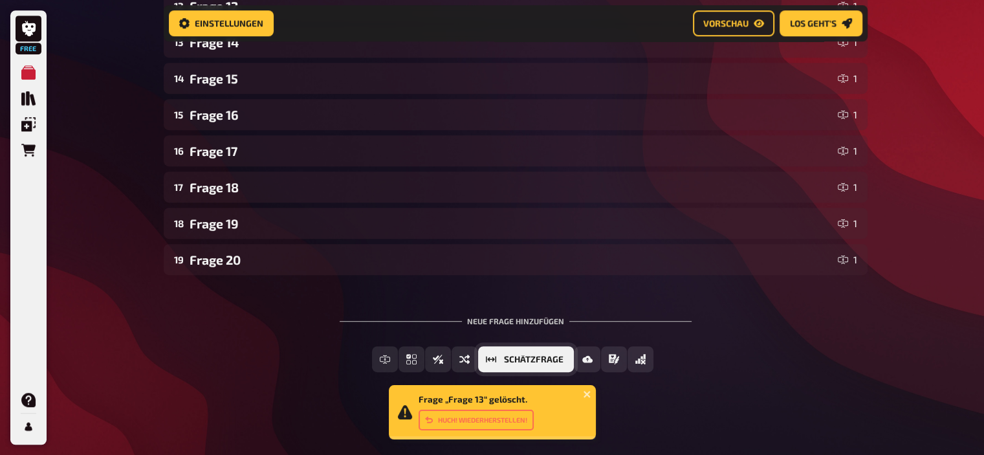
click at [528, 358] on span "Schätzfrage" at bounding box center [534, 359] width 60 height 9
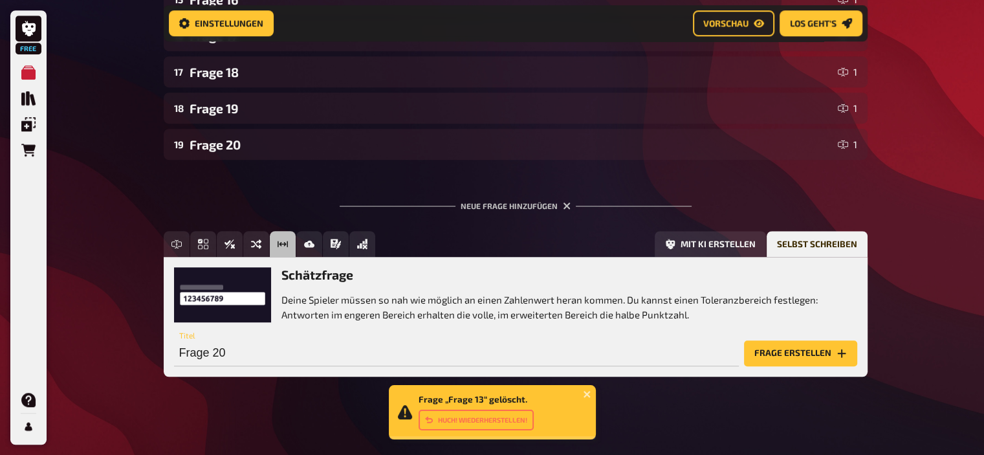
scroll to position [791, 0]
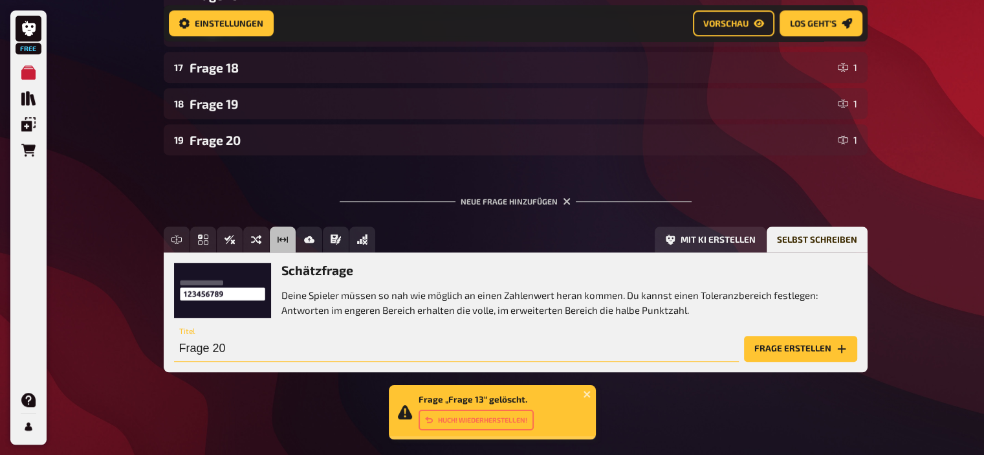
click at [254, 347] on input "Frage 20" at bounding box center [456, 349] width 565 height 26
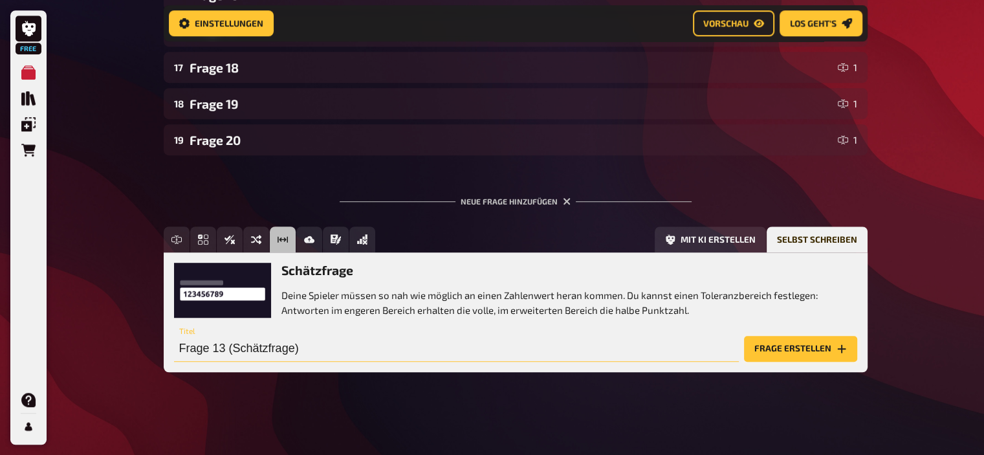
type input "Frage 13 (Schätzfrage)"
click at [778, 349] on button "Frage erstellen" at bounding box center [800, 349] width 113 height 26
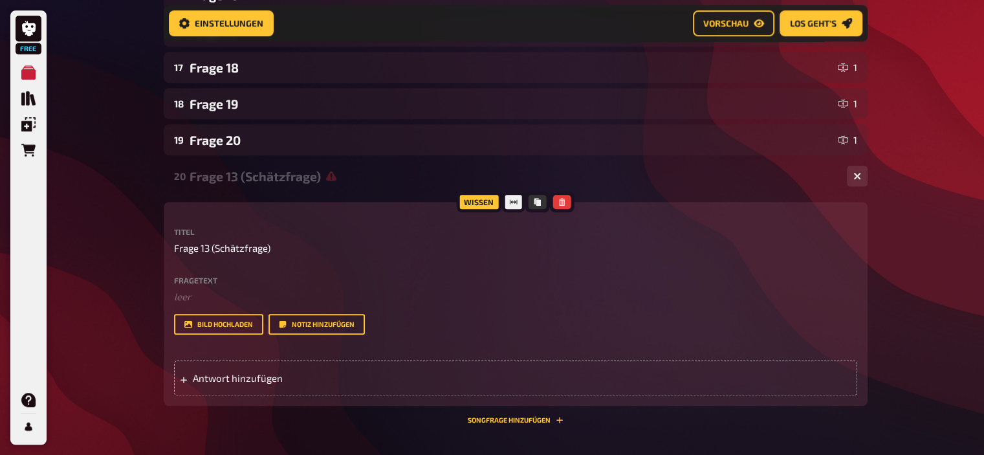
click at [269, 288] on div "Fragetext ﻿ leer Hier hinziehen für Dateiupload" at bounding box center [515, 290] width 683 height 28
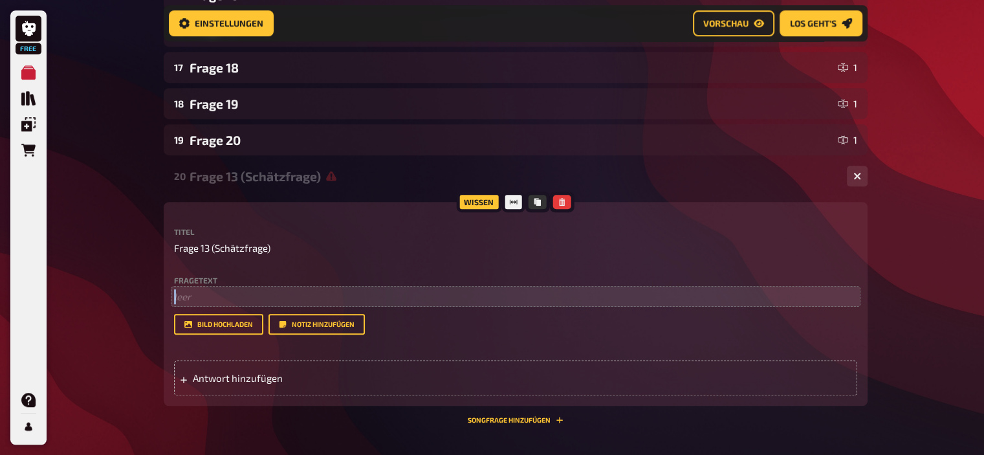
click at [271, 294] on div "Fragetext ﻿ leer Hier hinziehen für Dateiupload" at bounding box center [515, 290] width 683 height 28
click at [271, 294] on p "﻿ leer" at bounding box center [515, 296] width 683 height 15
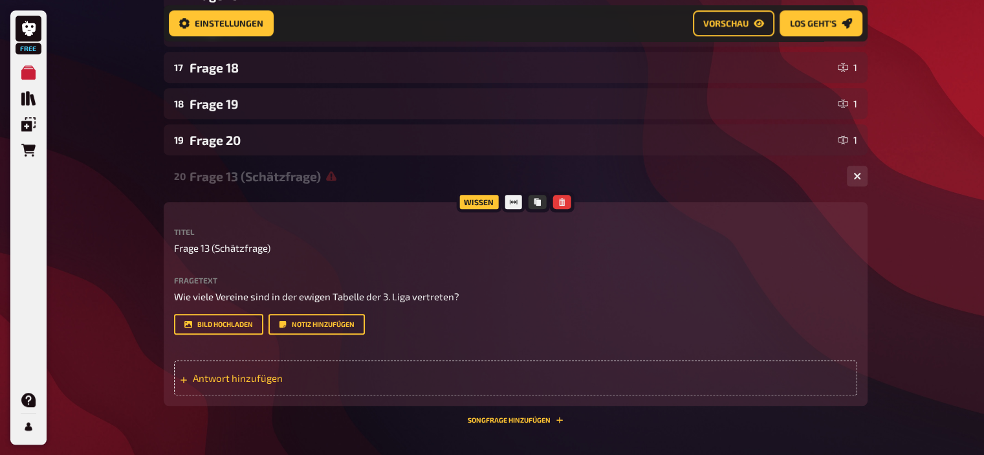
click at [272, 382] on span "Antwort hinzufügen" at bounding box center [293, 378] width 201 height 12
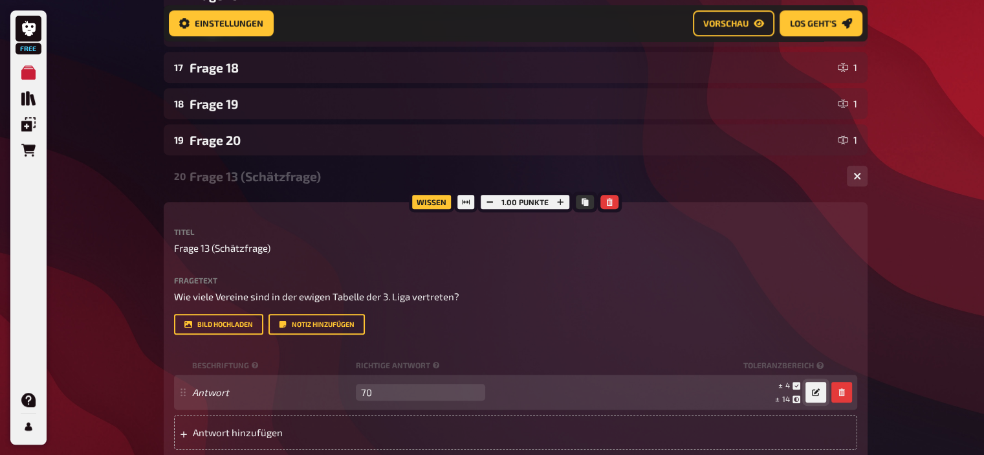
type input "70"
click at [810, 393] on button "button" at bounding box center [815, 392] width 21 height 21
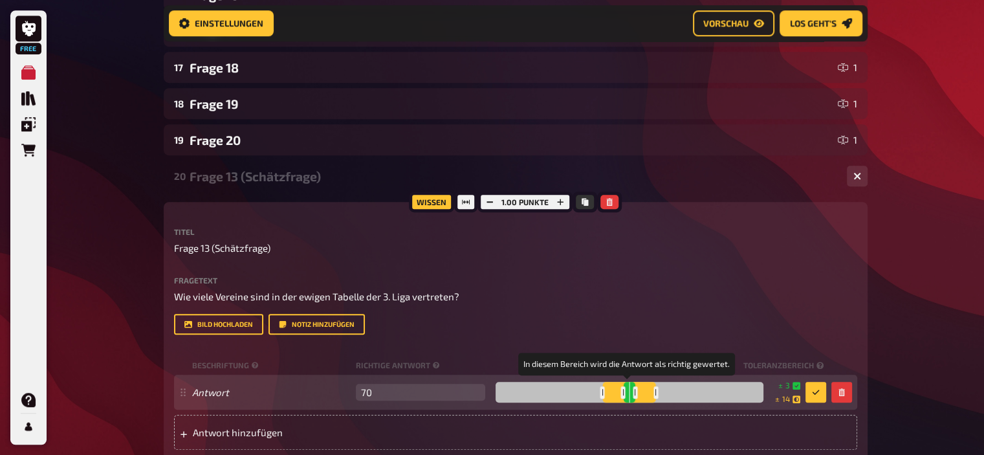
click at [633, 395] on div at bounding box center [635, 392] width 5 height 12
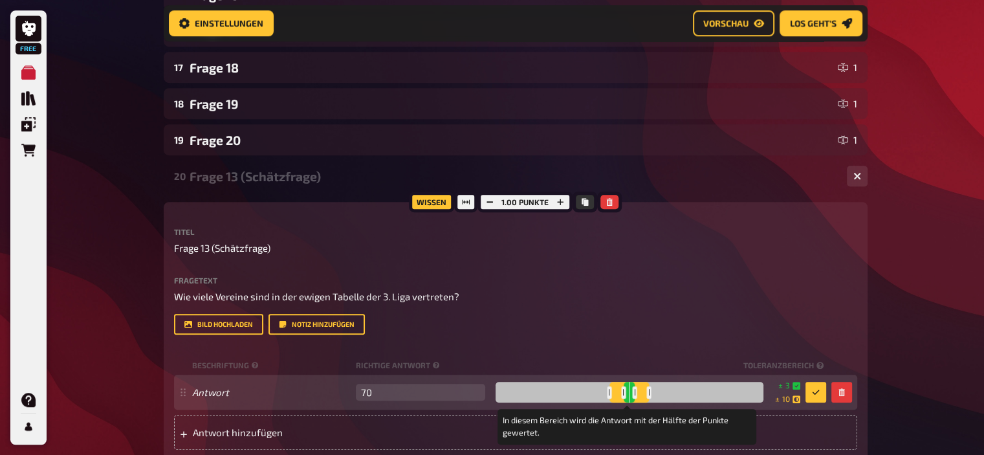
drag, startPoint x: 653, startPoint y: 391, endPoint x: 647, endPoint y: 393, distance: 6.6
click at [647, 393] on div at bounding box center [649, 392] width 5 height 12
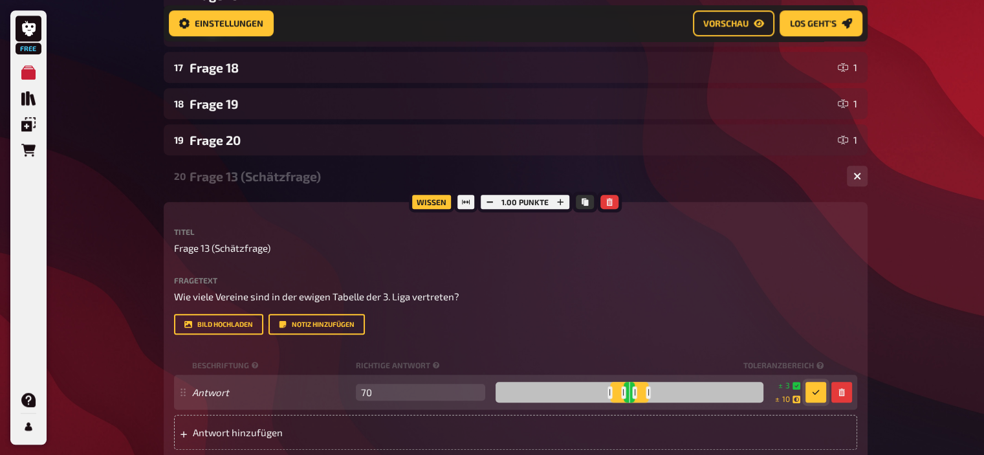
click at [815, 393] on icon "button" at bounding box center [815, 392] width 7 height 5
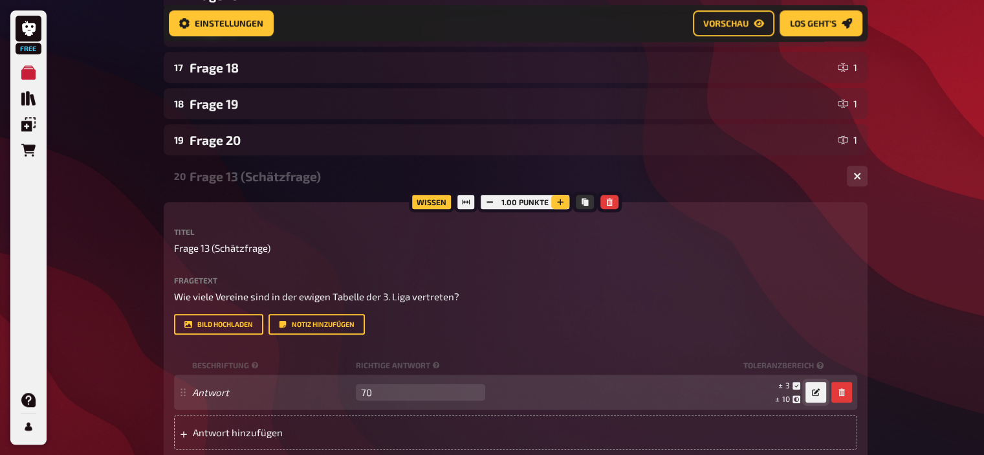
click at [561, 199] on icon "button" at bounding box center [560, 202] width 8 height 8
click at [561, 199] on icon "button" at bounding box center [561, 202] width 8 height 8
click at [301, 184] on div "20 Frage 13 (Schätzfrage) 1" at bounding box center [516, 175] width 704 height 31
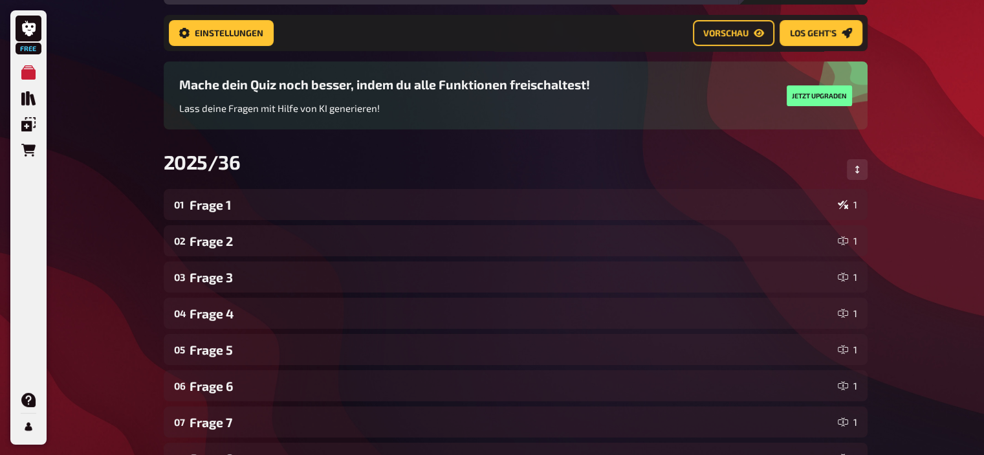
scroll to position [0, 0]
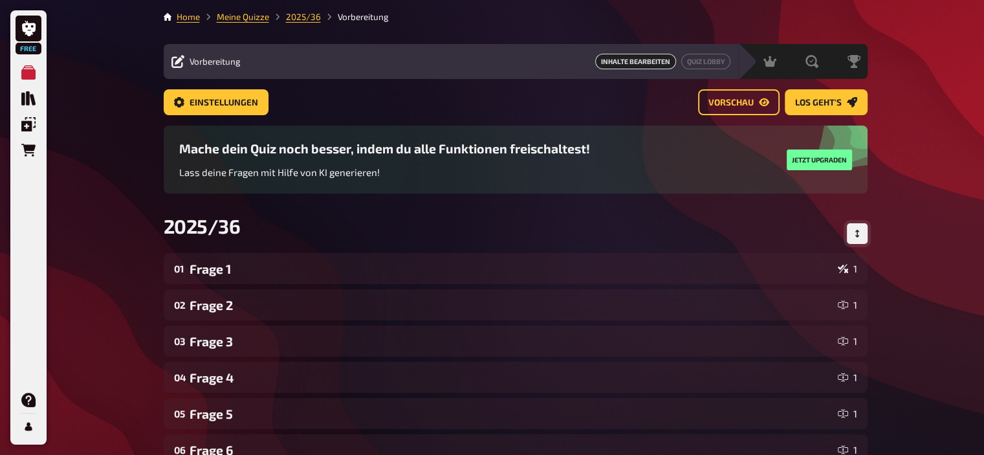
click at [858, 226] on button "Reihenfolge anpassen" at bounding box center [857, 233] width 21 height 21
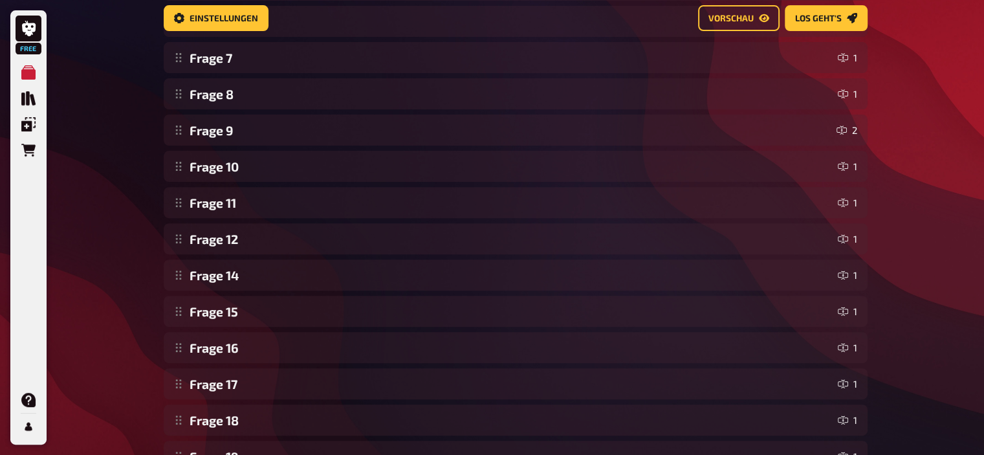
scroll to position [590, 0]
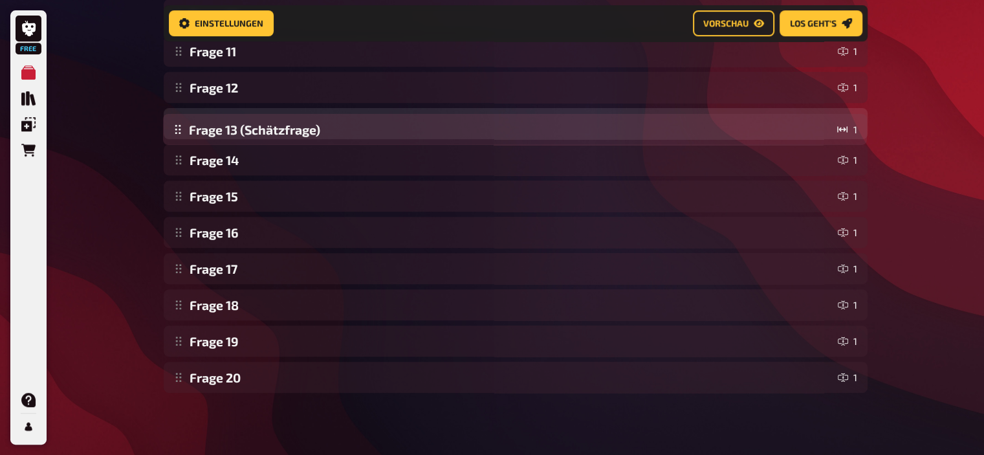
drag, startPoint x: 176, startPoint y: 375, endPoint x: 191, endPoint y: 127, distance: 248.2
click at [191, 127] on div "Frage 1 1 Frage 2 1 Frage 3 1 Frage 4 1 Frage 5 1 Frage 6 1 Frage 7 1 Frage 8 1…" at bounding box center [516, 32] width 704 height 719
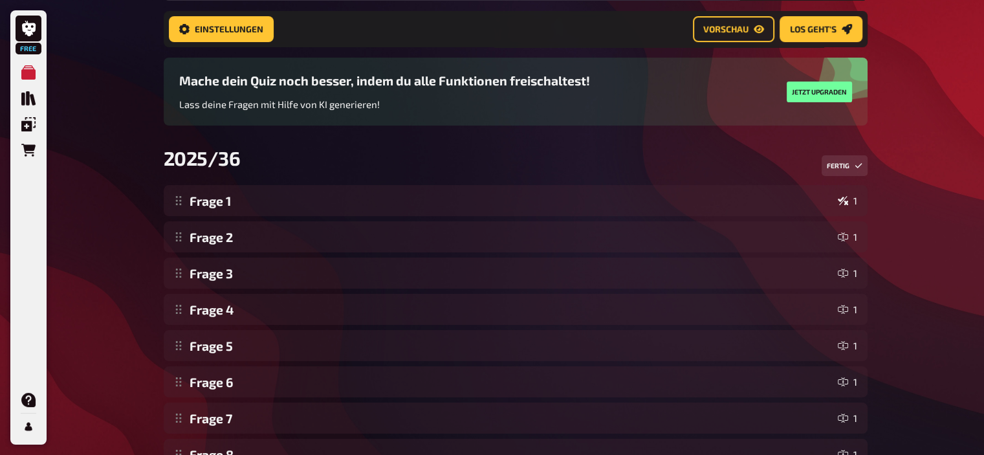
scroll to position [0, 0]
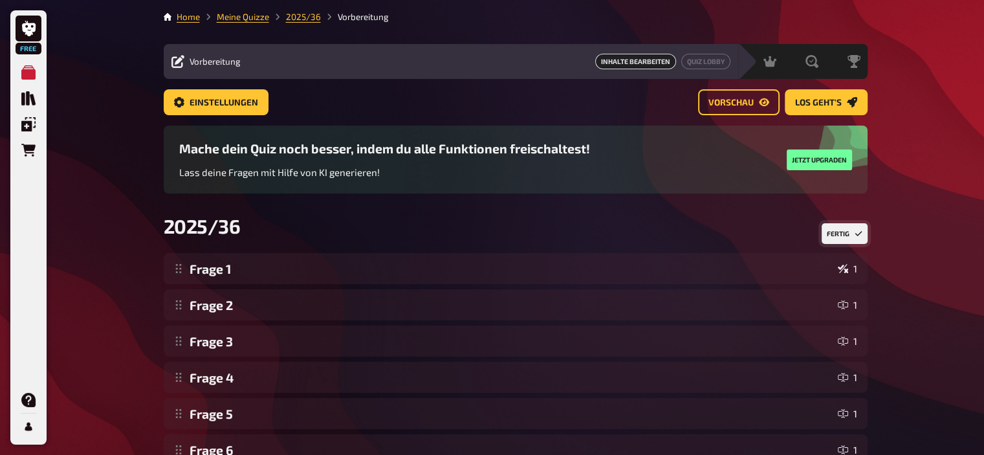
click at [834, 243] on button "Fertig" at bounding box center [845, 233] width 46 height 21
click at [253, 17] on link "Meine Quizze" at bounding box center [243, 17] width 52 height 10
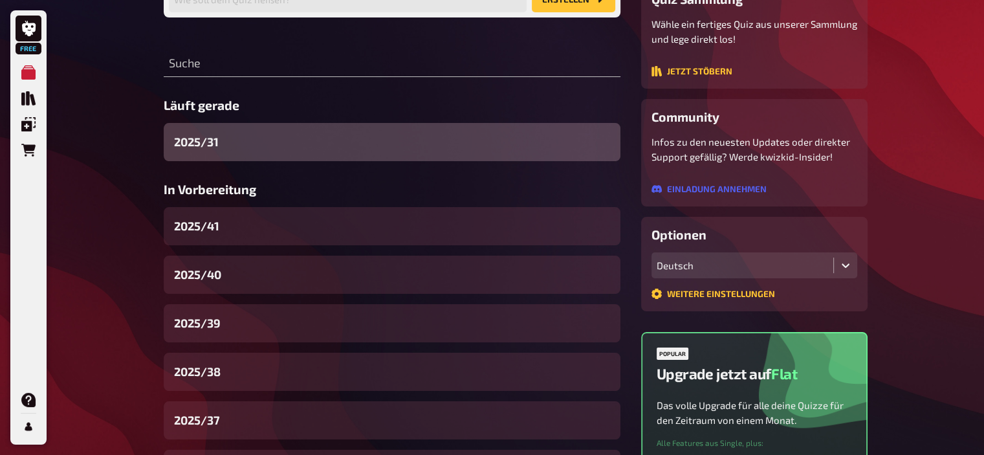
scroll to position [133, 0]
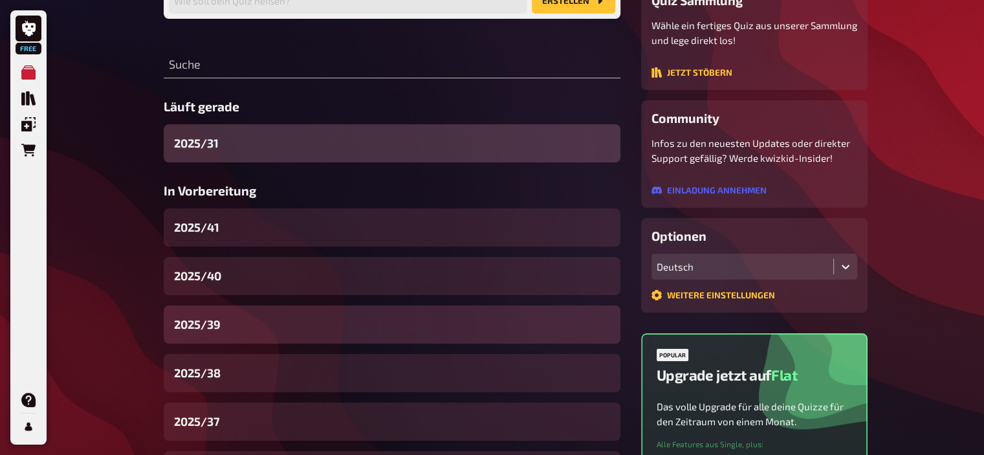
click at [231, 332] on div "2025/39" at bounding box center [392, 324] width 457 height 38
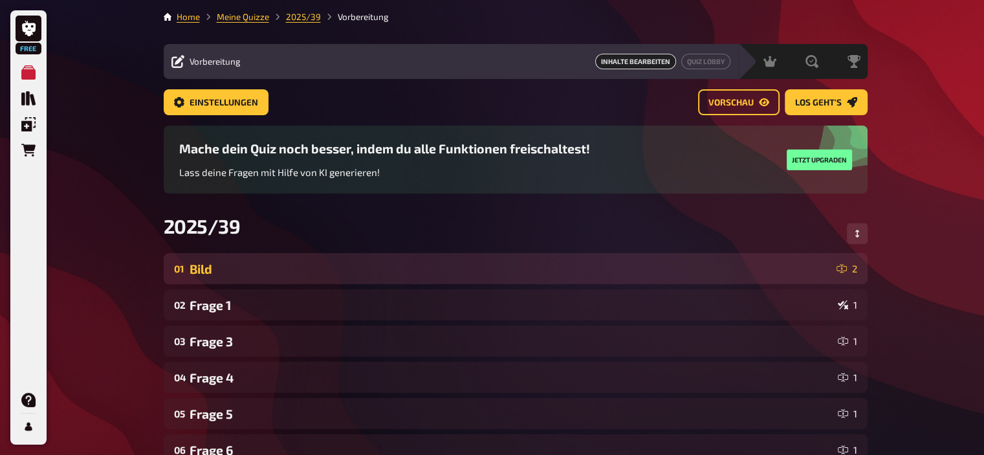
click at [230, 276] on div "Bild" at bounding box center [511, 268] width 642 height 15
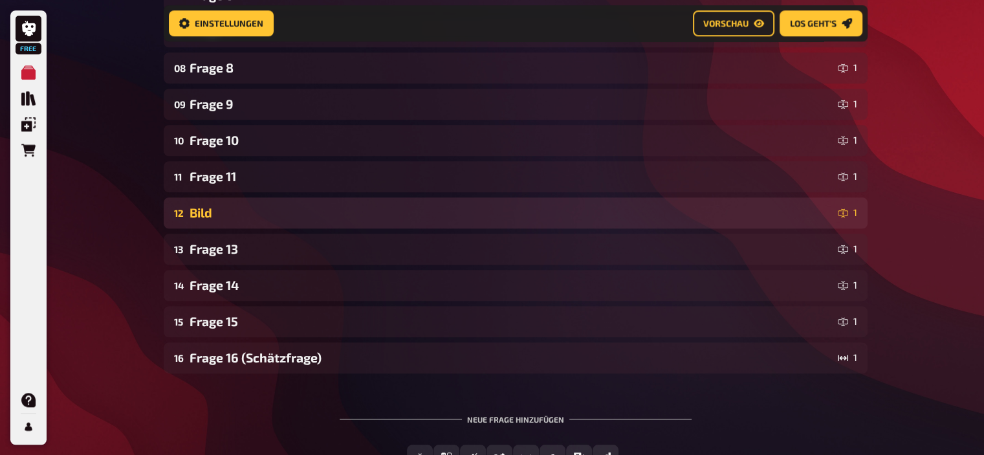
scroll to position [1169, 0]
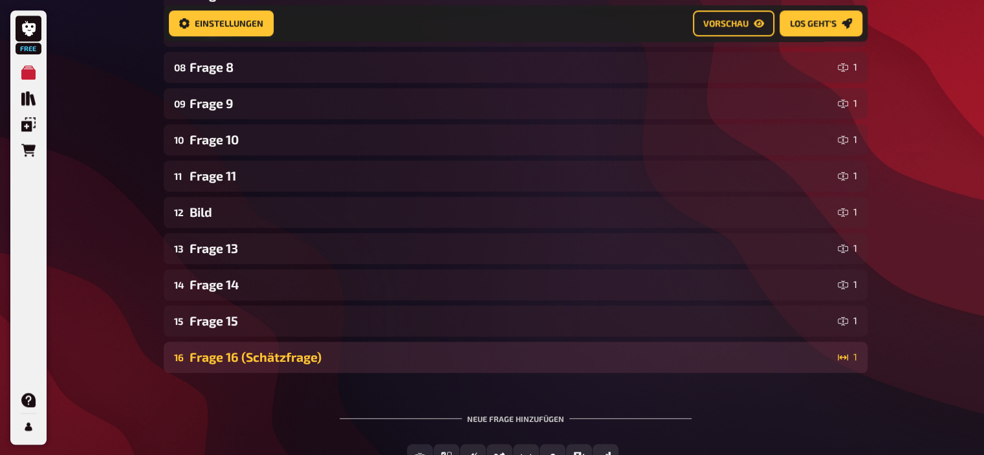
click at [257, 360] on div "Frage 16 (Schätzfrage)" at bounding box center [511, 356] width 643 height 15
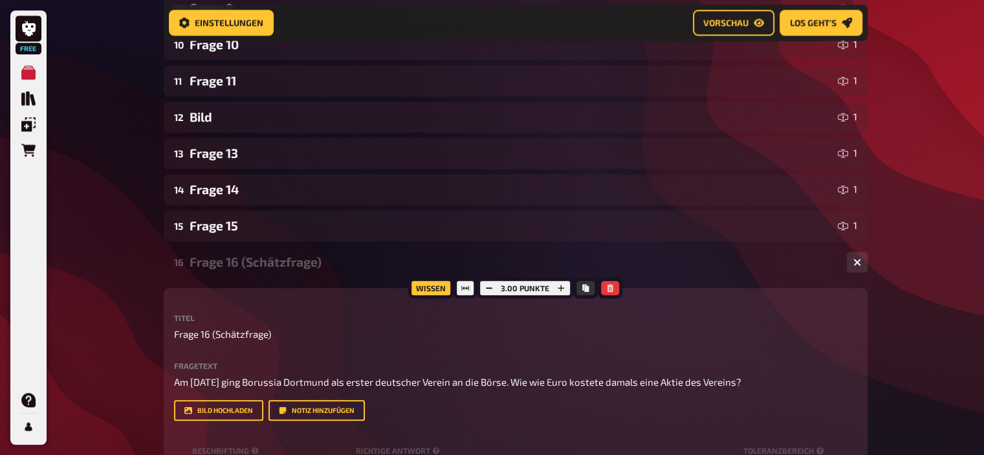
scroll to position [1263, 0]
click at [245, 267] on div "Frage 16 (Schätzfrage)" at bounding box center [513, 262] width 647 height 15
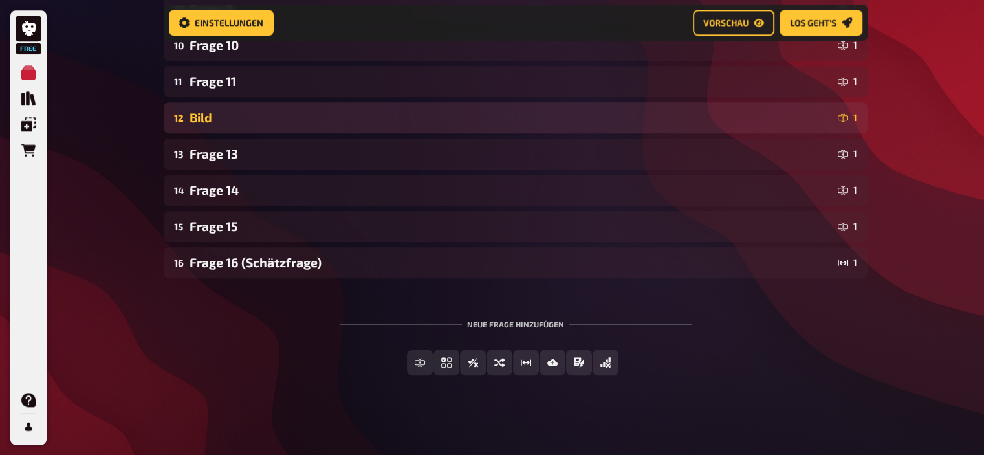
click at [223, 109] on div "12 Bild 1" at bounding box center [516, 117] width 704 height 31
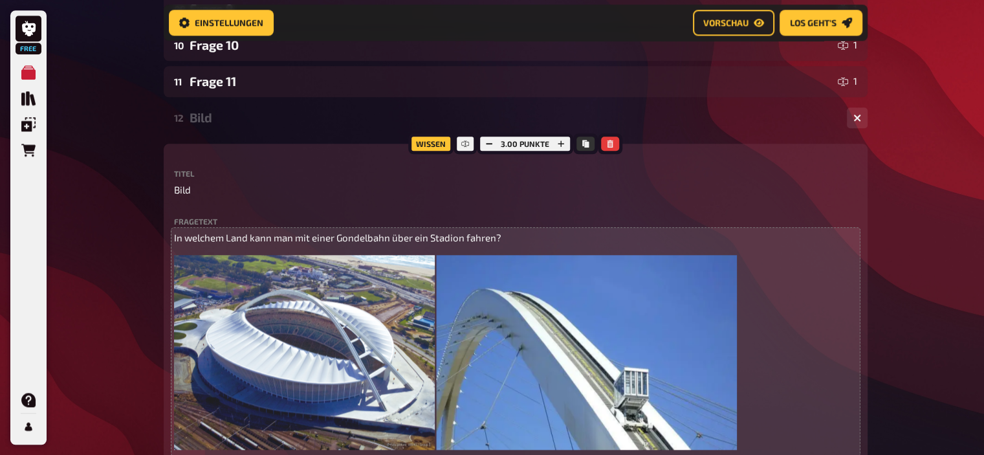
scroll to position [1201, 0]
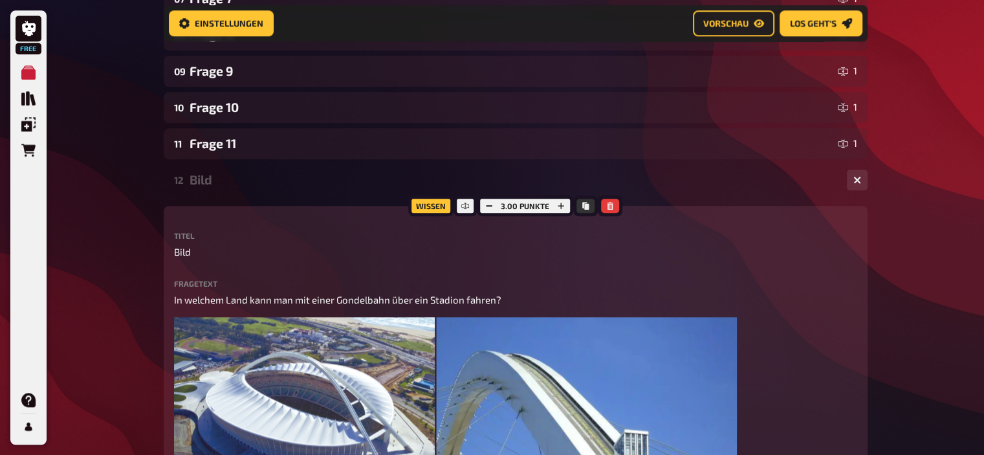
click at [202, 175] on div "Bild" at bounding box center [513, 179] width 647 height 15
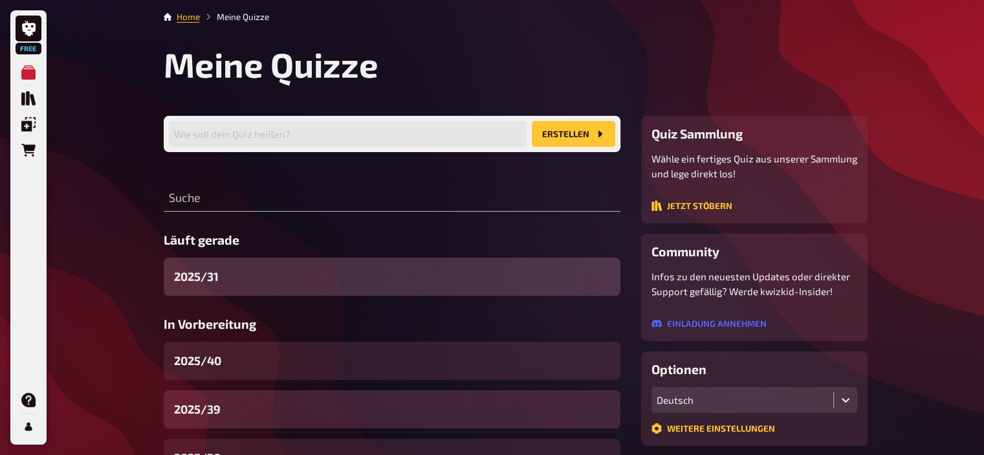
click at [227, 393] on div "2025/39" at bounding box center [392, 409] width 457 height 38
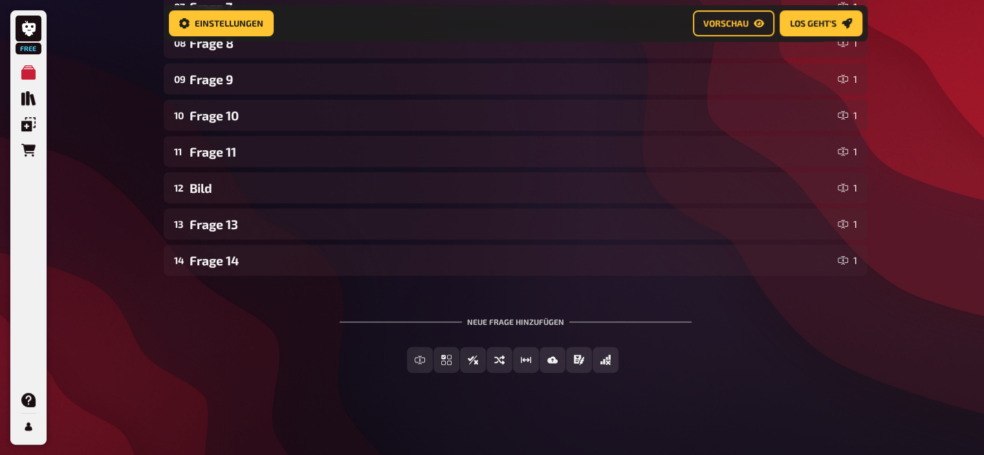
scroll to position [491, 0]
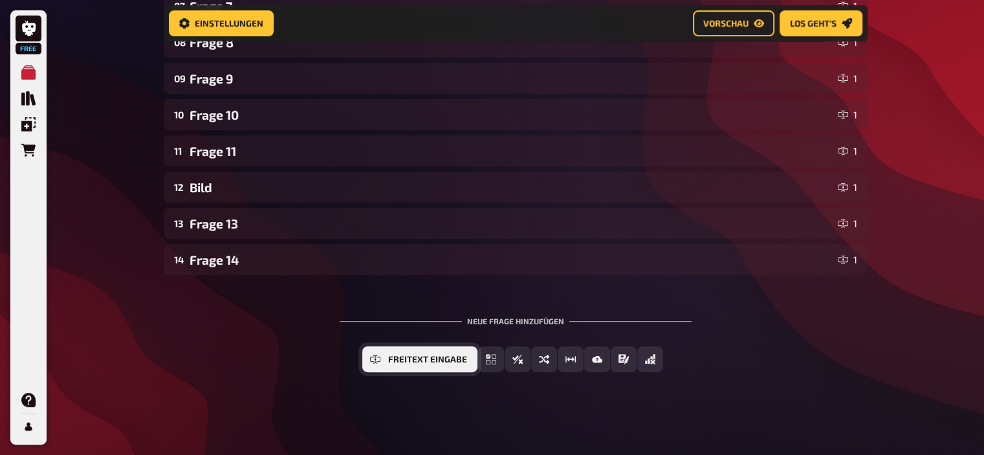
click at [417, 359] on span "Freitext Eingabe" at bounding box center [427, 359] width 79 height 9
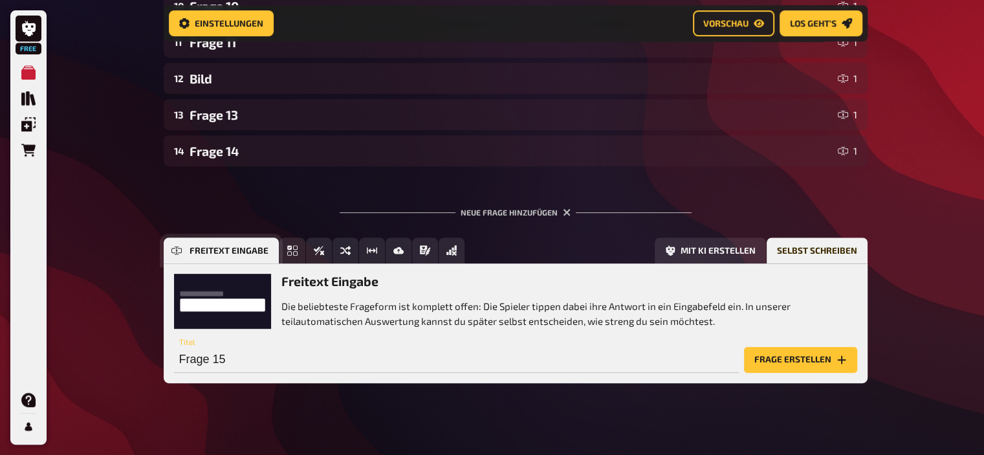
scroll to position [610, 0]
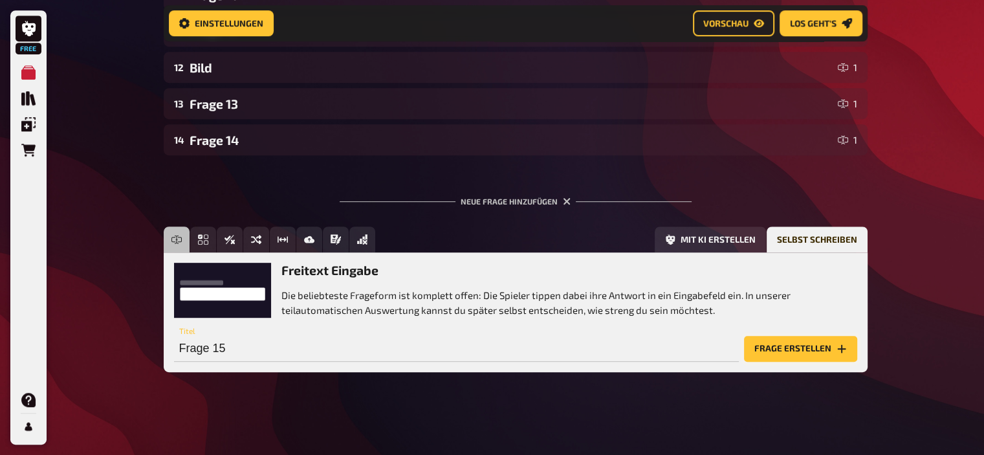
click at [797, 344] on button "Frage erstellen" at bounding box center [800, 349] width 113 height 26
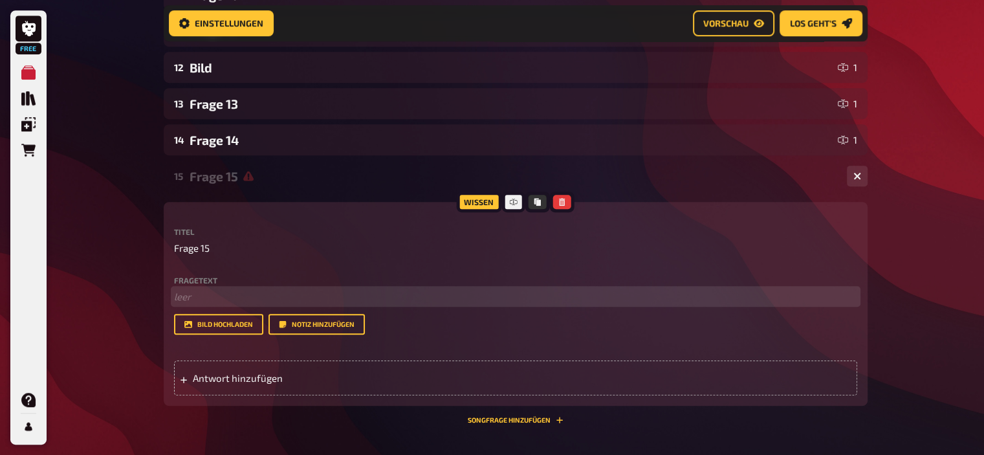
click at [223, 294] on p "﻿ leer" at bounding box center [515, 296] width 683 height 15
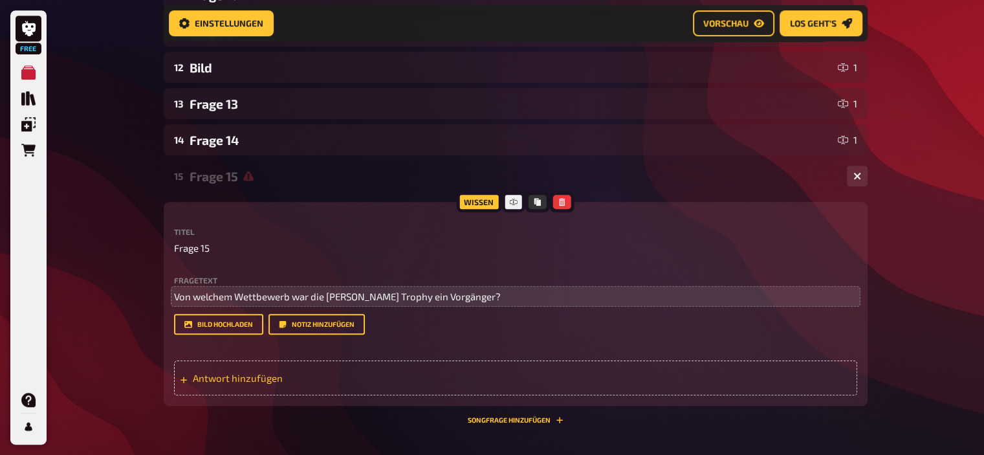
click at [241, 380] on span "Antwort hinzufügen" at bounding box center [293, 378] width 201 height 12
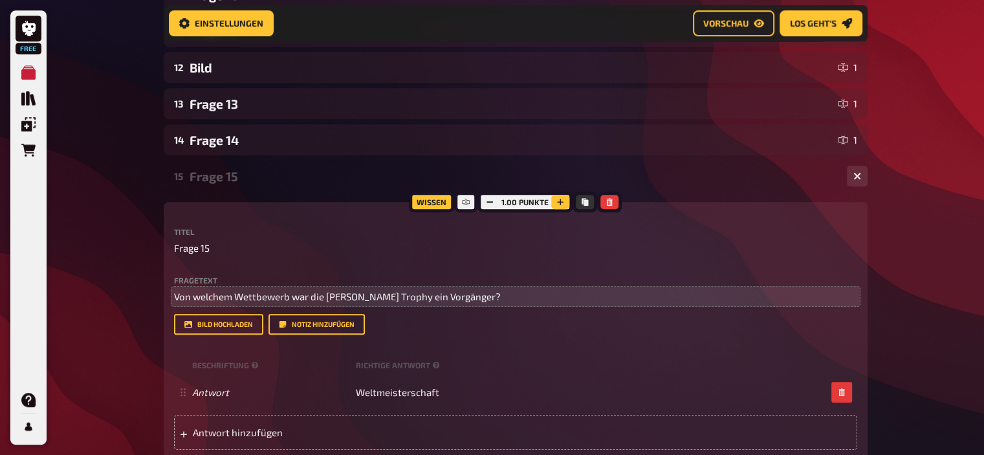
click at [560, 202] on icon "button" at bounding box center [561, 202] width 6 height 6
click at [560, 202] on icon "button" at bounding box center [560, 202] width 6 height 6
click at [560, 202] on icon "button" at bounding box center [561, 202] width 6 height 6
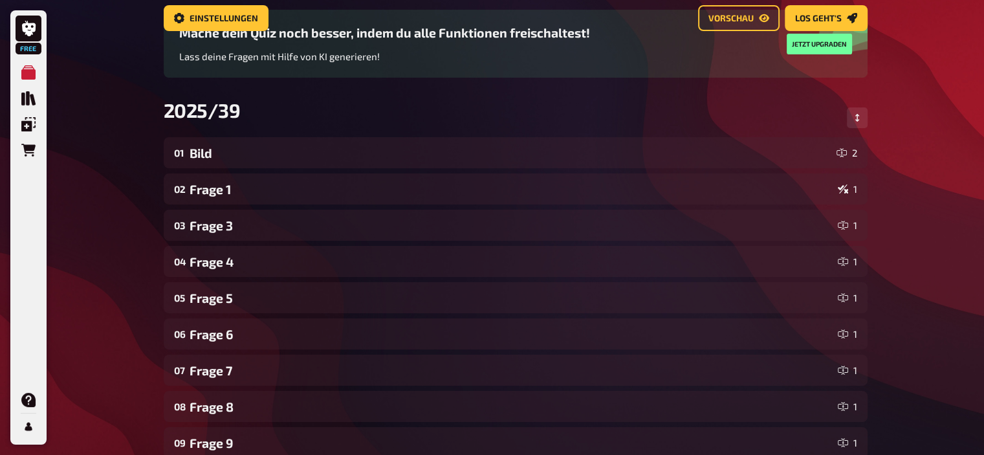
scroll to position [0, 0]
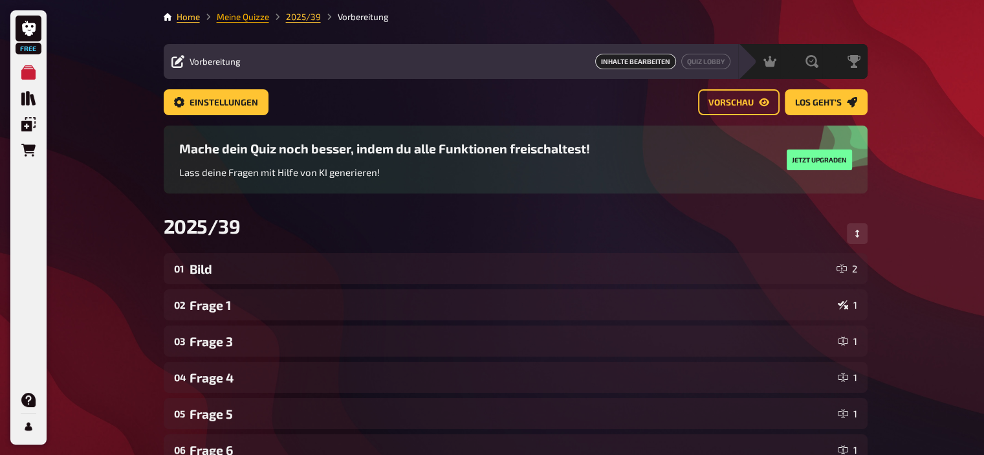
click at [250, 19] on link "Meine Quizze" at bounding box center [243, 17] width 52 height 10
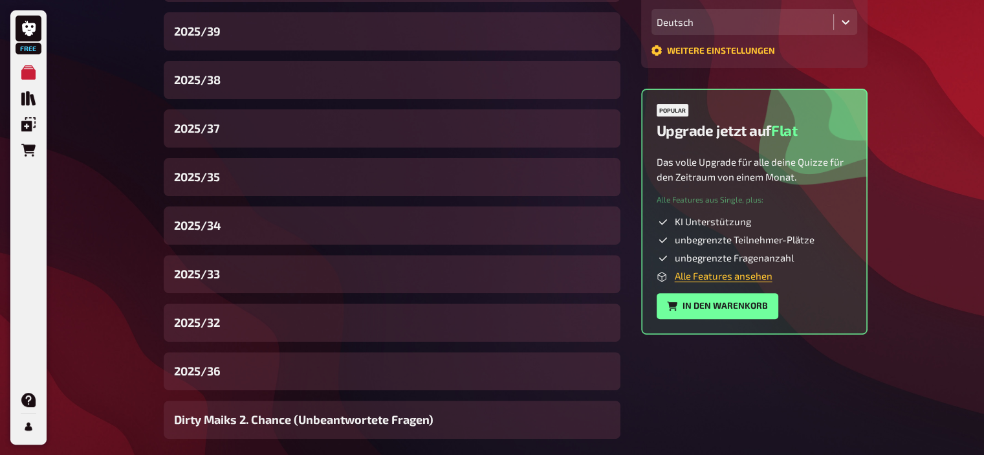
scroll to position [387, 0]
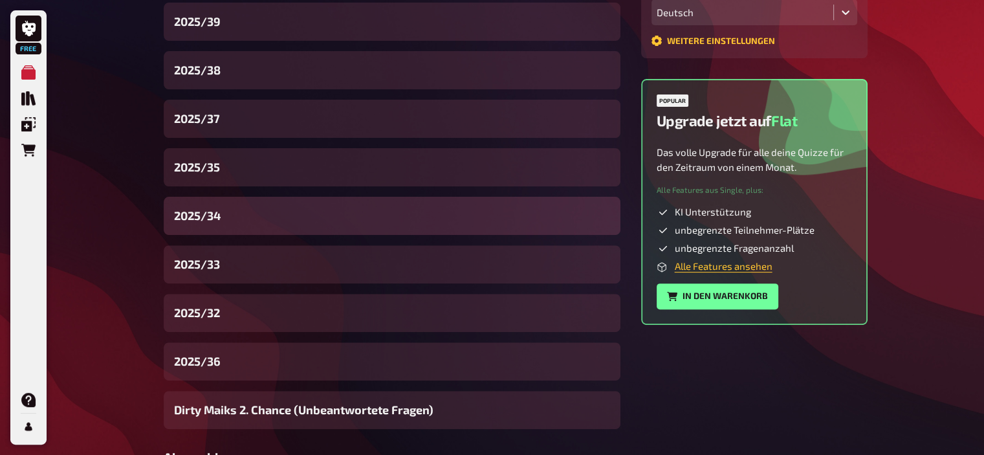
click at [223, 213] on div "2025/34" at bounding box center [392, 216] width 457 height 38
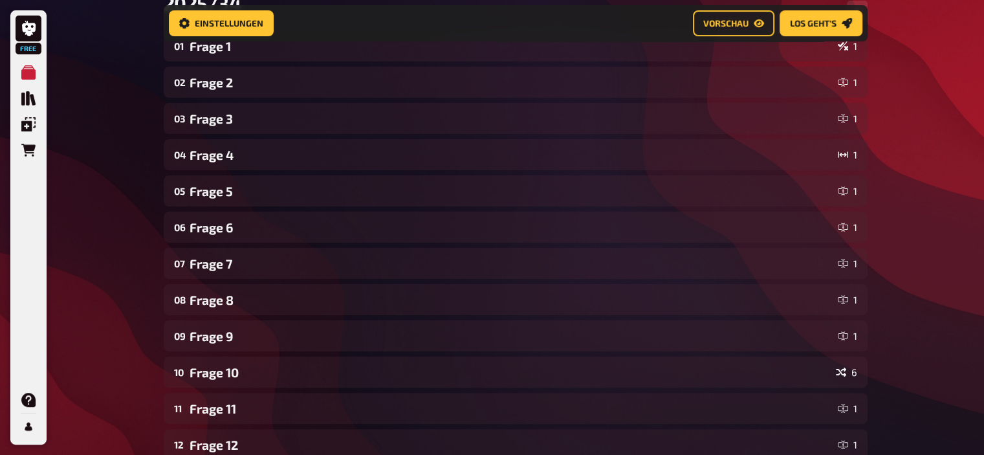
scroll to position [233, 0]
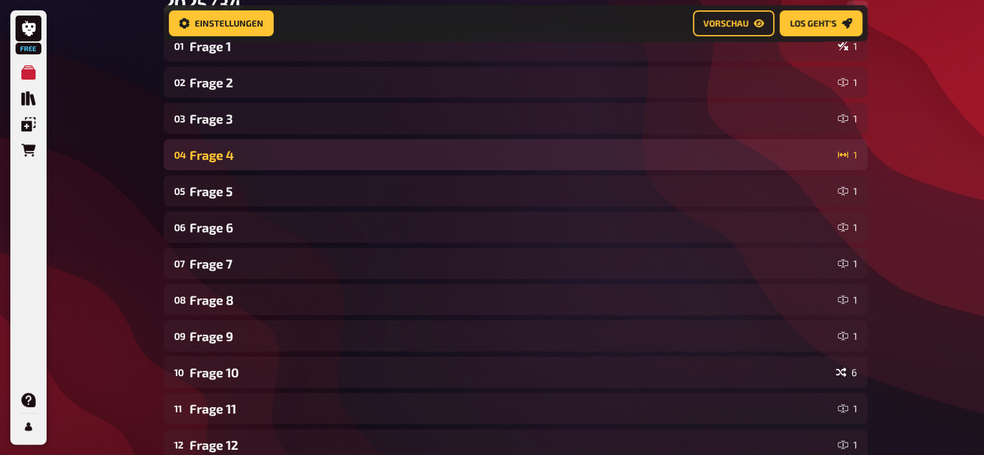
click at [468, 147] on div "04 Frage 4 1" at bounding box center [516, 154] width 704 height 31
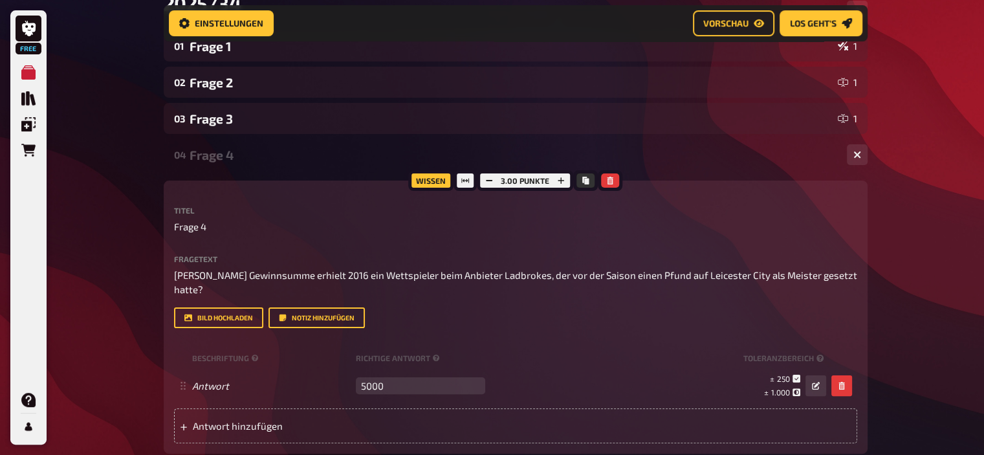
click at [468, 147] on div "04 Frage 4 1" at bounding box center [516, 154] width 704 height 31
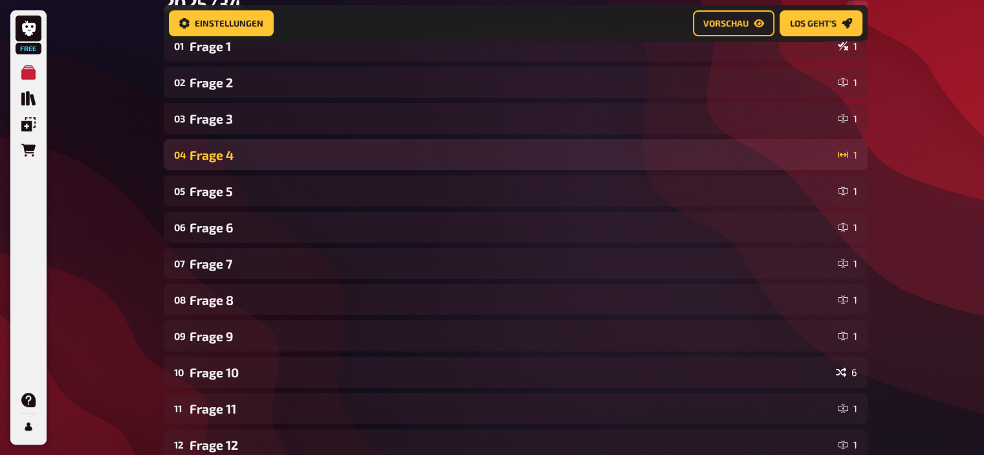
scroll to position [0, 0]
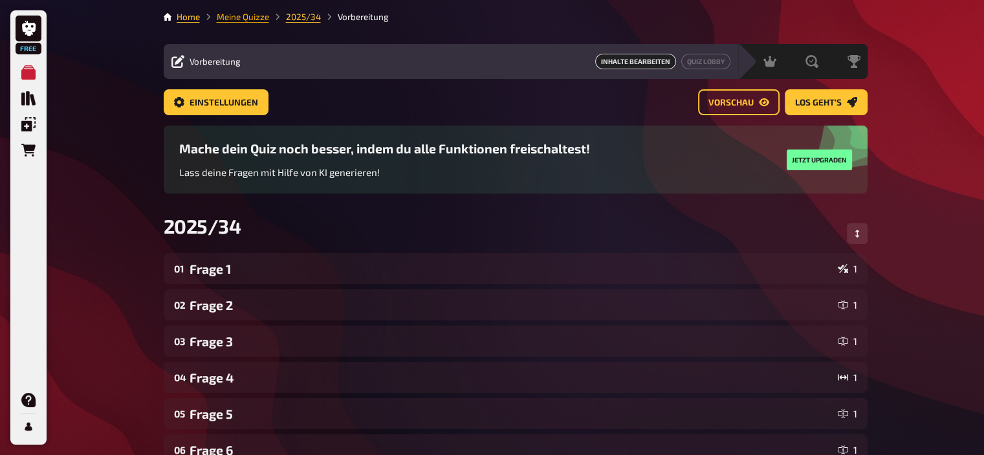
click at [246, 16] on link "Meine Quizze" at bounding box center [243, 17] width 52 height 10
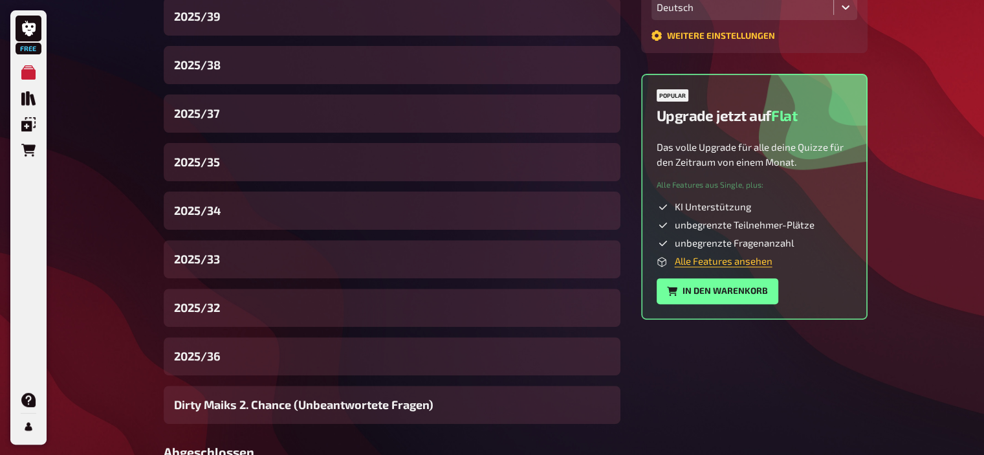
scroll to position [393, 0]
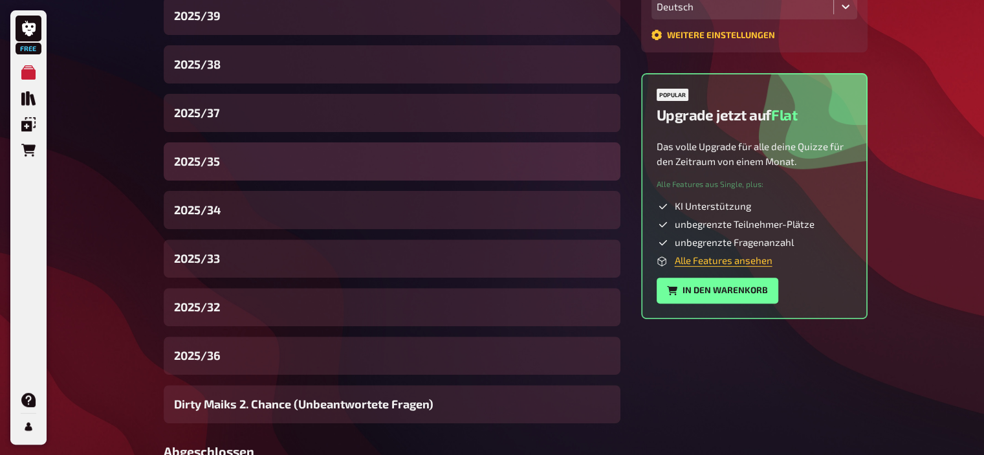
click at [238, 169] on div "2025/35" at bounding box center [392, 161] width 457 height 38
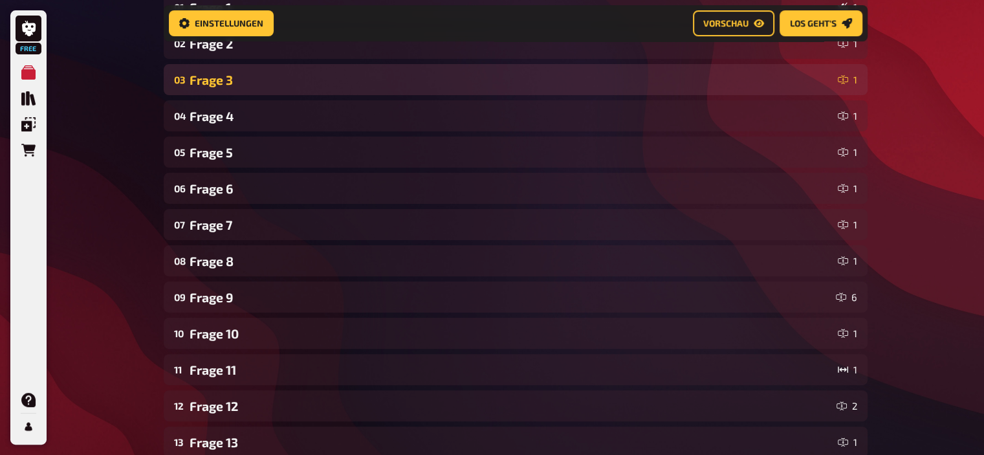
scroll to position [276, 0]
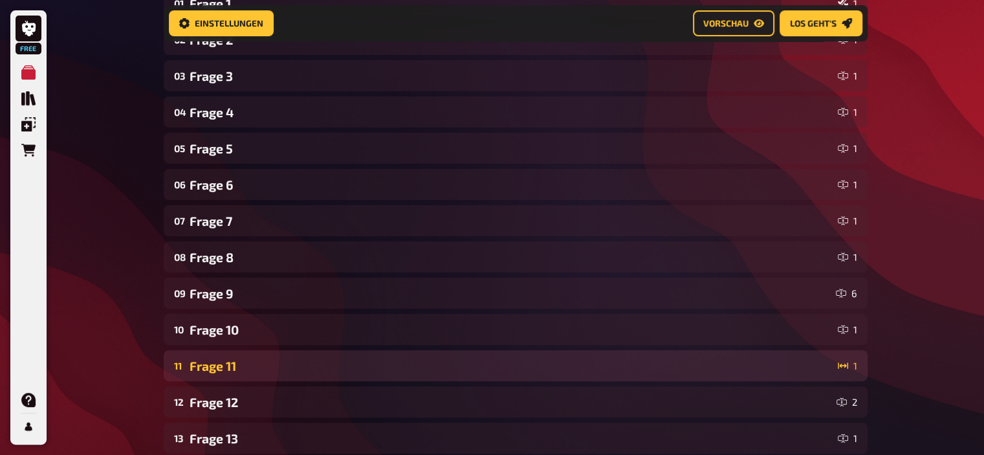
click at [308, 375] on div "11 Frage 11 1" at bounding box center [516, 365] width 704 height 31
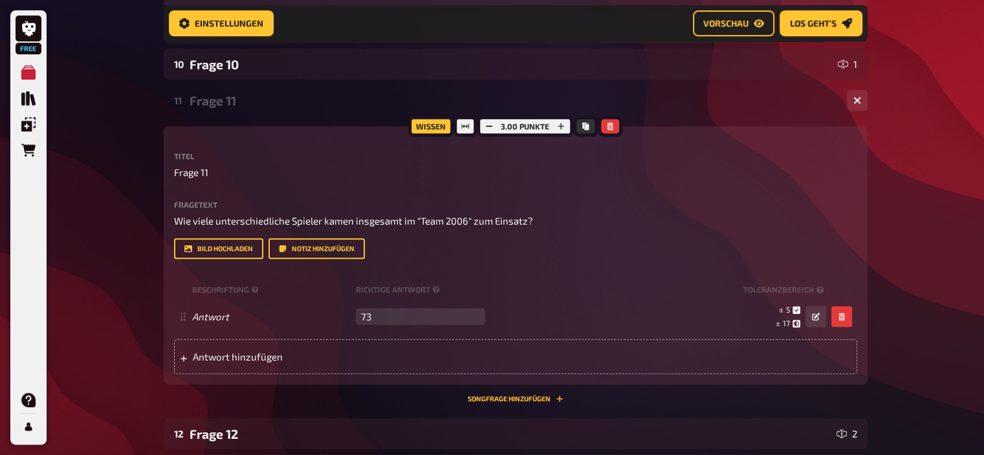
scroll to position [541, 0]
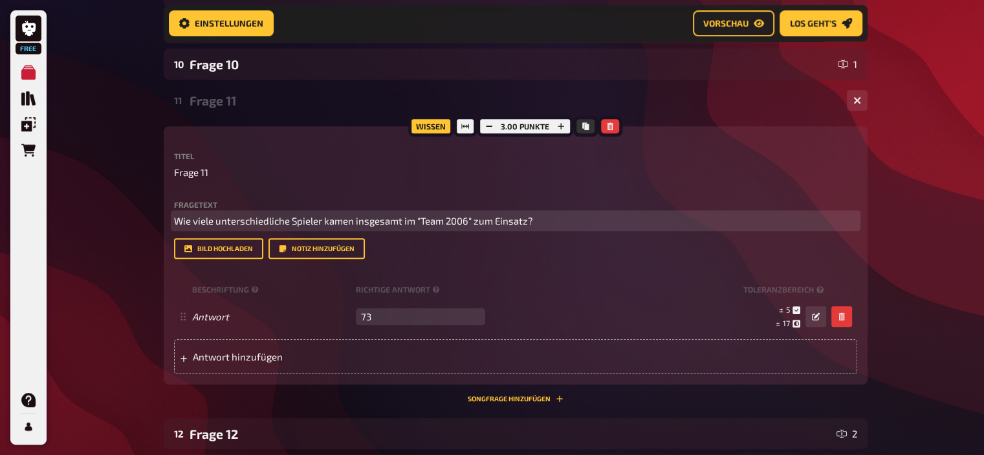
click at [541, 221] on p "Wie viele unterschiedliche Spieler kamen insgesamt im "Team 2006" zum Einsatz?" at bounding box center [515, 220] width 683 height 15
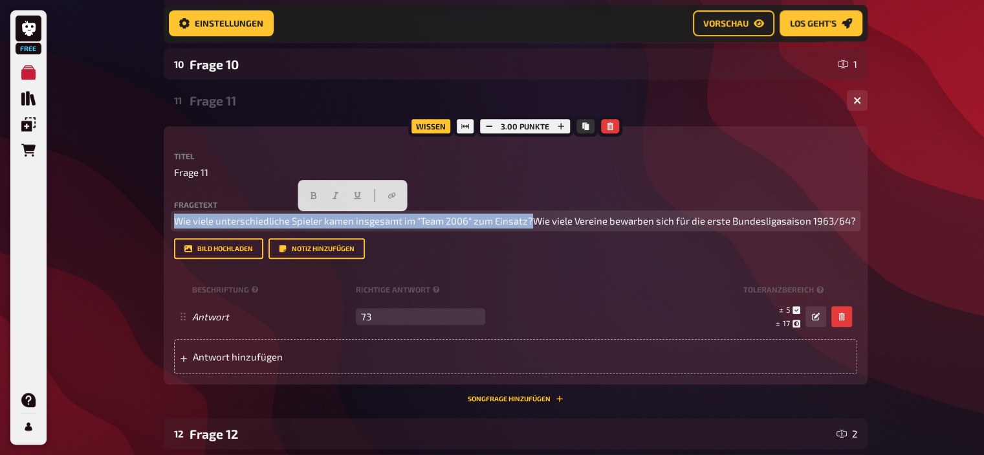
drag, startPoint x: 532, startPoint y: 221, endPoint x: 124, endPoint y: 250, distance: 408.6
click at [124, 250] on div "Free Meine Quizze Quiz Sammlung Einblendungen Bestellungen Hilfe Profil Home Me…" at bounding box center [492, 188] width 984 height 1459
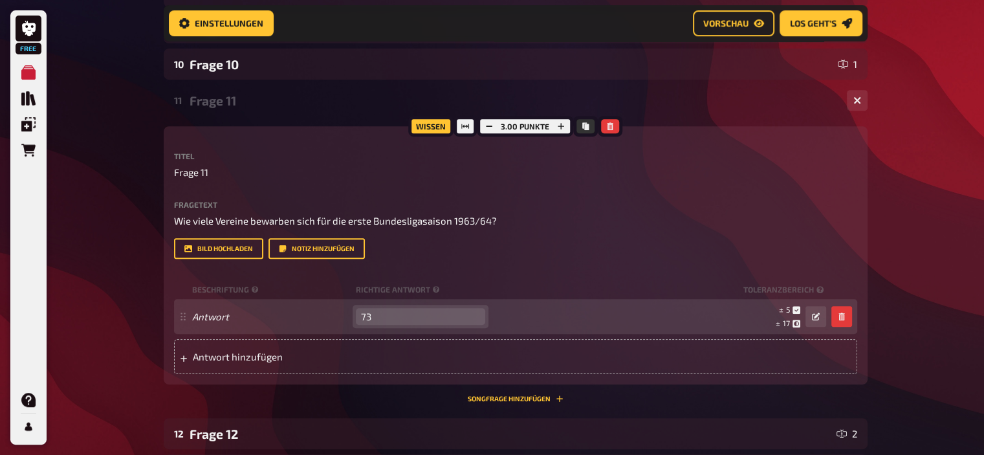
drag, startPoint x: 391, startPoint y: 316, endPoint x: 290, endPoint y: 312, distance: 101.7
click at [290, 312] on div "Antwort 73 leer ± 5 ± 17 ± 73" at bounding box center [509, 316] width 634 height 25
paste input "46"
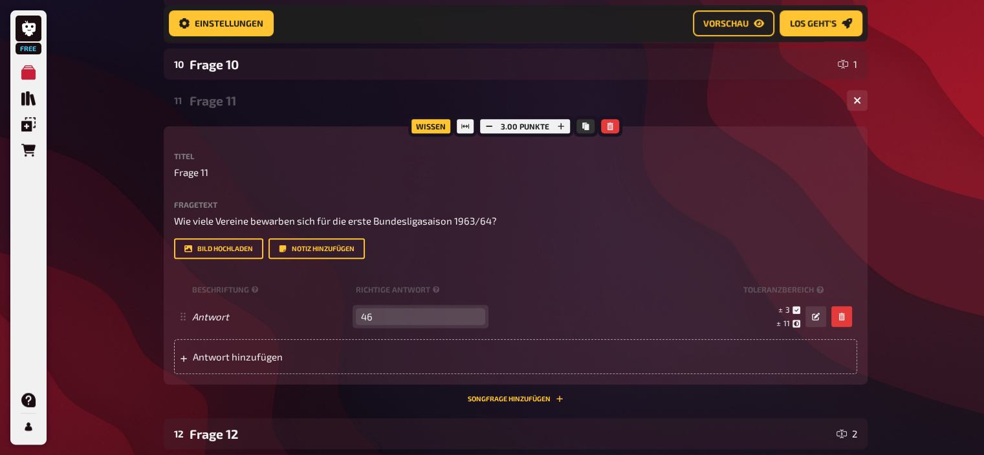
type input "46"
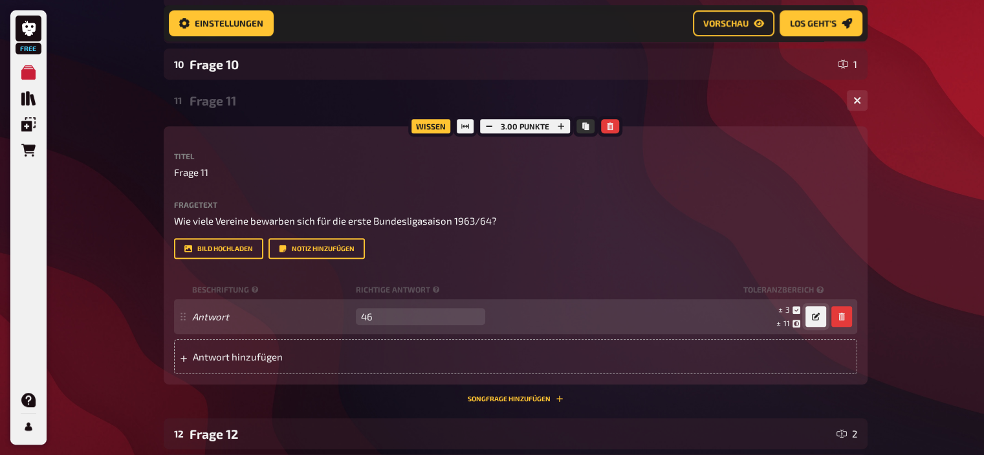
click at [821, 312] on button "button" at bounding box center [815, 316] width 21 height 21
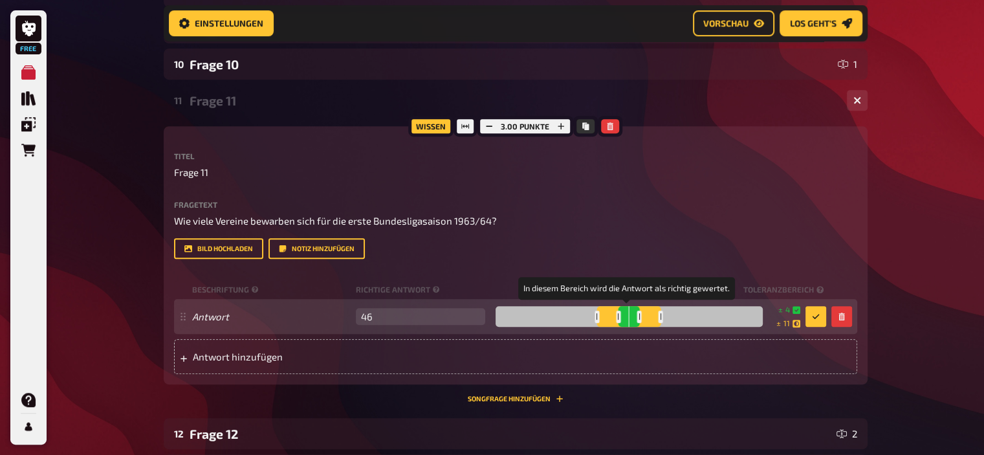
click at [637, 319] on div at bounding box center [639, 317] width 5 height 12
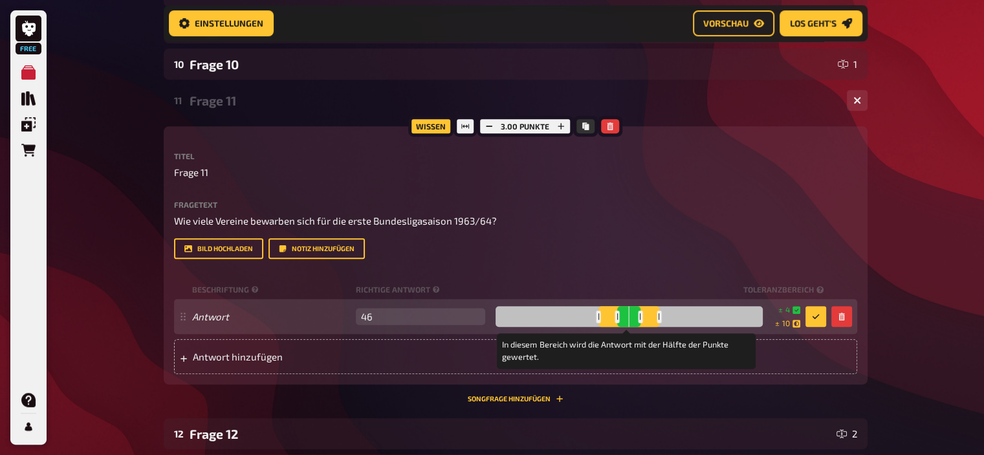
click at [657, 318] on div at bounding box center [659, 317] width 5 height 12
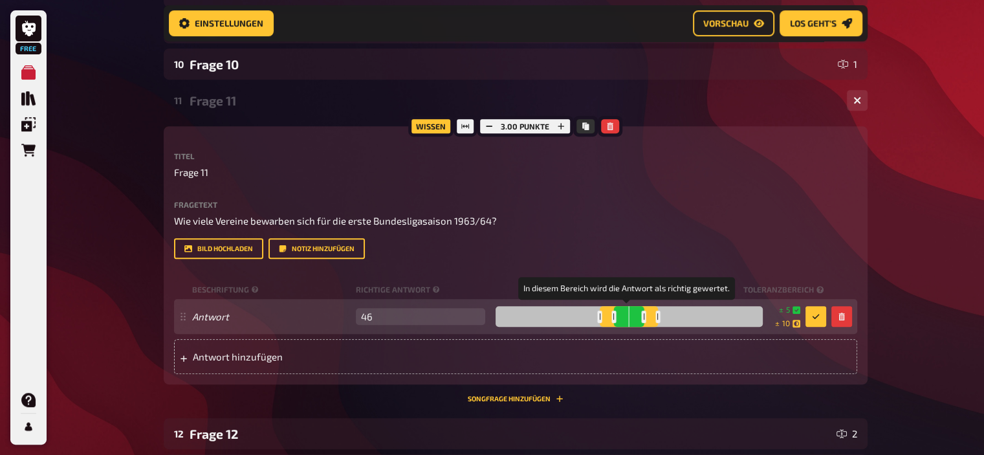
click at [642, 319] on div at bounding box center [644, 317] width 5 height 12
click at [823, 317] on button "button" at bounding box center [815, 316] width 21 height 21
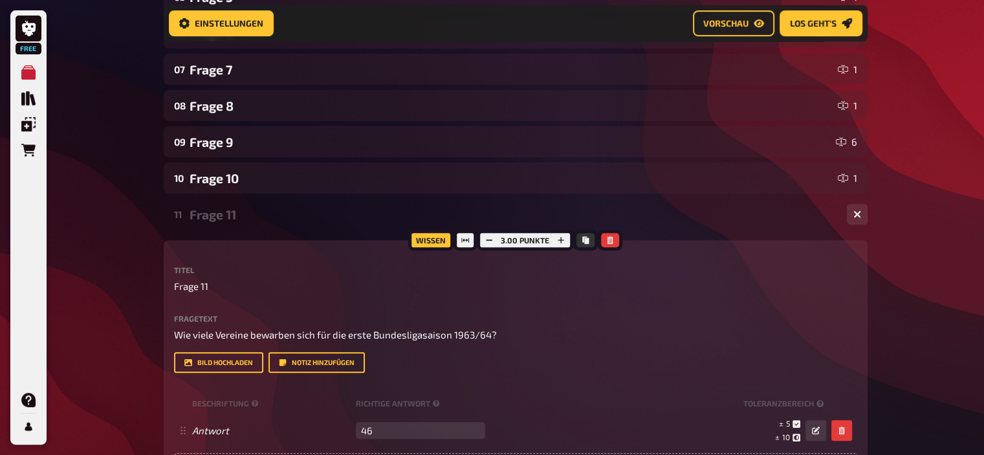
scroll to position [0, 0]
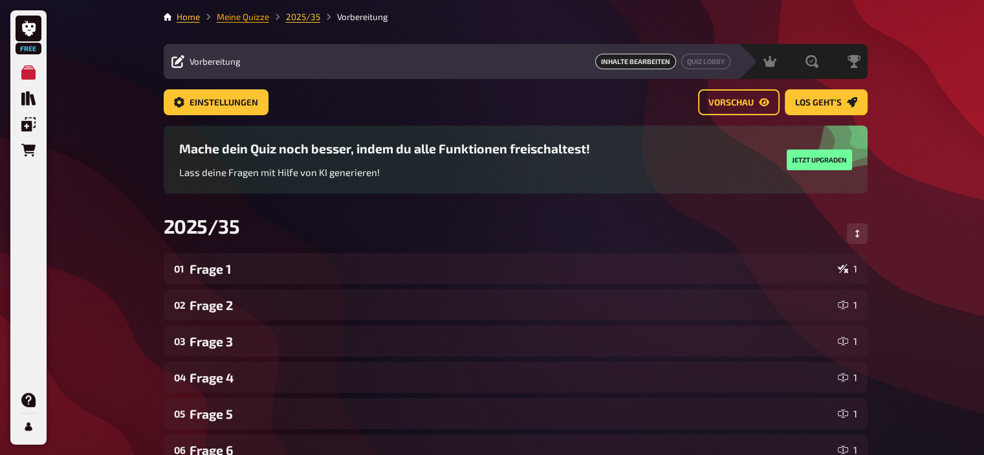
click at [226, 19] on link "Meine Quizze" at bounding box center [243, 17] width 52 height 10
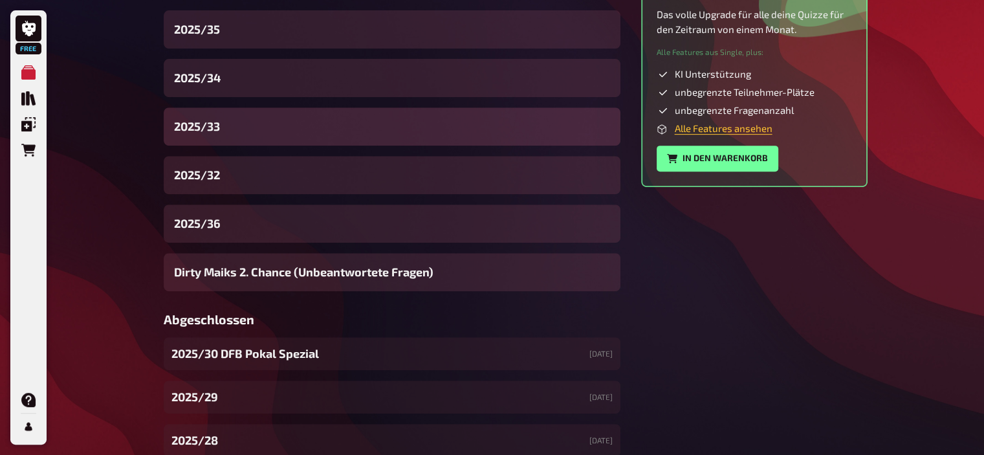
scroll to position [528, 0]
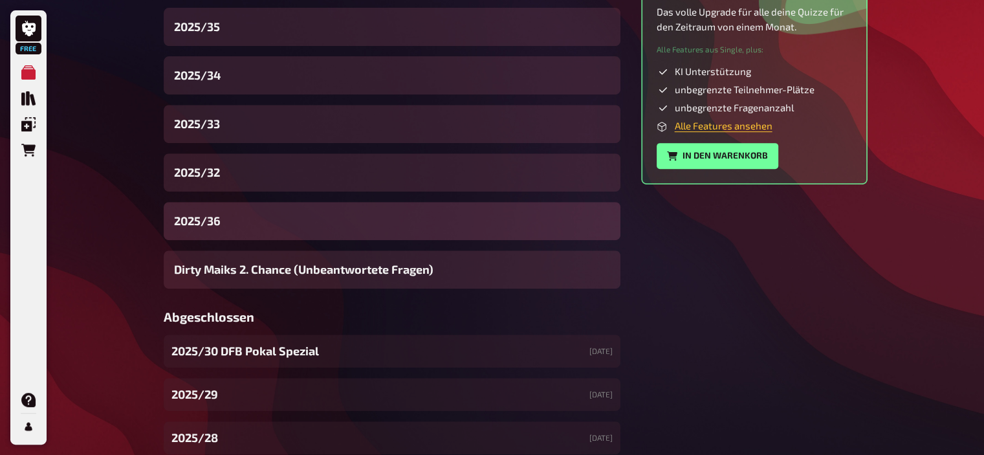
click at [237, 222] on div "2025/36" at bounding box center [392, 221] width 457 height 38
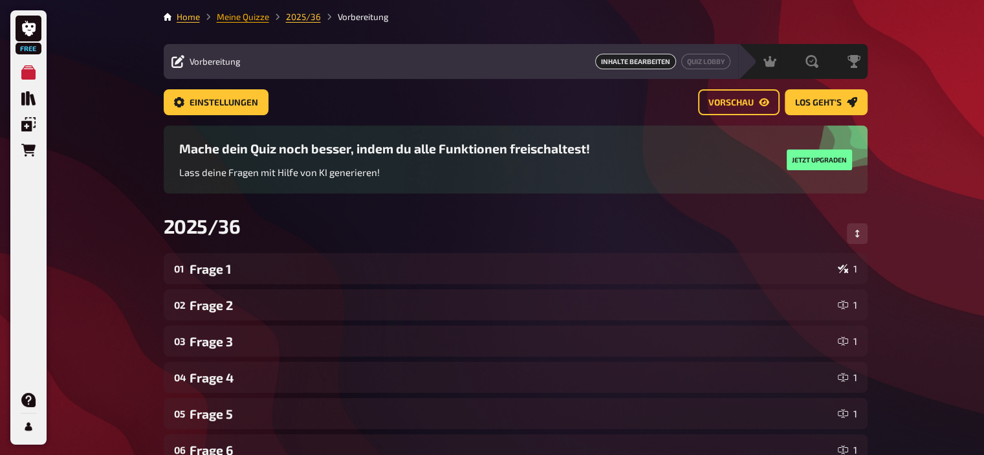
click at [248, 17] on link "Meine Quizze" at bounding box center [243, 17] width 52 height 10
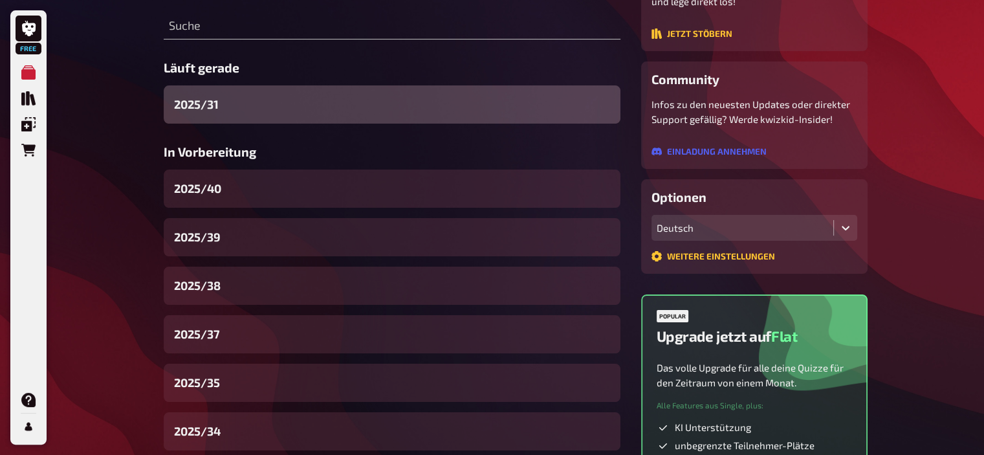
scroll to position [199, 0]
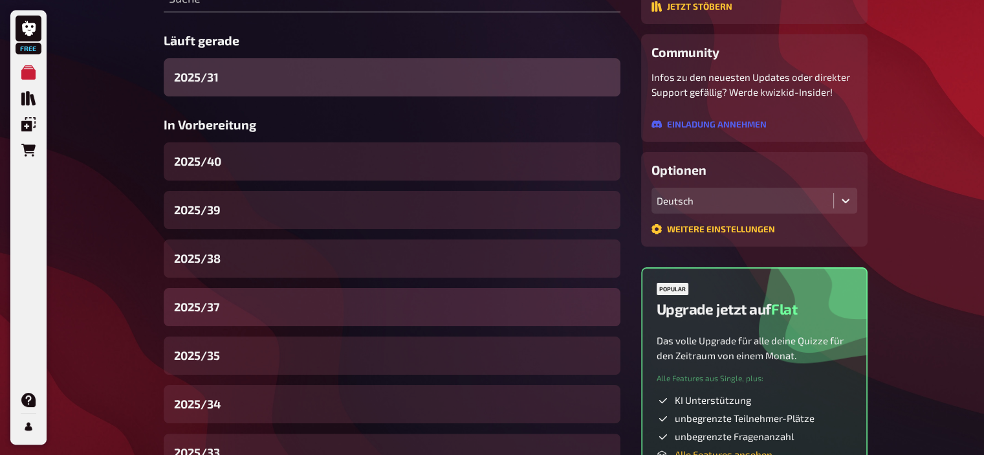
click at [228, 318] on div "2025/37" at bounding box center [392, 307] width 457 height 38
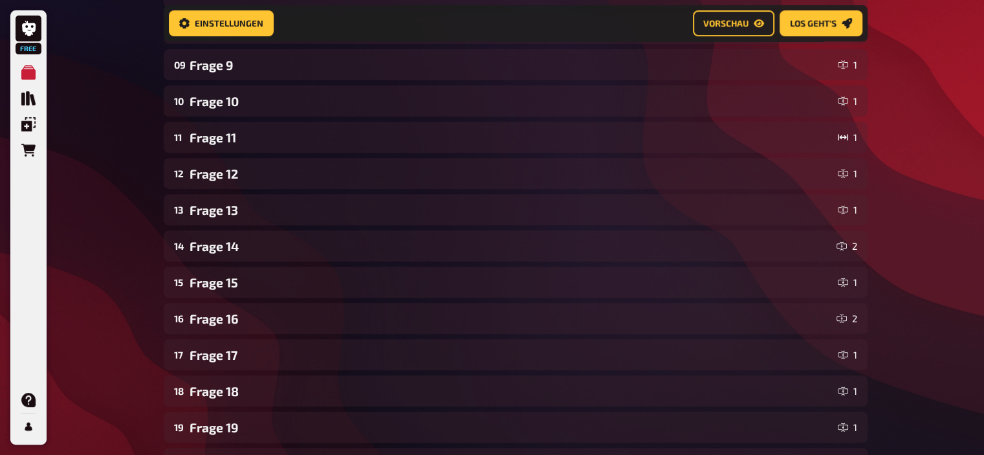
scroll to position [505, 0]
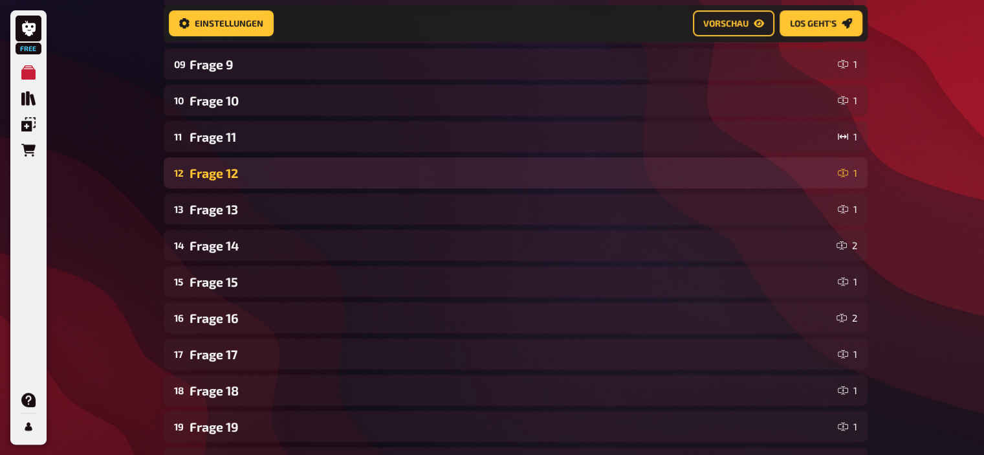
click at [372, 158] on div "12 Frage 12 1" at bounding box center [516, 172] width 704 height 31
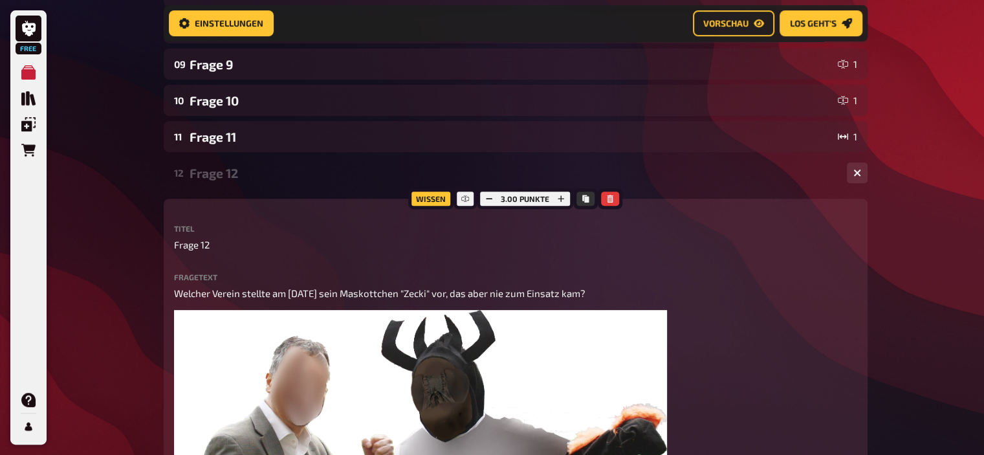
click at [349, 166] on div "Frage 12" at bounding box center [513, 173] width 647 height 15
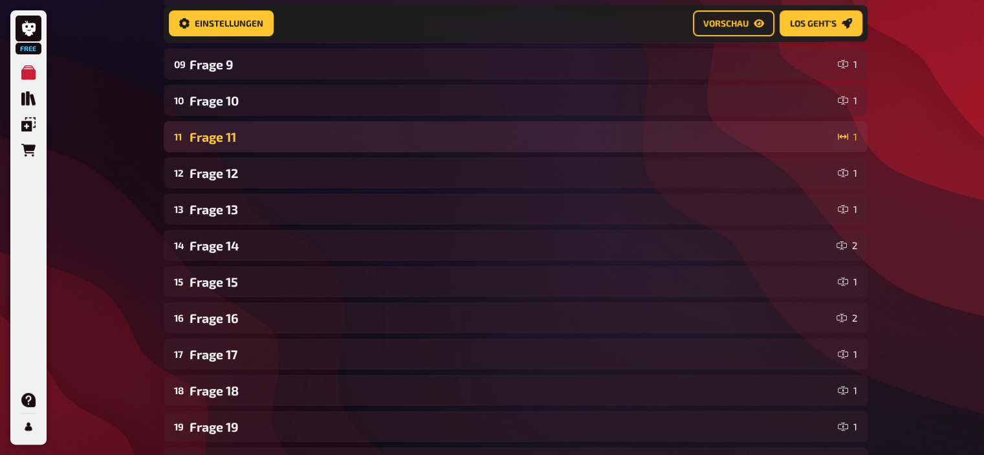
click at [307, 144] on div "Frage 11" at bounding box center [511, 136] width 643 height 15
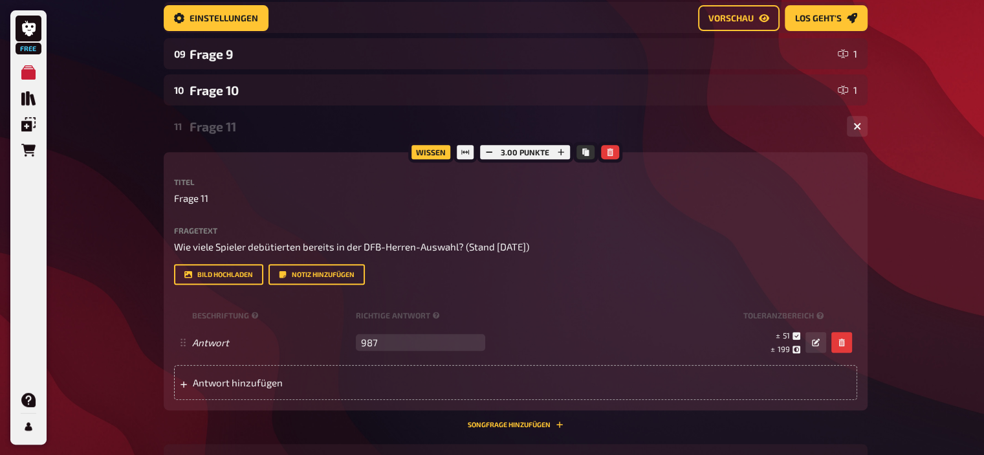
scroll to position [0, 0]
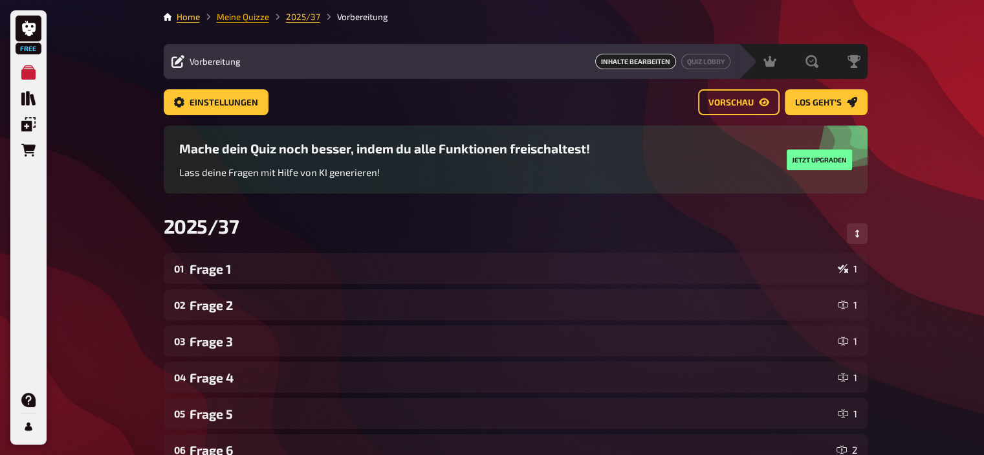
click at [233, 15] on link "Meine Quizze" at bounding box center [243, 17] width 52 height 10
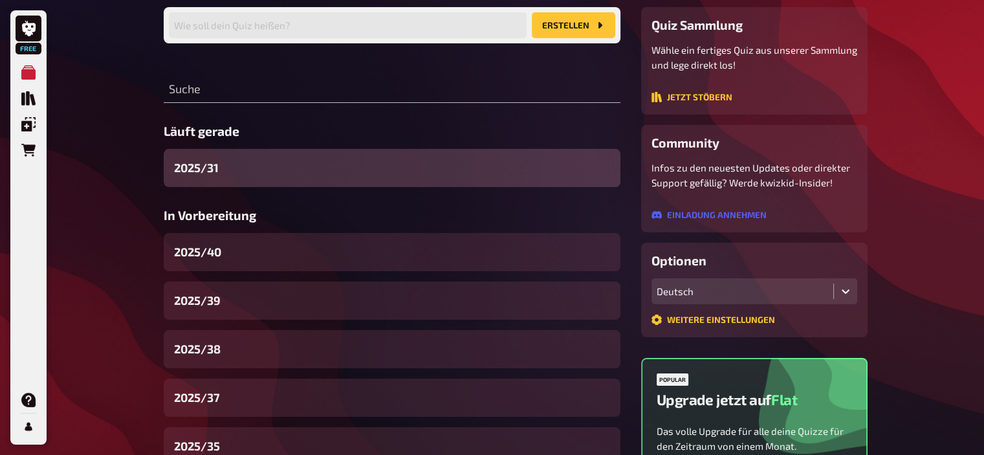
scroll to position [111, 0]
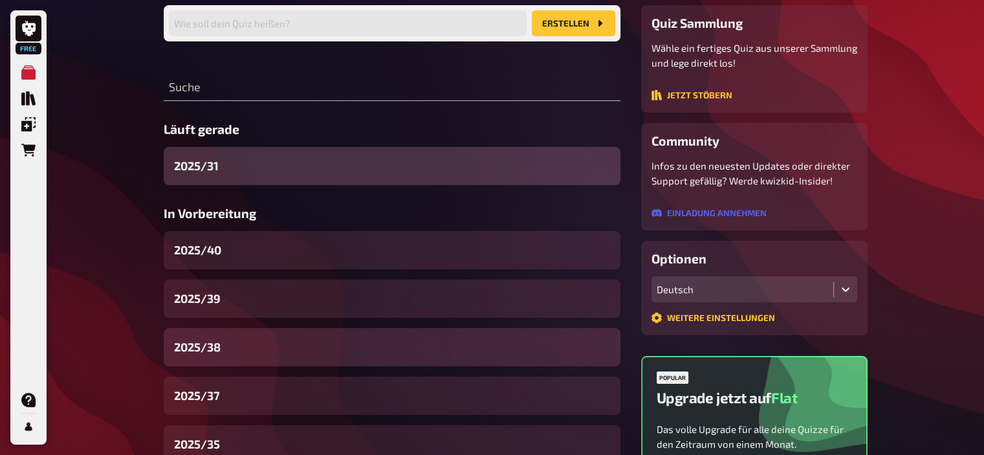
click at [235, 340] on div "2025/38" at bounding box center [392, 347] width 457 height 38
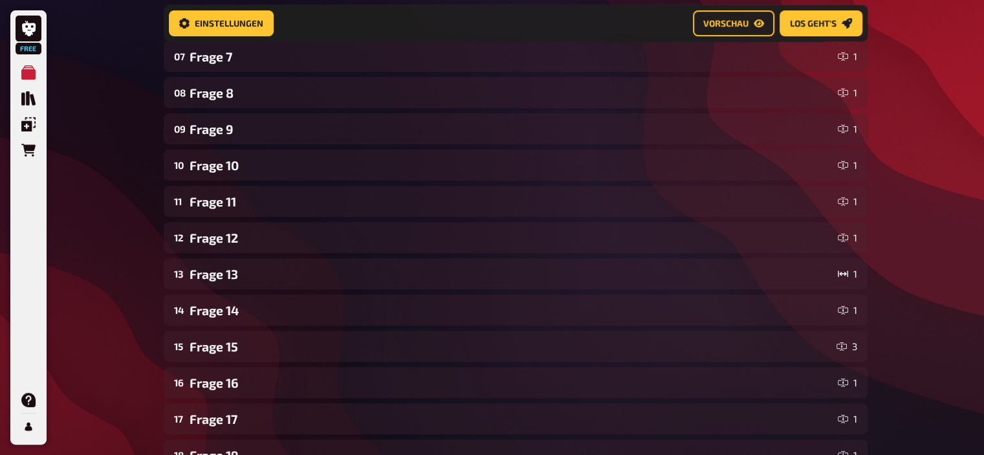
scroll to position [440, 0]
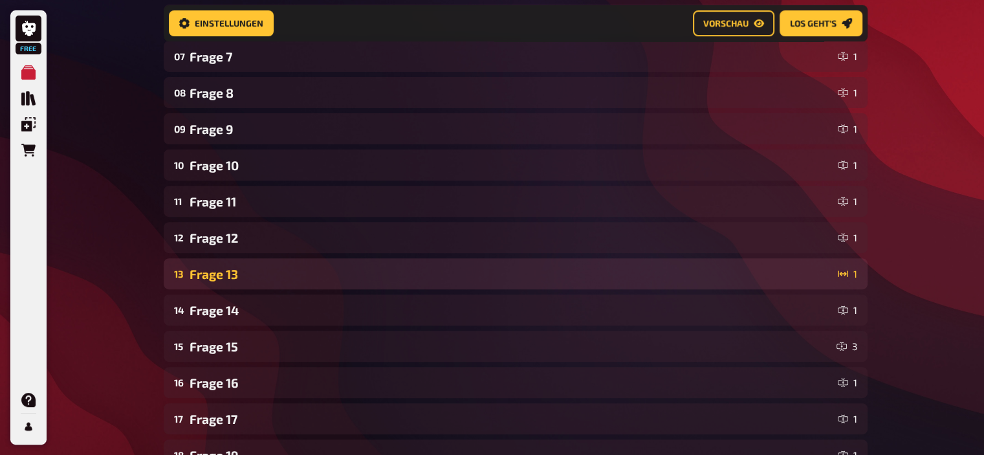
click at [268, 267] on div "Frage 13" at bounding box center [511, 274] width 643 height 15
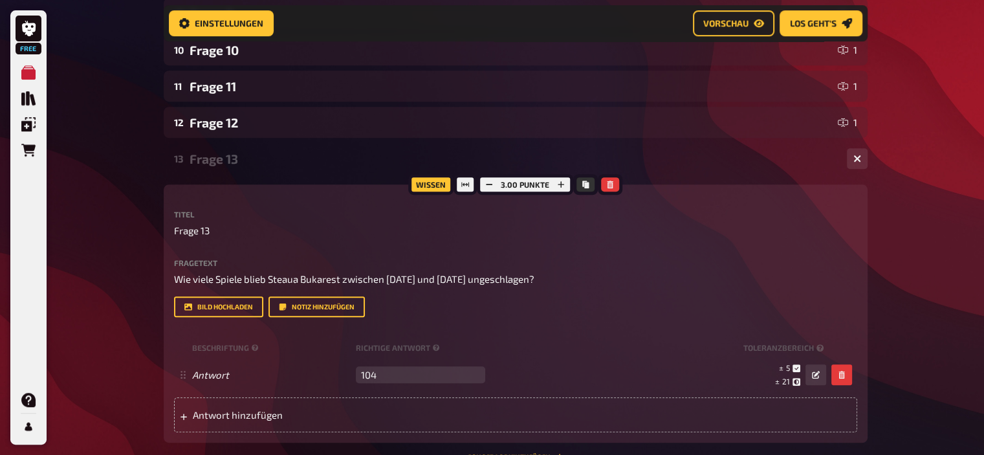
scroll to position [560, 0]
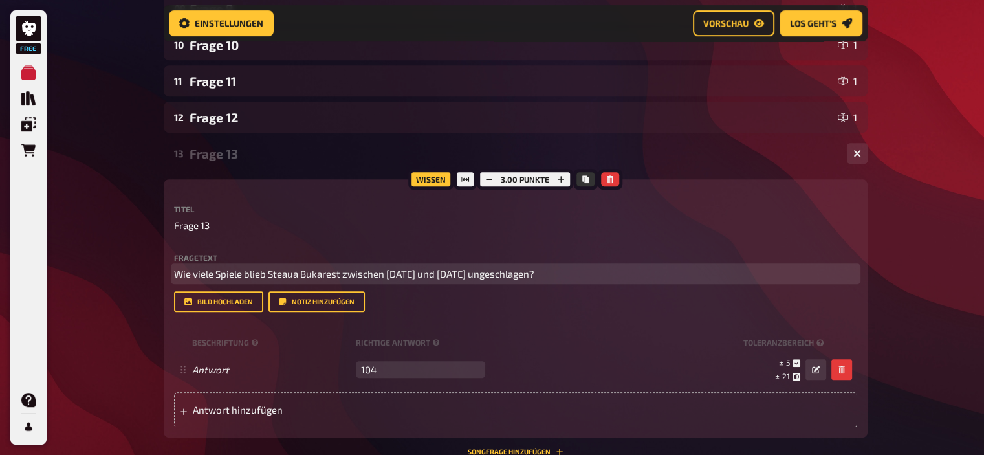
click at [287, 273] on span "Wie viele Spiele blieb Steaua Bukarest zwischen [DATE] und [DATE] ungeschlagen?" at bounding box center [354, 274] width 360 height 12
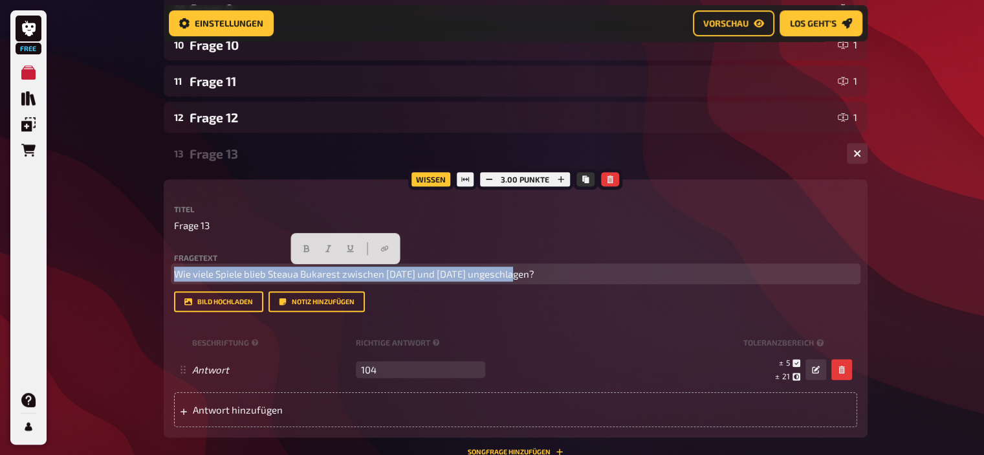
click at [287, 273] on span "Wie viele Spiele blieb Steaua Bukarest zwischen [DATE] und [DATE] ungeschlagen?" at bounding box center [354, 274] width 360 height 12
click at [543, 277] on p "Wie viele Spiele blieb Steaua Bukarest zwischen [DATE] und [DATE] ungeschlagen?" at bounding box center [515, 274] width 683 height 15
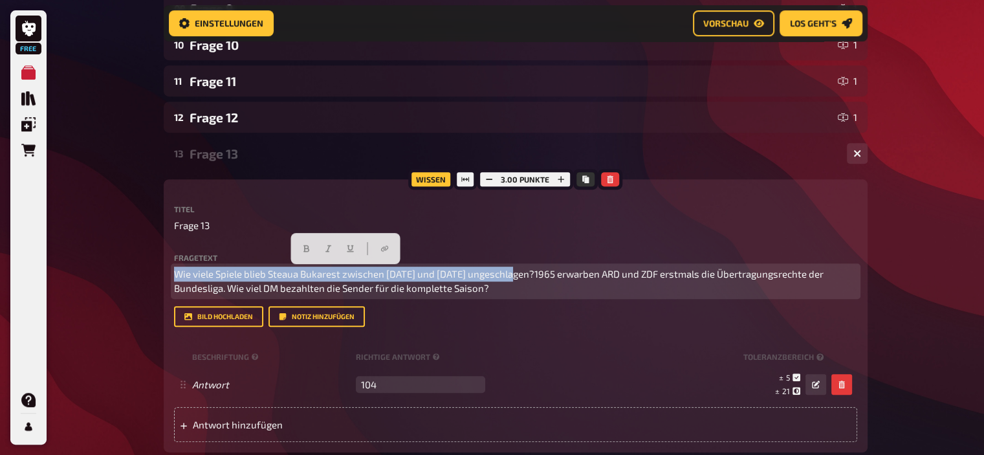
drag, startPoint x: 518, startPoint y: 274, endPoint x: 161, endPoint y: 259, distance: 357.4
click at [161, 259] on div "Home Meine Quizze 2025/38 Vorbereitung Vorbereitung Inhalte Bearbeiten Quiz Lob…" at bounding box center [515, 159] width 725 height 1438
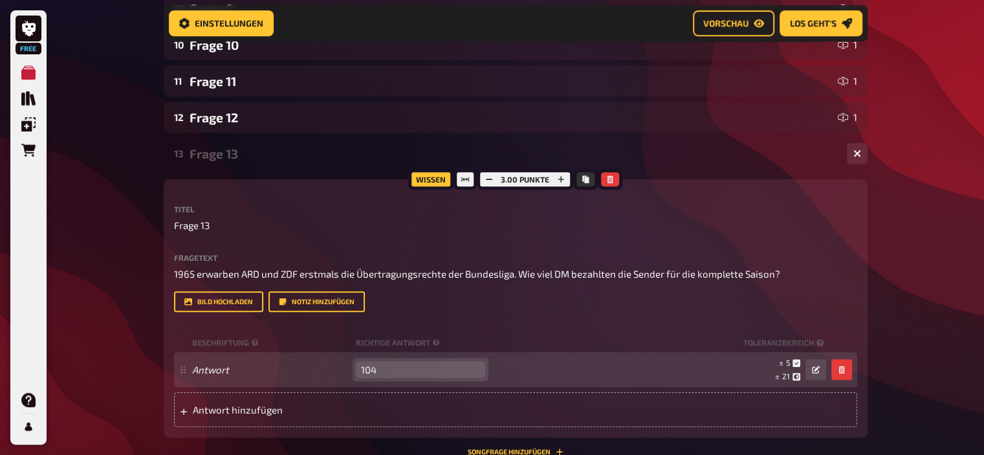
drag, startPoint x: 401, startPoint y: 365, endPoint x: 288, endPoint y: 360, distance: 113.3
click at [288, 360] on div "Antwort 104 leer ± 5 ± 21 ± 104" at bounding box center [509, 369] width 634 height 25
paste input "650000"
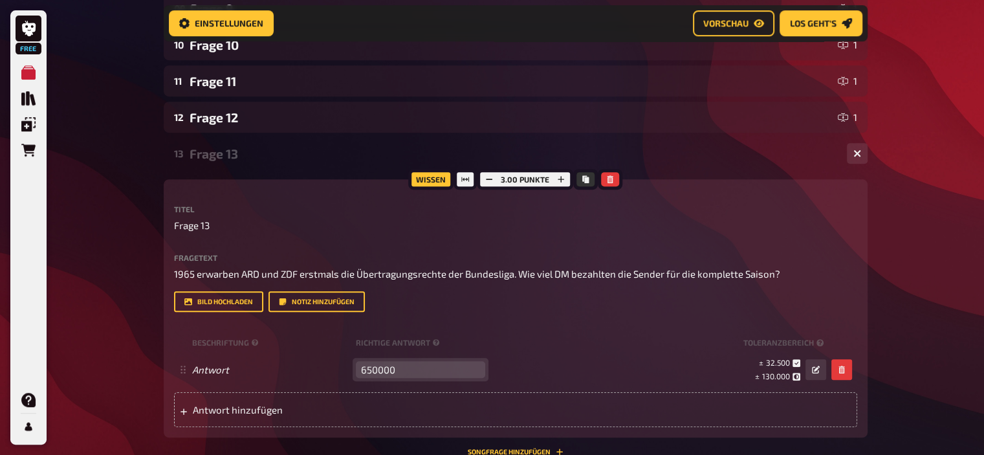
type input "650000"
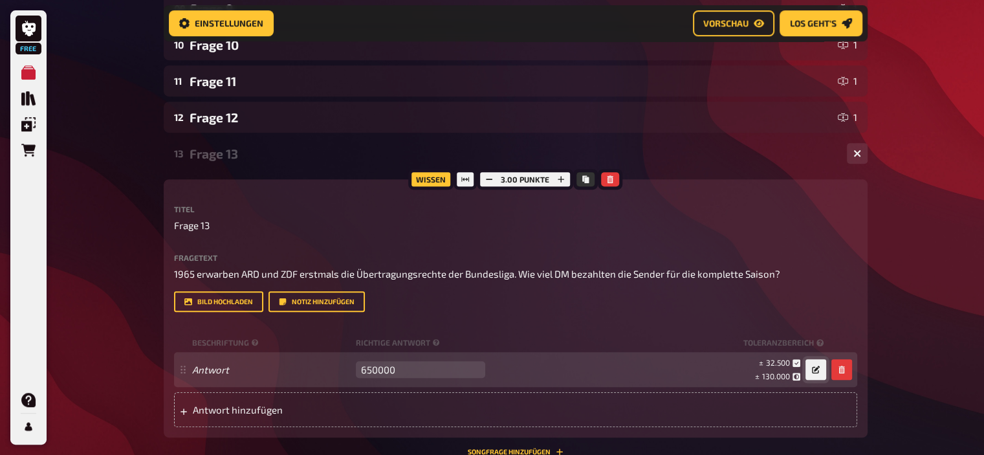
click at [814, 369] on icon "button" at bounding box center [816, 369] width 8 height 8
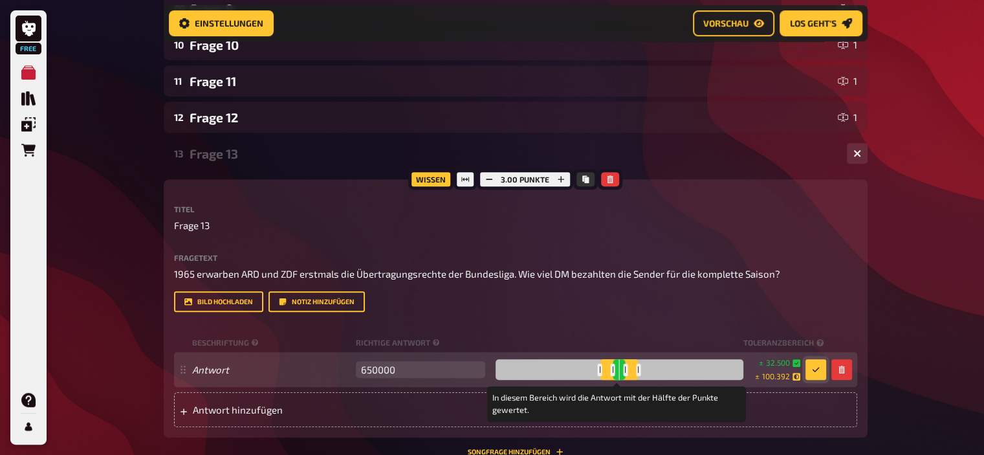
click at [636, 370] on div at bounding box center [638, 370] width 5 height 12
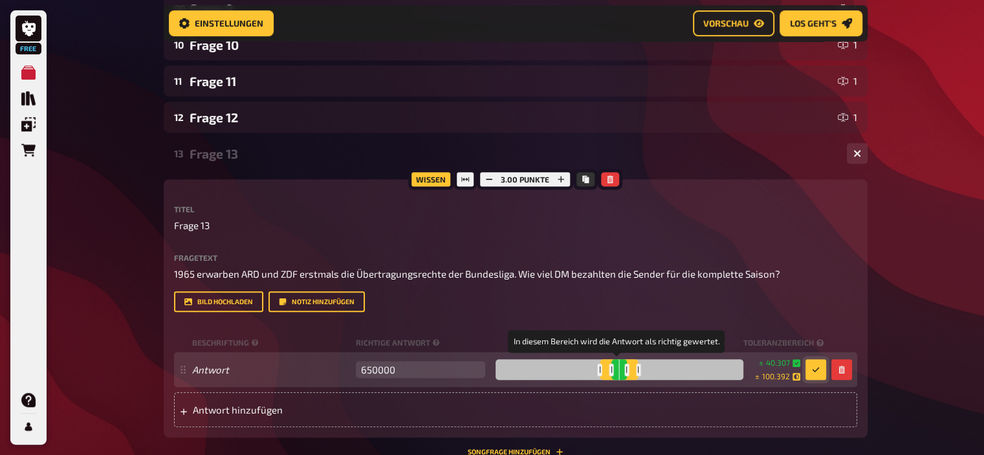
click at [624, 372] on div at bounding box center [626, 370] width 5 height 12
click at [626, 375] on div at bounding box center [628, 370] width 5 height 12
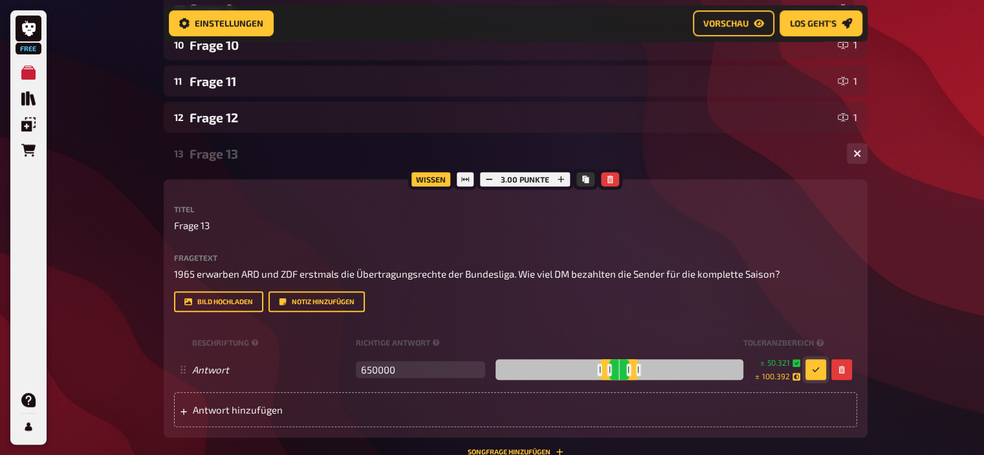
click at [812, 372] on icon "button" at bounding box center [816, 369] width 8 height 8
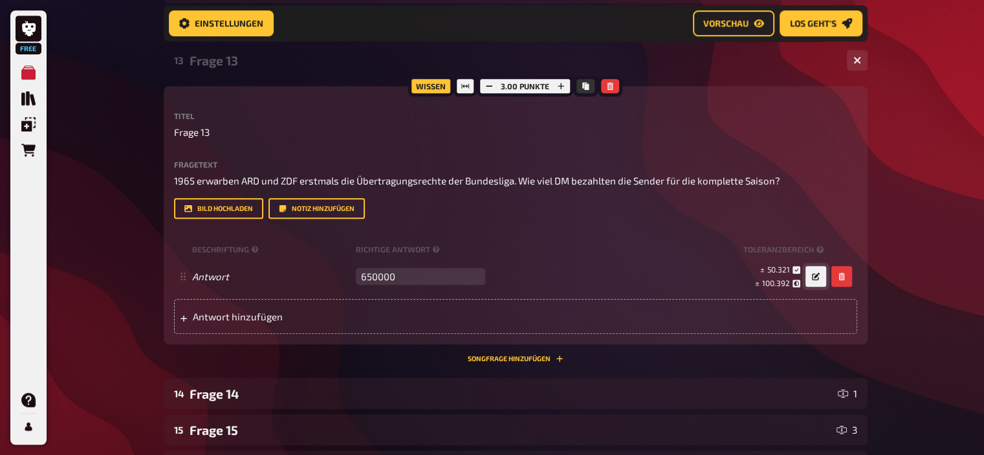
scroll to position [649, 0]
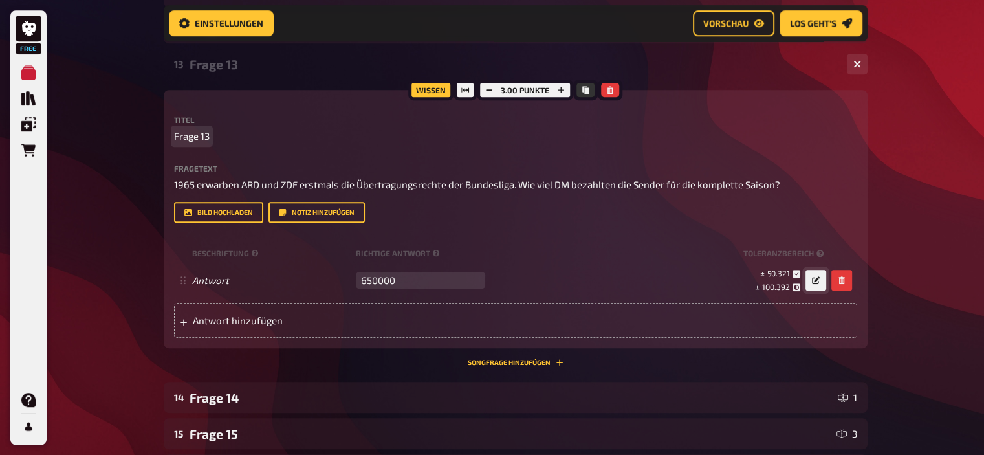
click at [208, 132] on span "Frage 13" at bounding box center [192, 136] width 36 height 15
click at [262, 63] on div "Frage 13 (Schätzfrage)" at bounding box center [513, 64] width 647 height 15
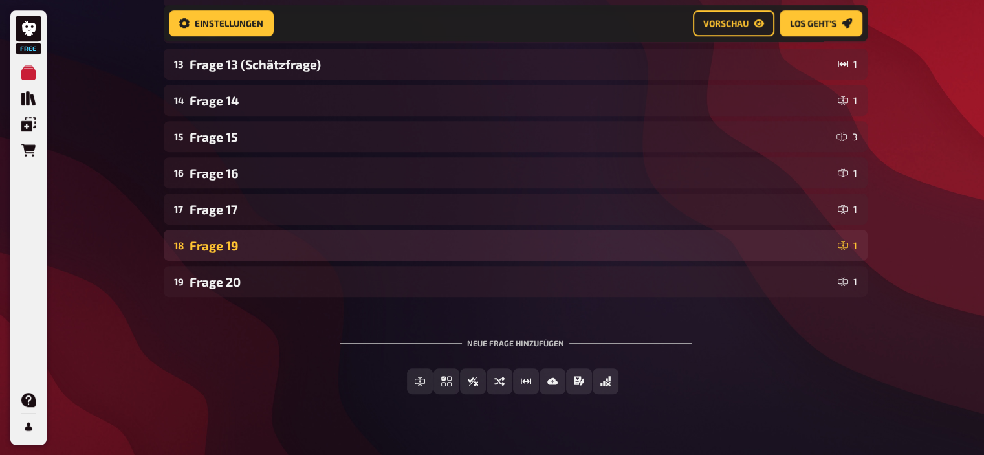
scroll to position [0, 0]
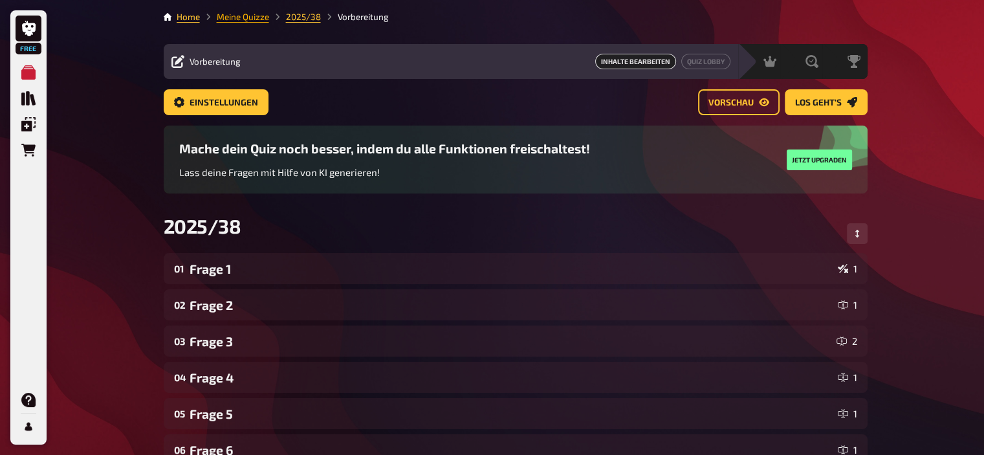
click at [241, 14] on link "Meine Quizze" at bounding box center [243, 17] width 52 height 10
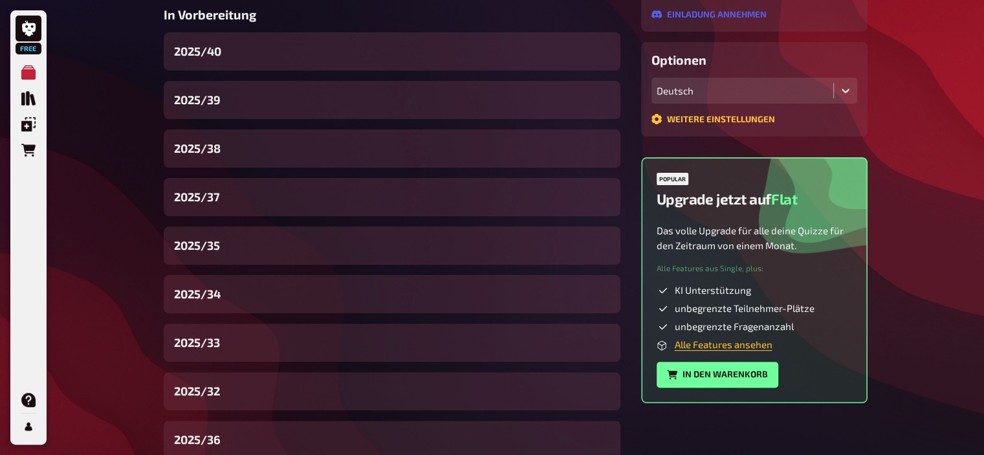
scroll to position [360, 0]
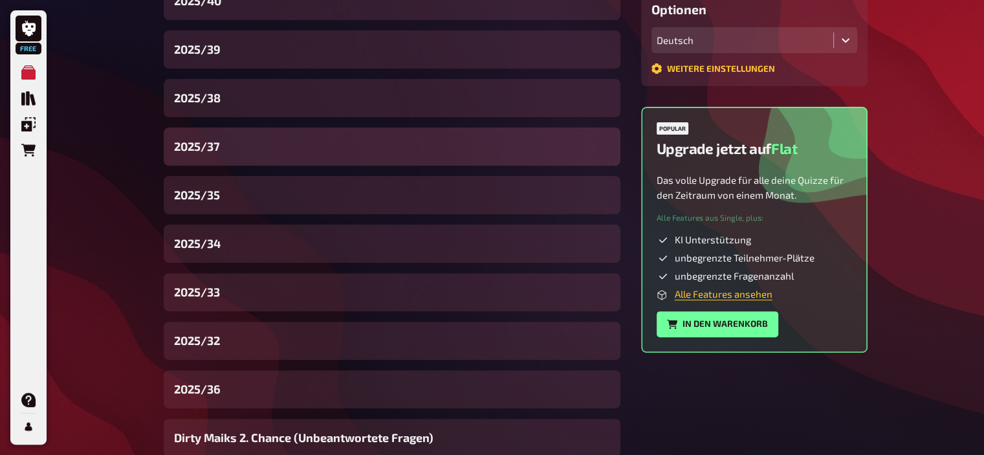
click at [219, 147] on span "2025/37" at bounding box center [197, 146] width 46 height 17
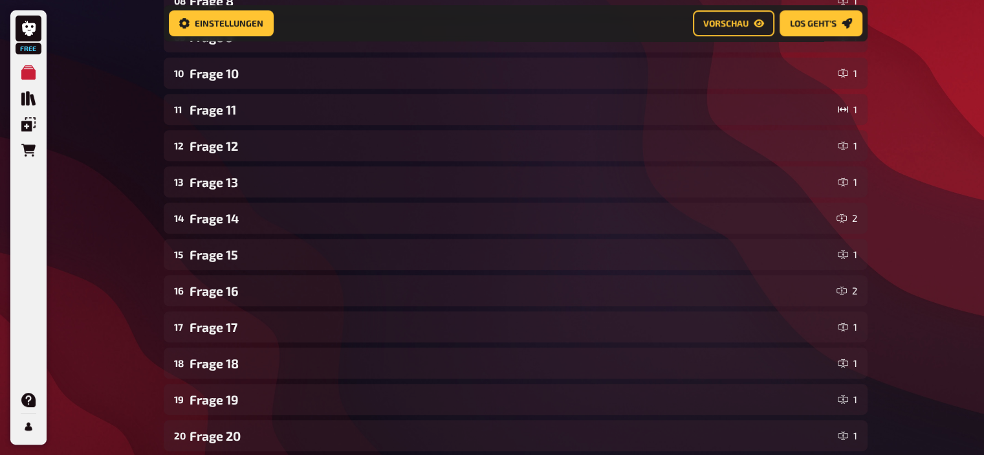
scroll to position [524, 0]
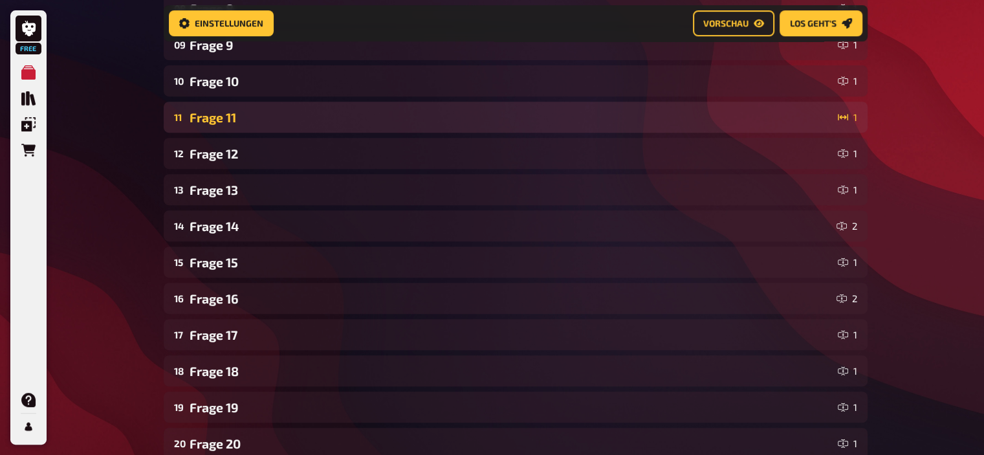
click at [255, 121] on div "Frage 11" at bounding box center [511, 117] width 643 height 15
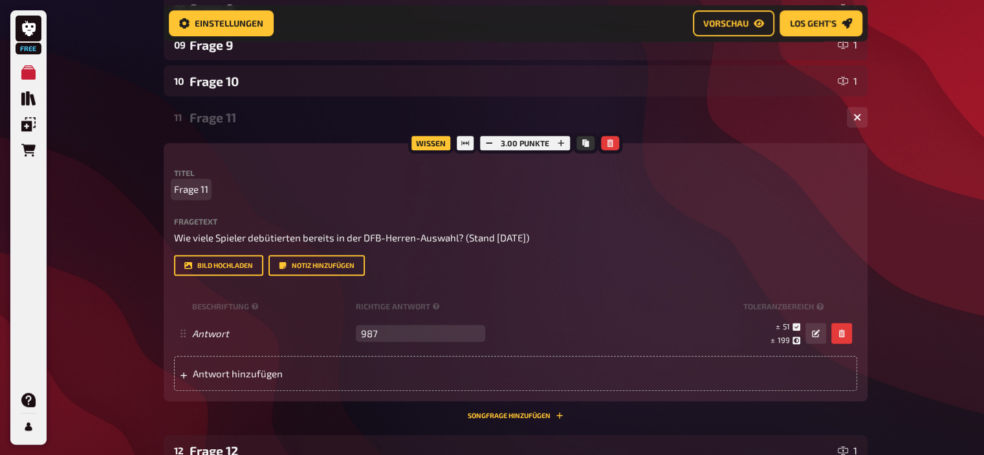
click at [207, 190] on span "Frage 11" at bounding box center [191, 189] width 34 height 15
click at [242, 121] on div "Frage 11 (Schätzfrage)" at bounding box center [513, 117] width 647 height 15
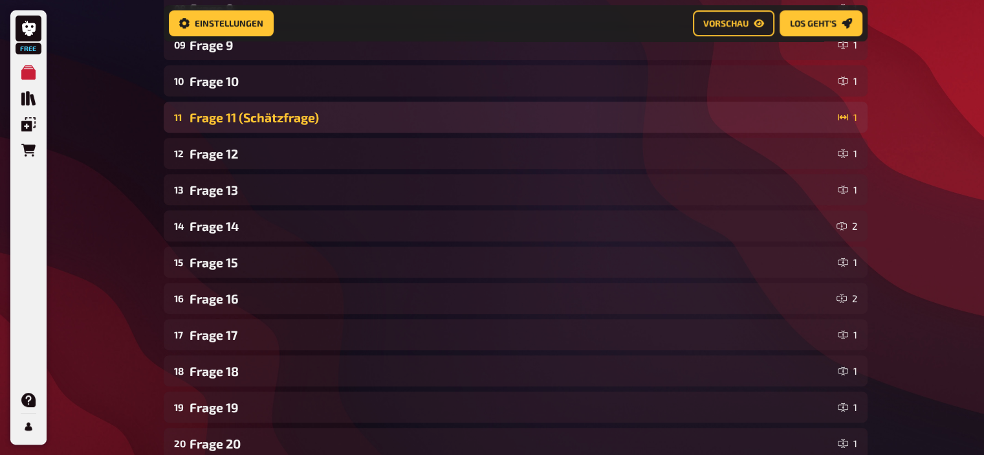
scroll to position [0, 0]
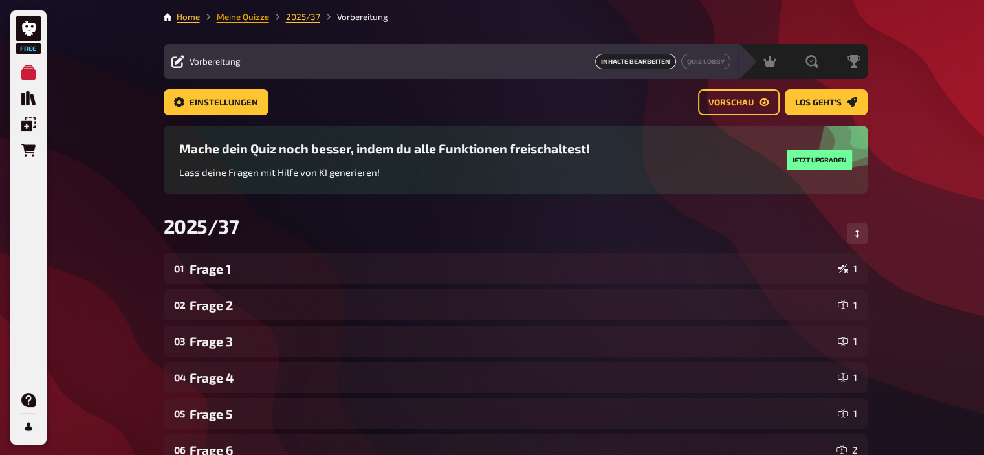
click at [239, 15] on link "Meine Quizze" at bounding box center [243, 17] width 52 height 10
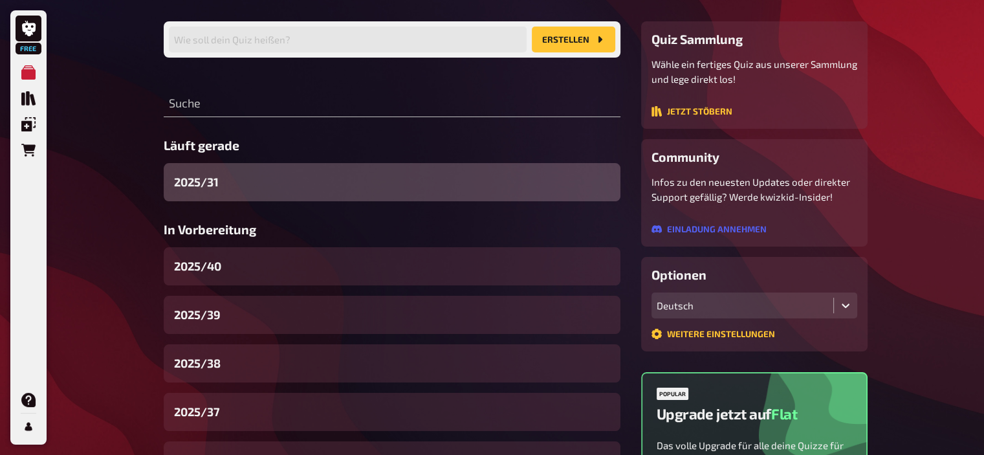
scroll to position [95, 0]
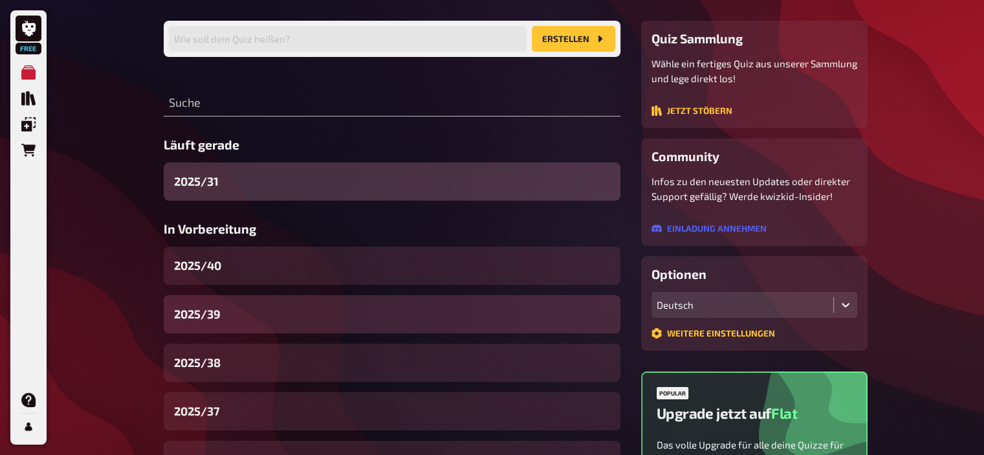
click at [227, 307] on div "2025/39" at bounding box center [392, 314] width 457 height 38
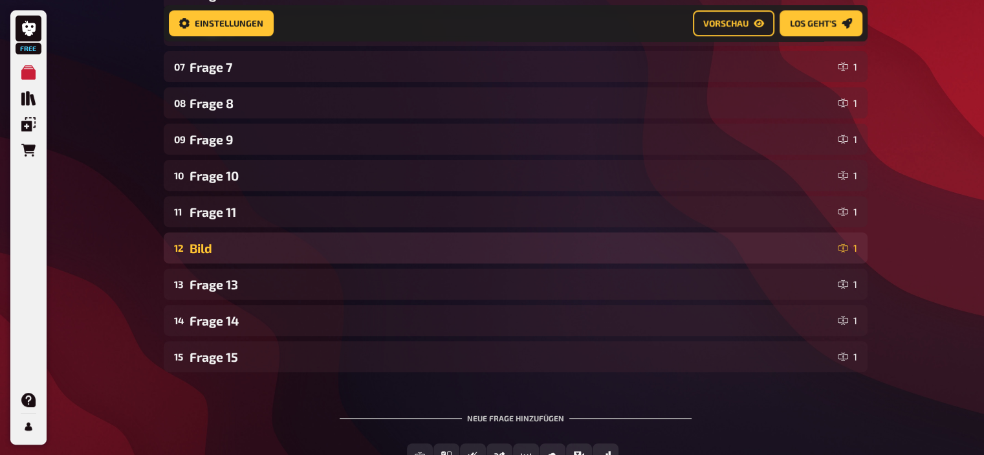
scroll to position [458, 0]
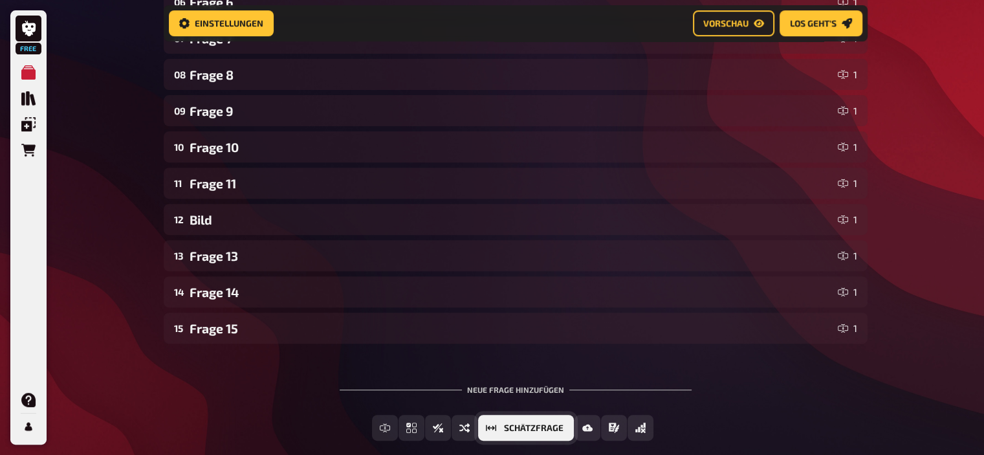
click at [540, 436] on button "Schätzfrage" at bounding box center [526, 428] width 96 height 26
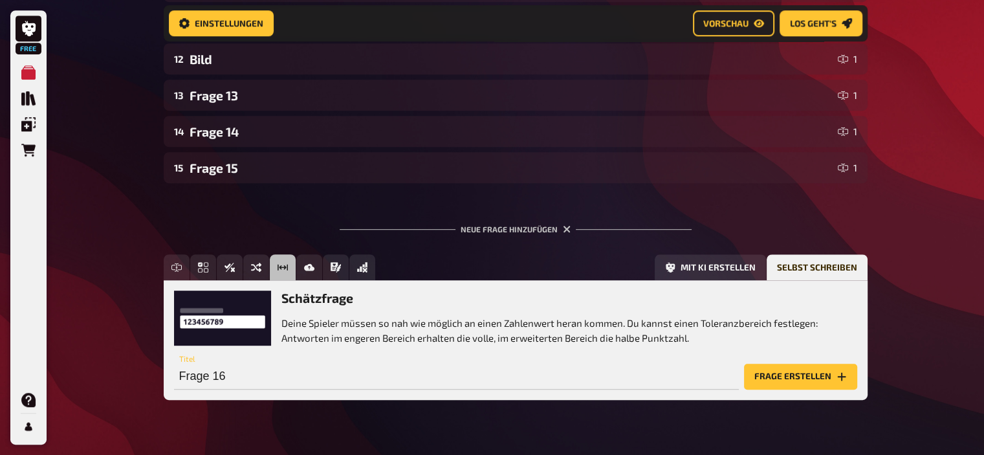
scroll to position [646, 0]
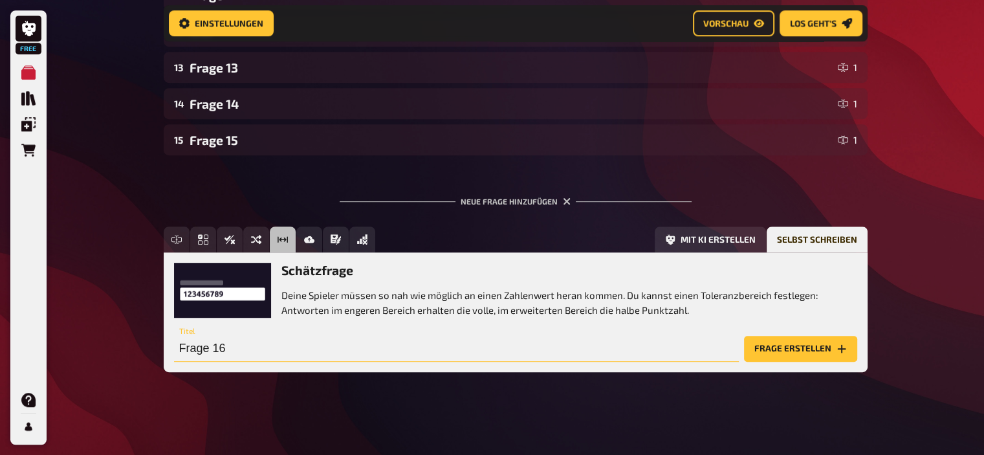
click at [241, 347] on input "Frage 16" at bounding box center [456, 349] width 565 height 26
type input "Frage 16 (Schätzfrage)"
click at [796, 345] on button "Frage erstellen" at bounding box center [800, 349] width 113 height 26
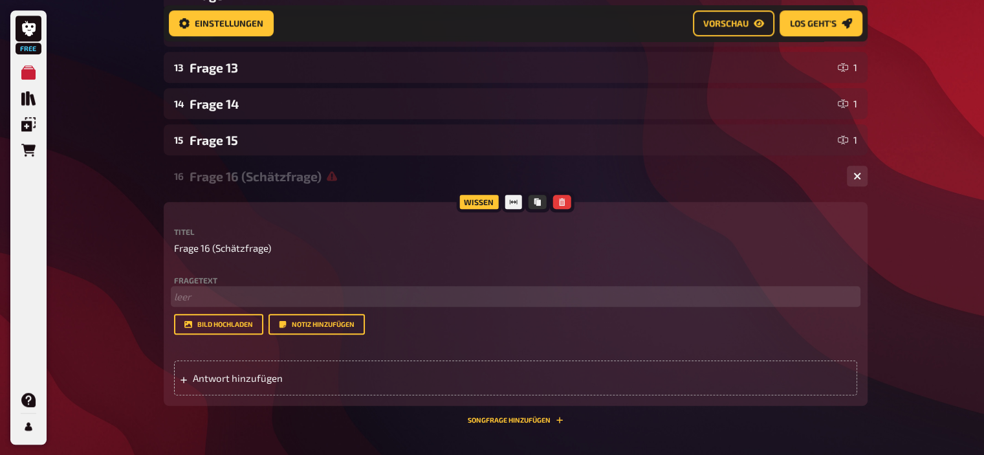
click at [271, 297] on p "﻿ leer" at bounding box center [515, 296] width 683 height 15
click at [228, 382] on span "Antwort hinzufügen" at bounding box center [293, 378] width 201 height 12
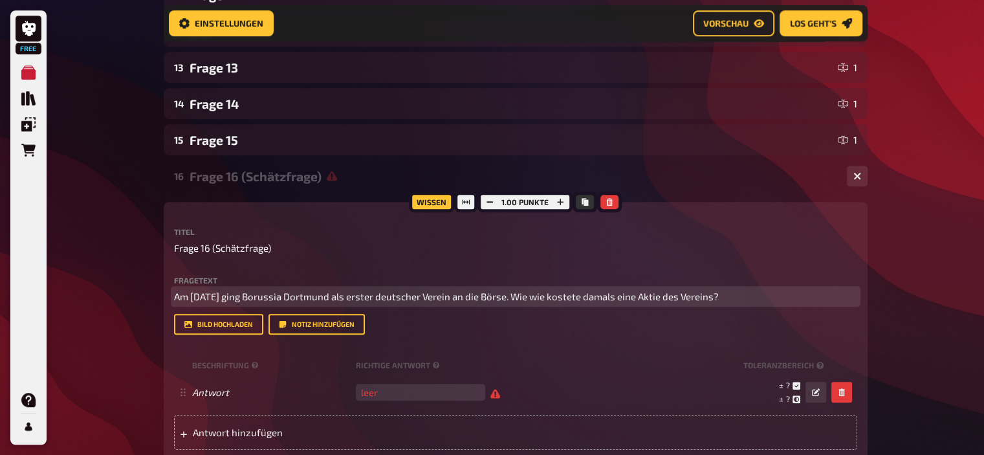
click at [588, 299] on span "Am [DATE] ging Borussia Dortmund als erster deutscher Verein an die Börse. Wie …" at bounding box center [446, 296] width 545 height 12
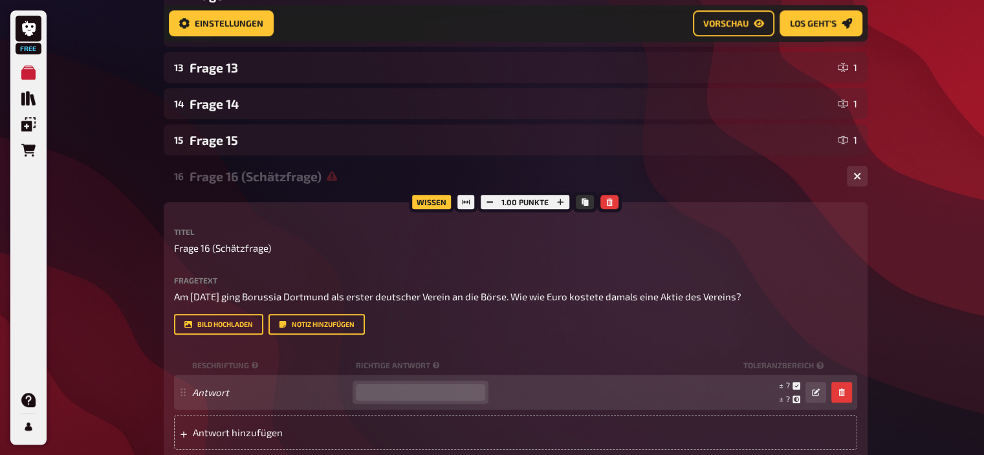
click at [409, 396] on input "number" at bounding box center [420, 392] width 129 height 17
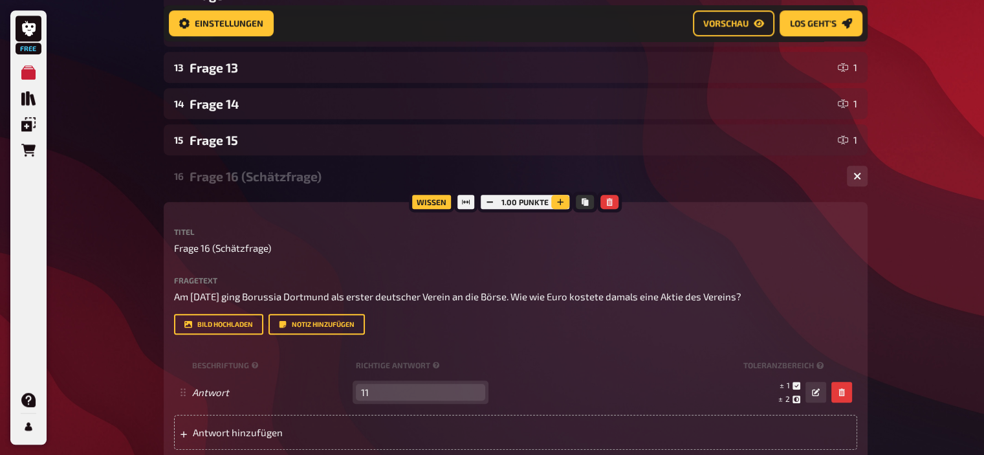
type input "11"
click at [558, 204] on icon "button" at bounding box center [560, 202] width 8 height 8
click at [558, 204] on icon "button" at bounding box center [561, 202] width 8 height 8
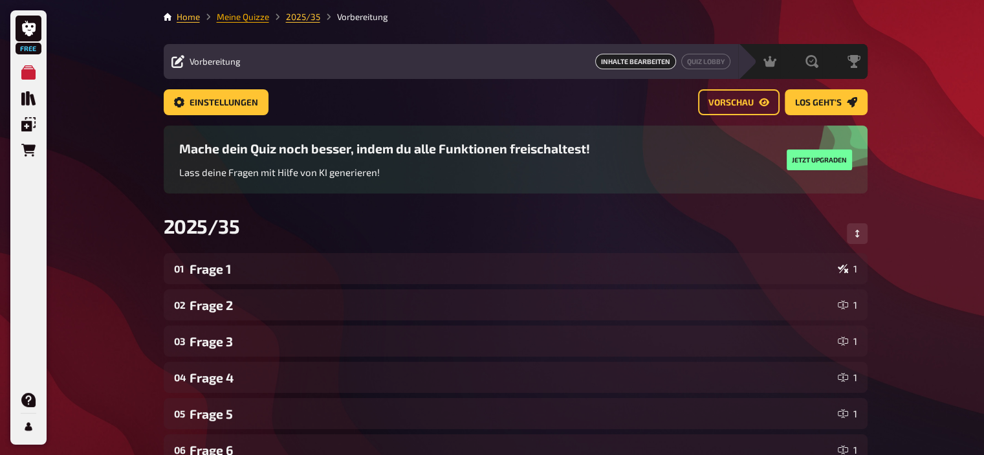
click at [239, 12] on link "Meine Quizze" at bounding box center [243, 17] width 52 height 10
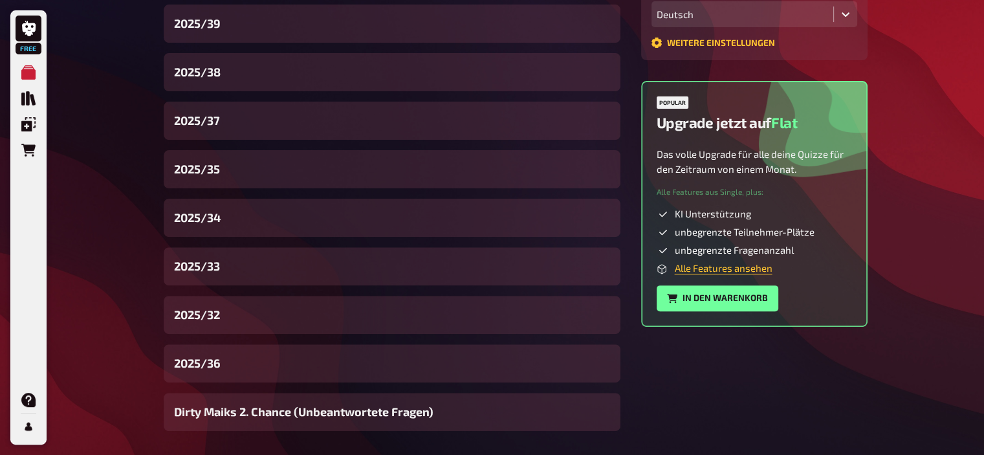
scroll to position [385, 0]
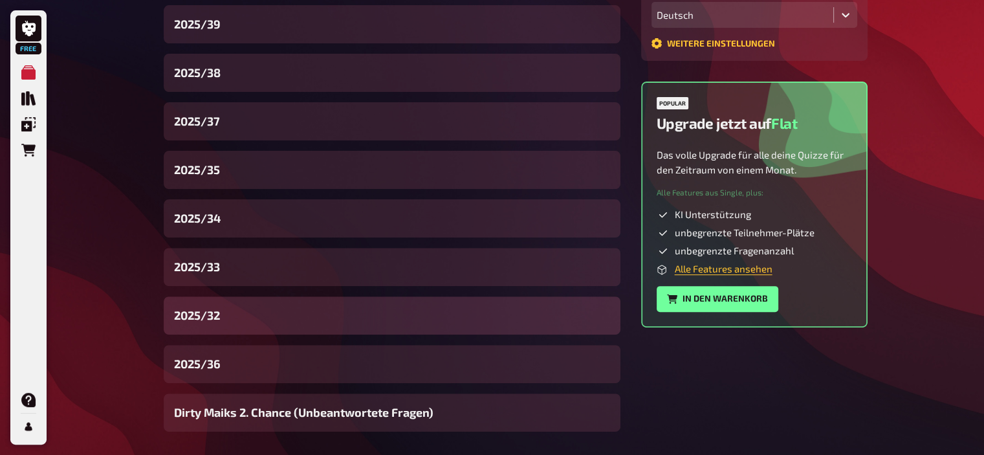
click at [232, 312] on div "2025/32" at bounding box center [392, 315] width 457 height 38
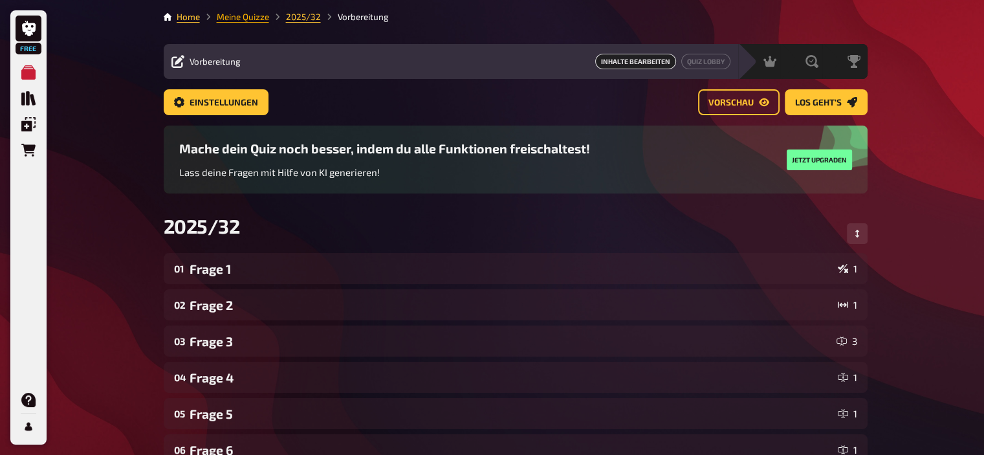
click at [240, 17] on link "Meine Quizze" at bounding box center [243, 17] width 52 height 10
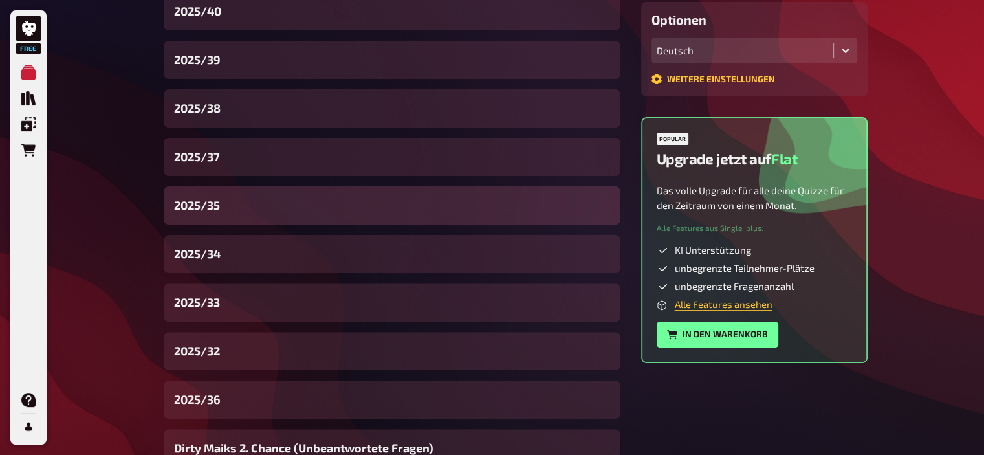
scroll to position [364, 0]
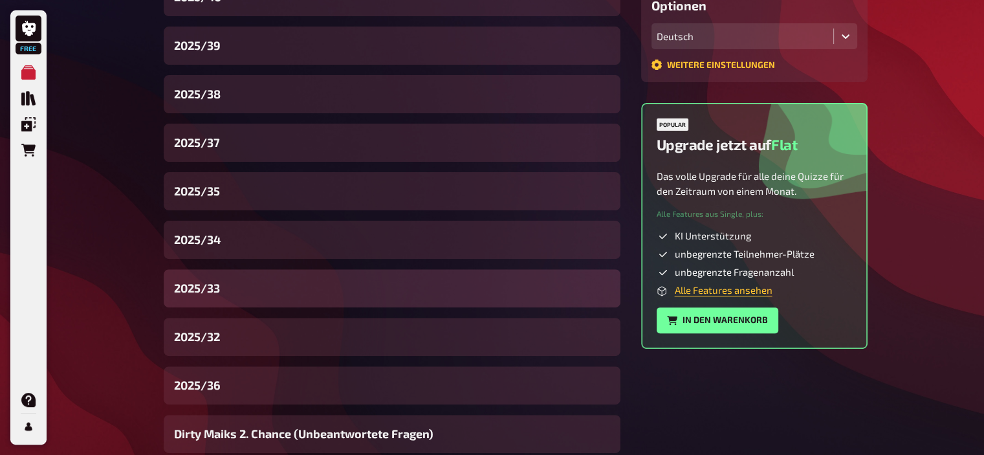
click at [225, 278] on div "2025/33" at bounding box center [392, 288] width 457 height 38
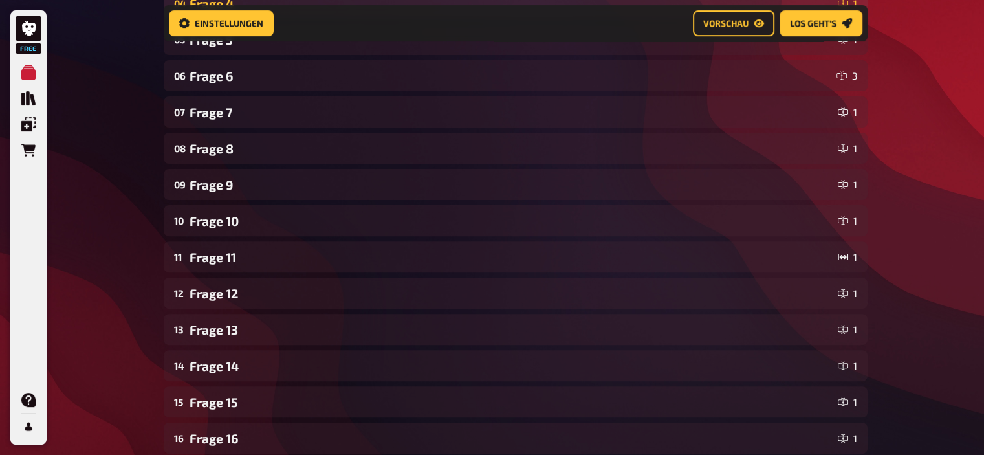
scroll to position [385, 0]
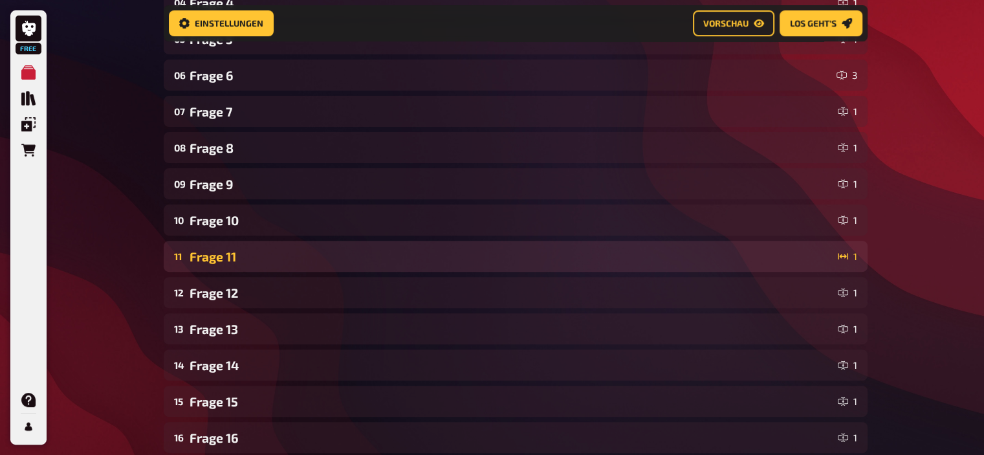
click at [386, 260] on div "Frage 11" at bounding box center [511, 256] width 643 height 15
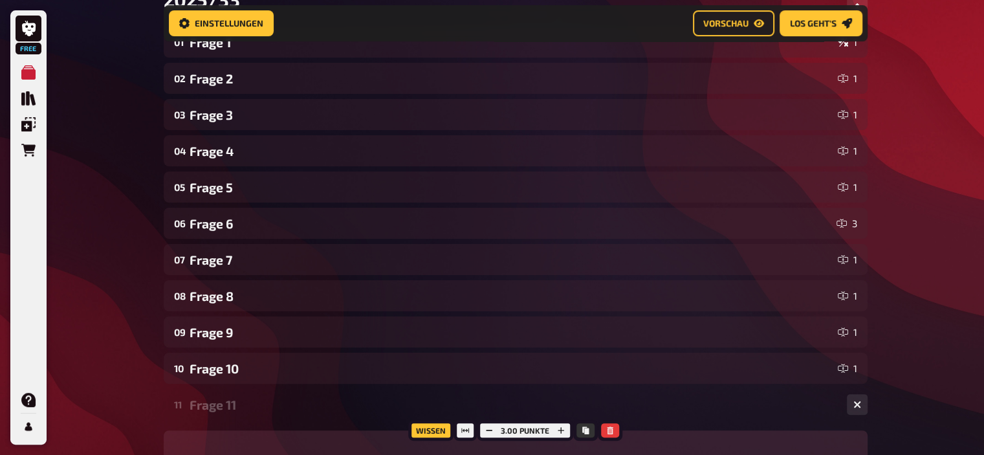
scroll to position [427, 0]
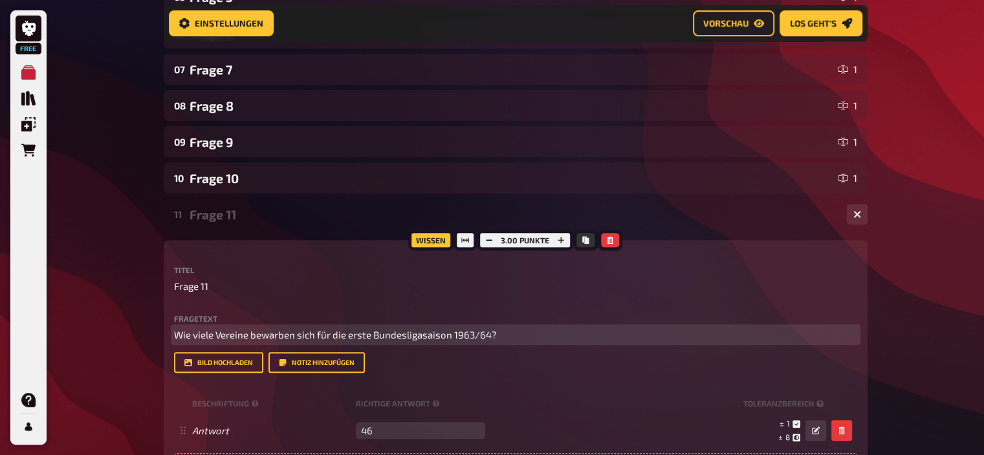
click at [437, 331] on span "Wie viele Vereine bewarben sich für die erste Bundesligasaison 1963/64?" at bounding box center [335, 335] width 323 height 12
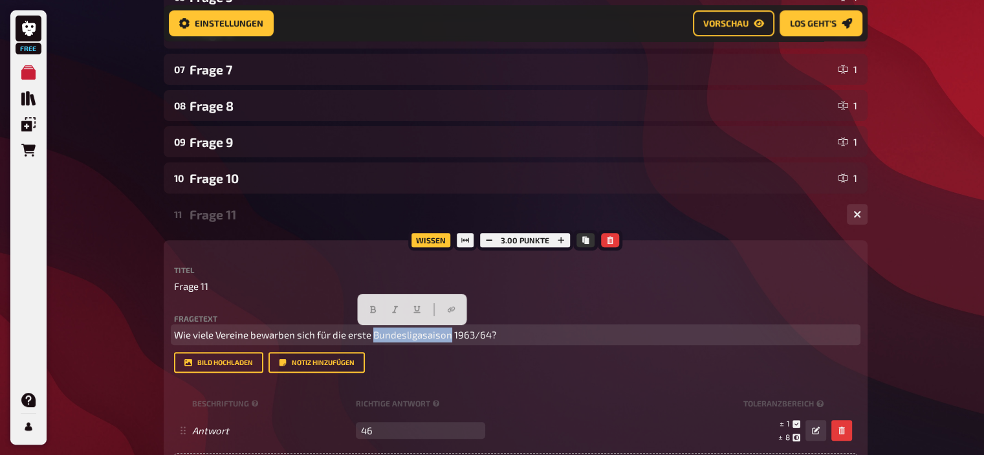
click at [437, 331] on span "Wie viele Vereine bewarben sich für die erste Bundesligasaison 1963/64?" at bounding box center [335, 335] width 323 height 12
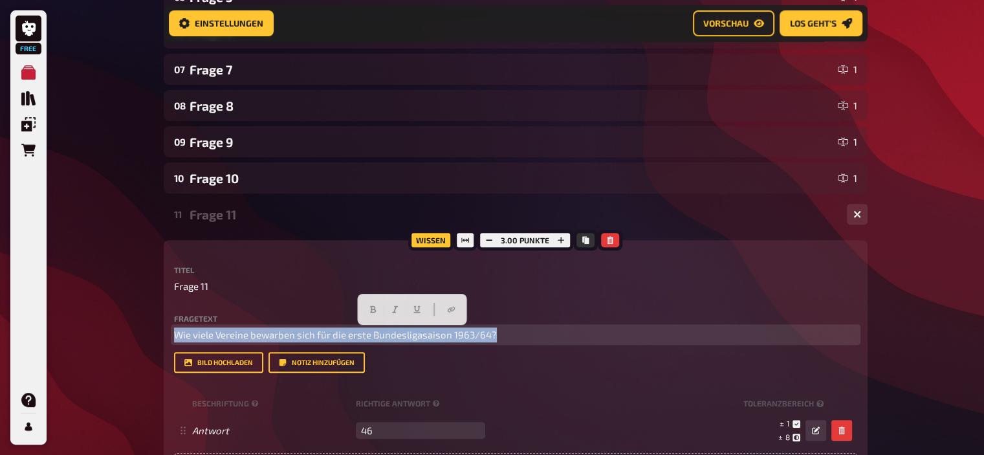
click at [437, 331] on span "Wie viele Vereine bewarben sich für die erste Bundesligasaison 1963/64?" at bounding box center [335, 335] width 323 height 12
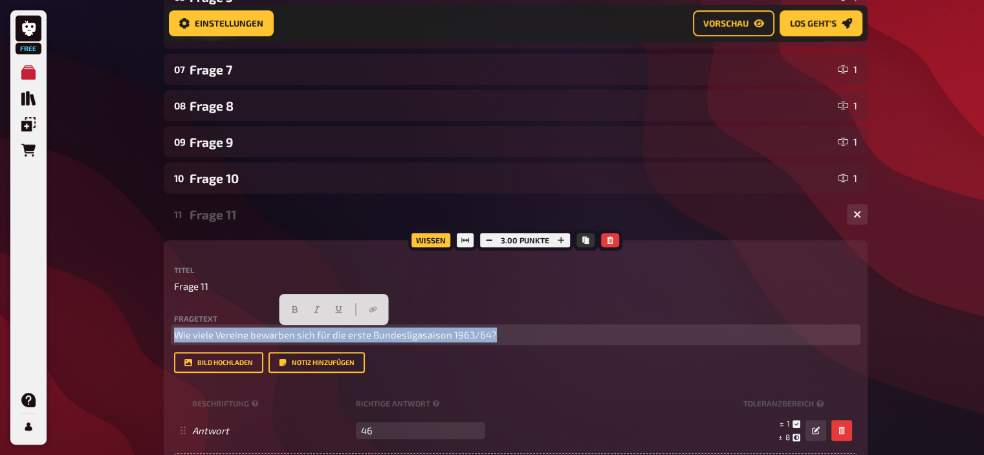
click at [437, 331] on span "Wie viele Vereine bewarben sich für die erste Bundesligasaison 1963/64?" at bounding box center [335, 335] width 323 height 12
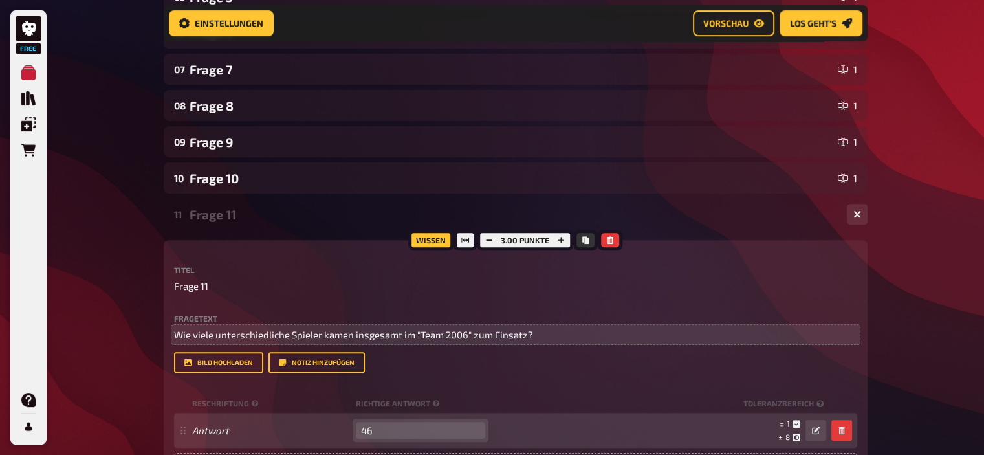
drag, startPoint x: 392, startPoint y: 433, endPoint x: 293, endPoint y: 428, distance: 99.1
click at [293, 428] on div "Antwort 46 leer ± 1 ± 8 ± 46" at bounding box center [509, 430] width 634 height 25
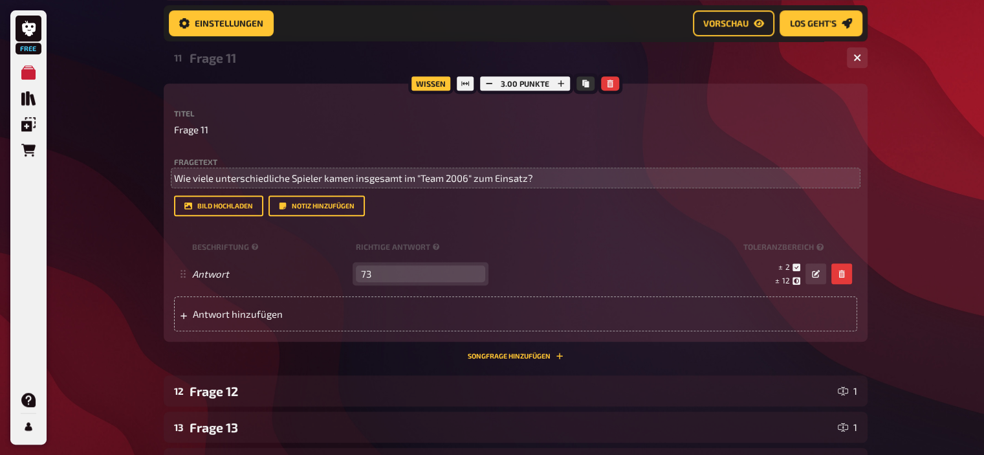
scroll to position [584, 0]
type input "73"
click at [351, 350] on div "Wissen 3.00 Punkte Titel Frage 11 Fragetext Wie viele unterschiedliche Spieler …" at bounding box center [516, 221] width 704 height 276
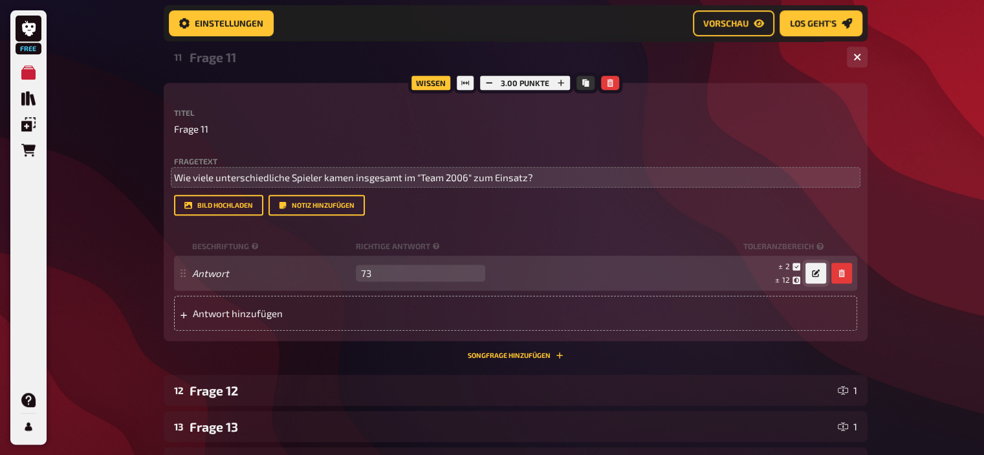
click at [816, 273] on icon "button" at bounding box center [816, 273] width 8 height 8
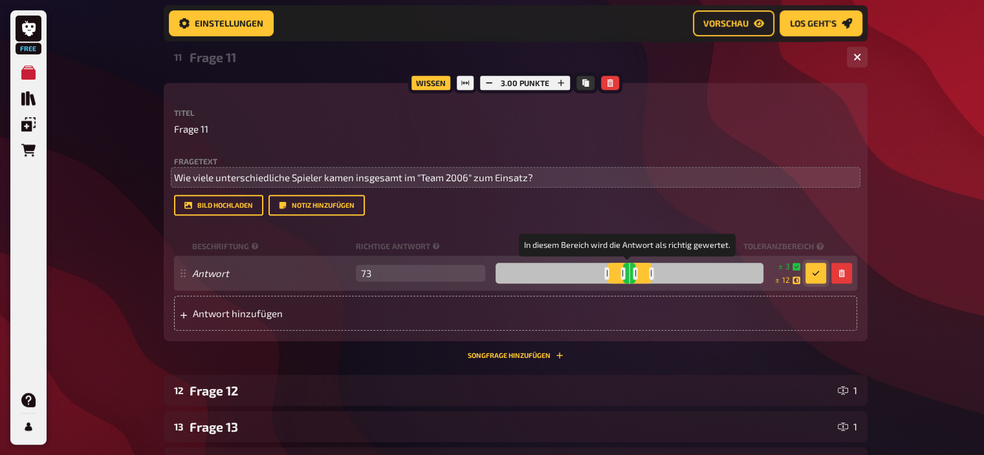
click at [633, 273] on div at bounding box center [635, 273] width 5 height 12
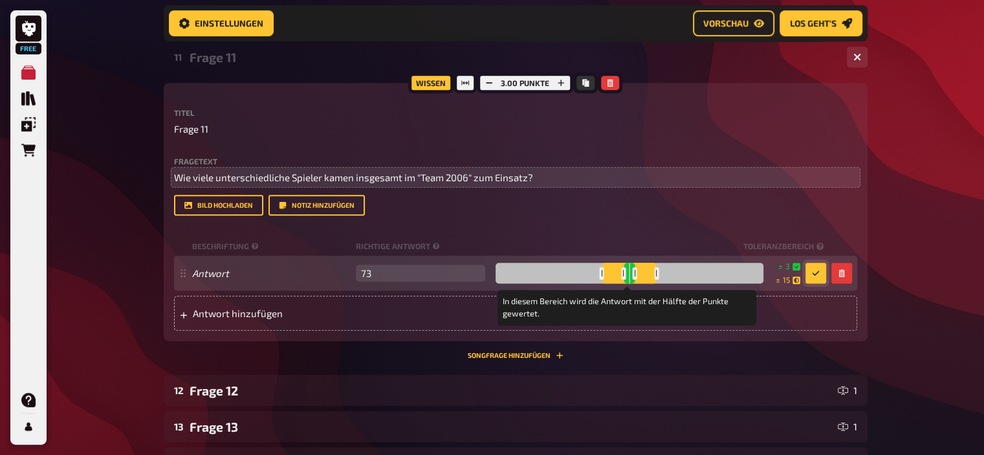
click at [655, 273] on div at bounding box center [656, 273] width 5 height 12
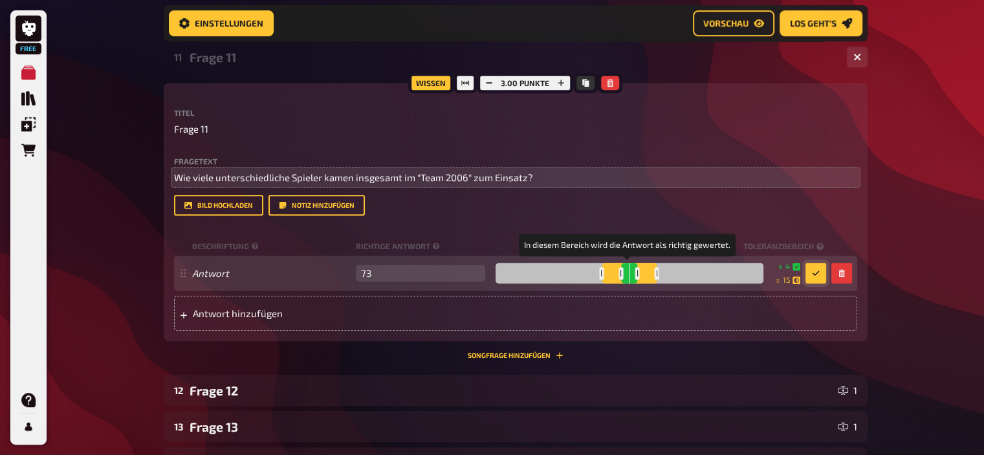
click at [635, 275] on div at bounding box center [637, 273] width 5 height 12
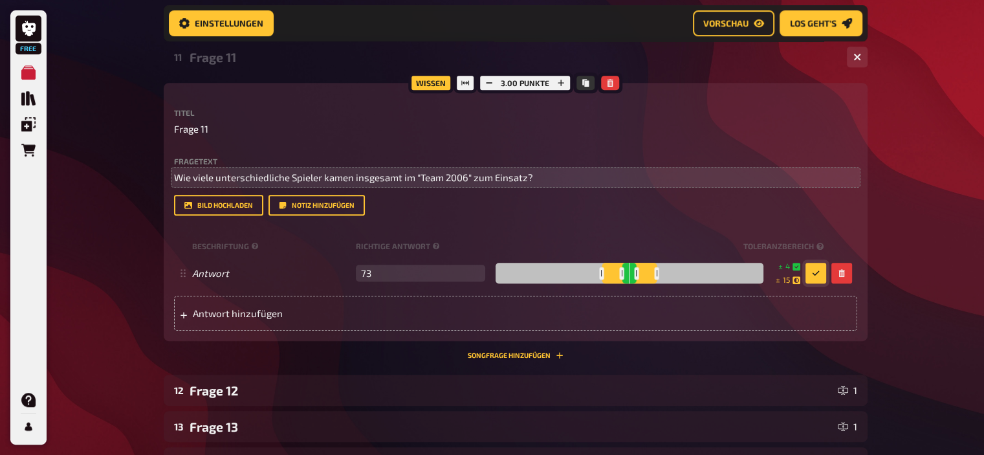
click at [819, 278] on button "button" at bounding box center [815, 273] width 21 height 21
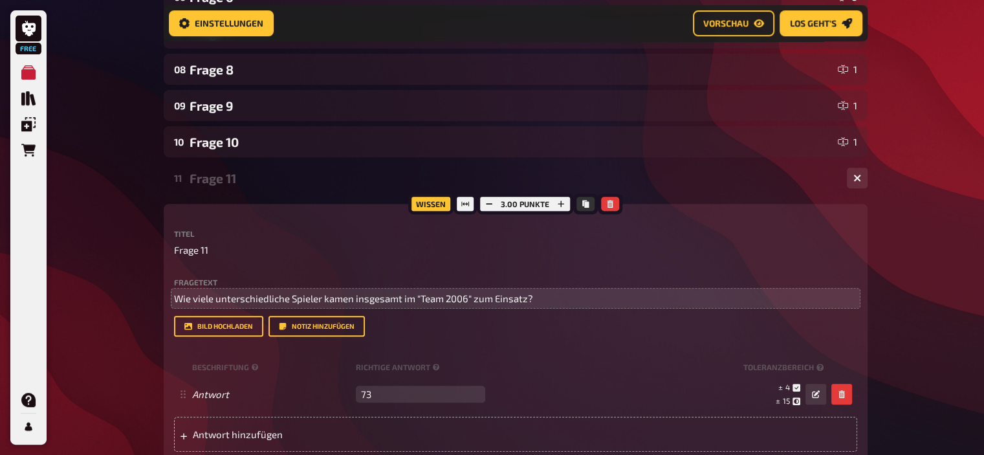
scroll to position [462, 0]
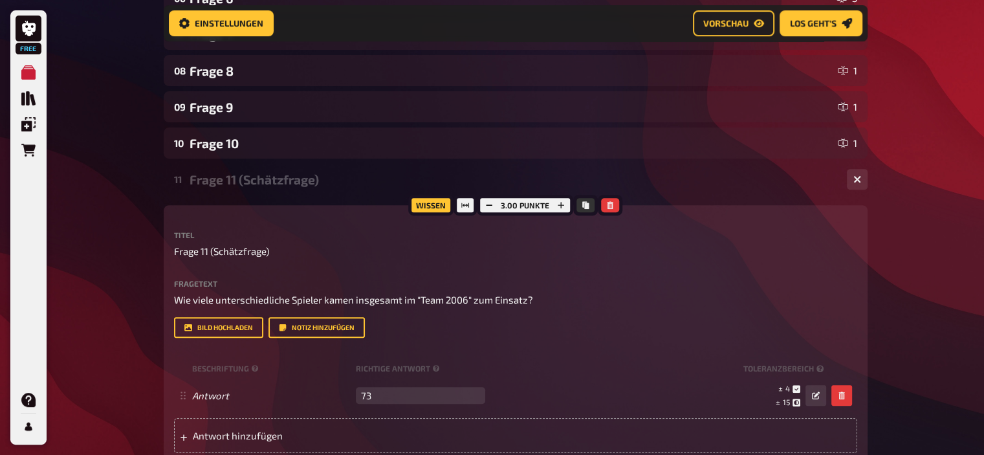
click at [292, 176] on div "Frage 11 (Schätzfrage)" at bounding box center [513, 179] width 647 height 15
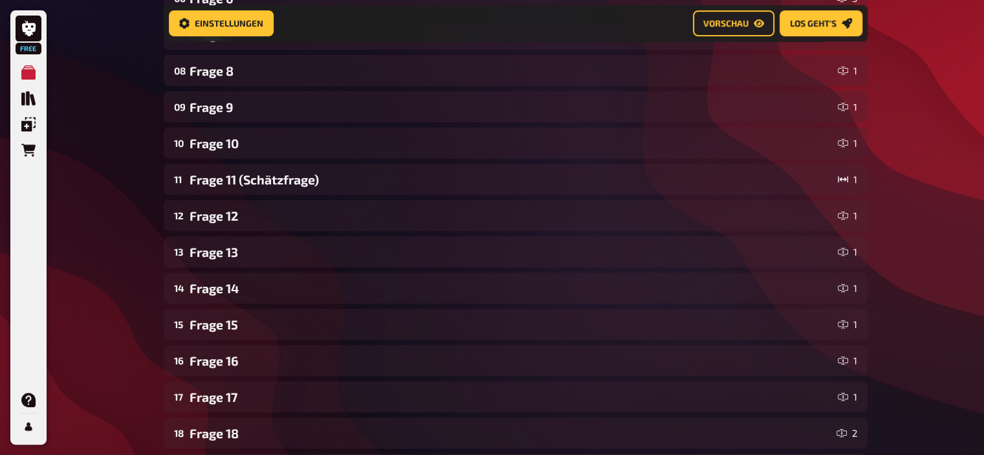
scroll to position [0, 0]
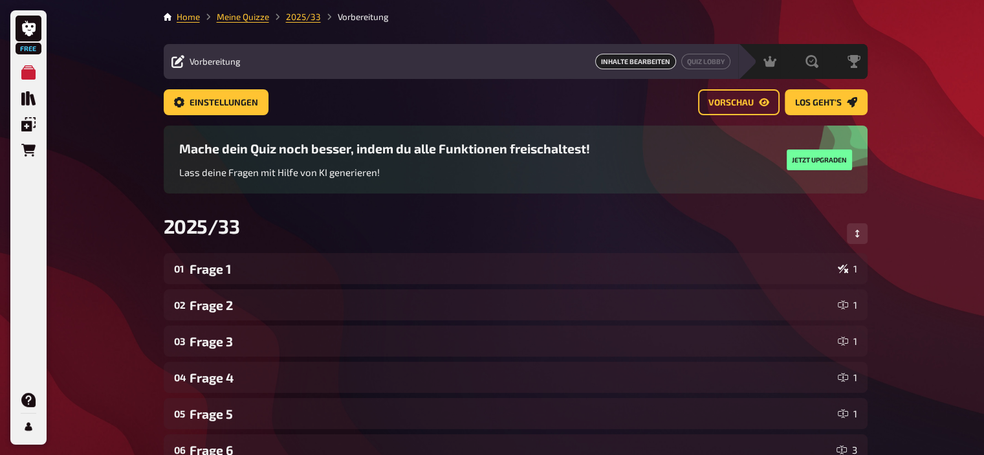
click at [248, 23] on li "Meine Quizze" at bounding box center [234, 16] width 69 height 13
click at [248, 17] on link "Meine Quizze" at bounding box center [243, 17] width 52 height 10
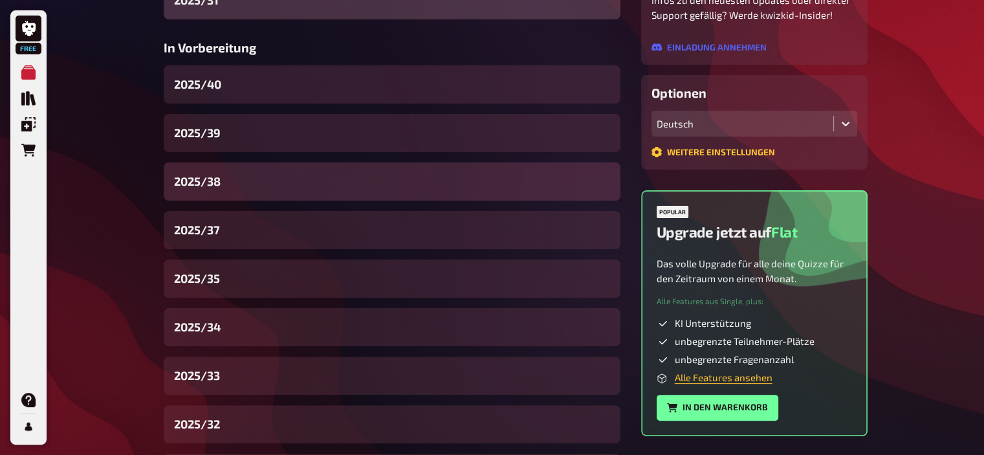
scroll to position [277, 0]
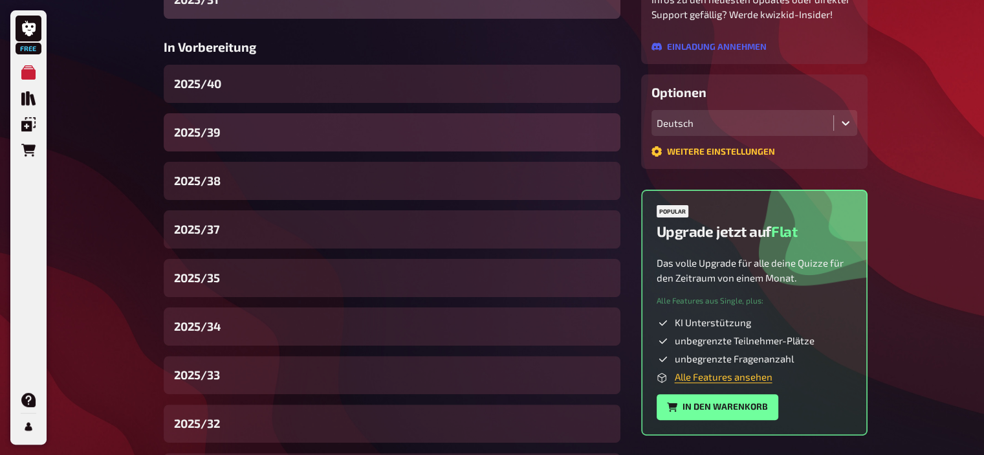
click at [238, 140] on div "2025/39" at bounding box center [392, 132] width 457 height 38
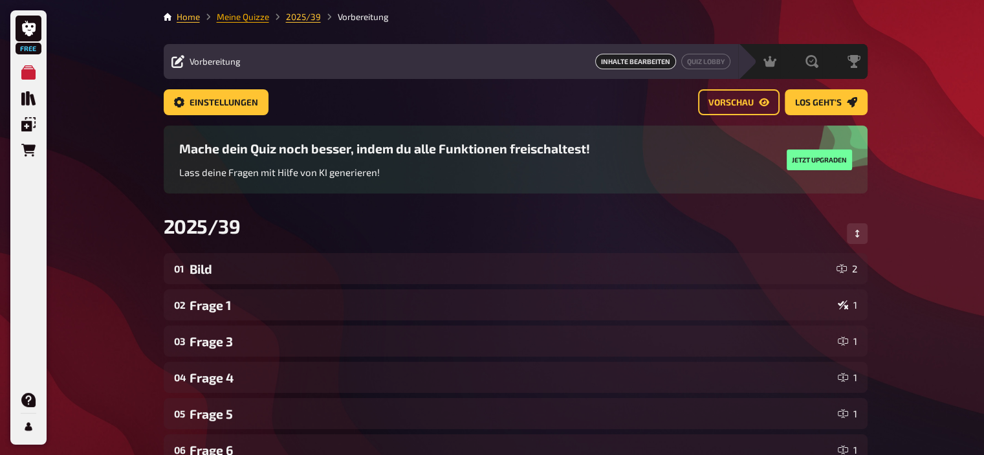
click at [251, 20] on link "Meine Quizze" at bounding box center [243, 17] width 52 height 10
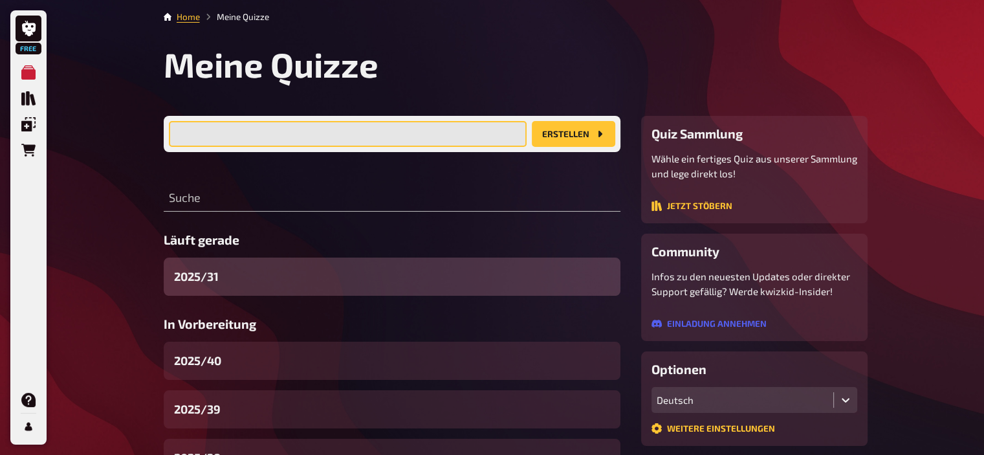
click at [303, 125] on input "text" at bounding box center [348, 134] width 358 height 26
type input "2025/41"
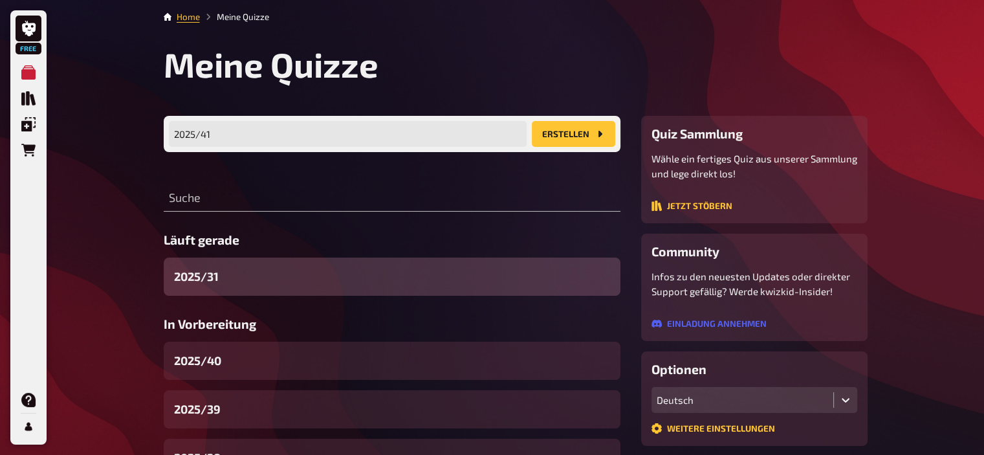
click at [569, 131] on button "Erstellen" at bounding box center [573, 134] width 83 height 26
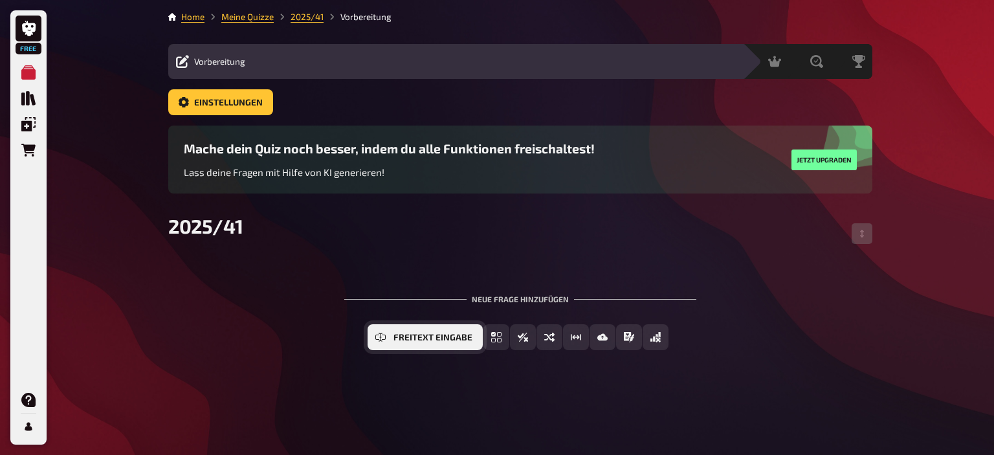
click at [424, 338] on span "Freitext Eingabe" at bounding box center [432, 337] width 79 height 9
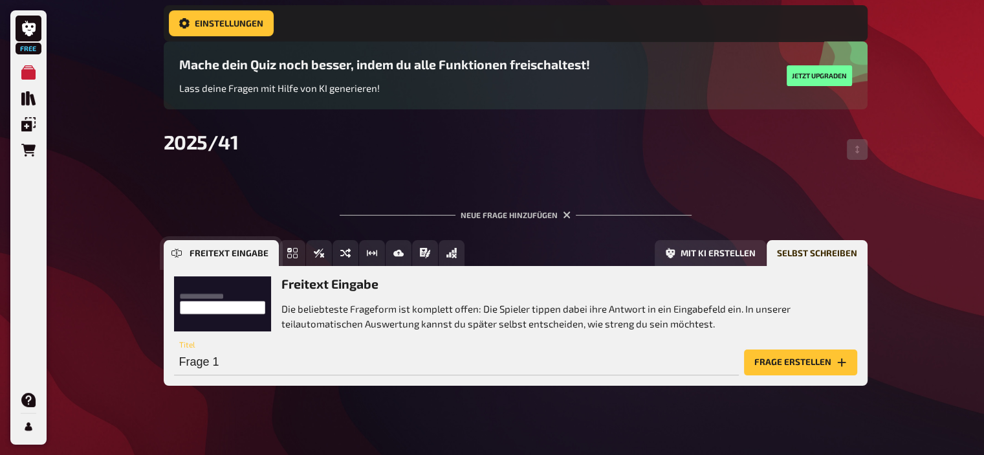
scroll to position [108, 0]
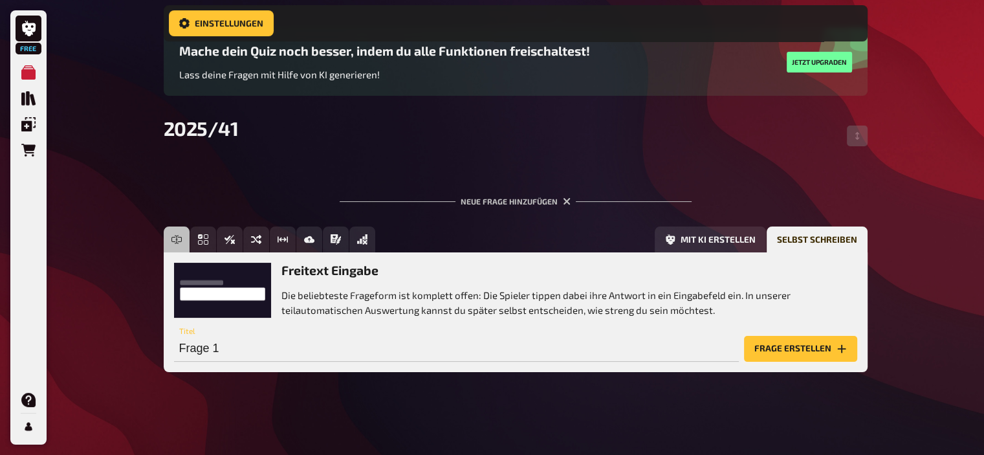
click at [771, 349] on button "Frage erstellen" at bounding box center [800, 349] width 113 height 26
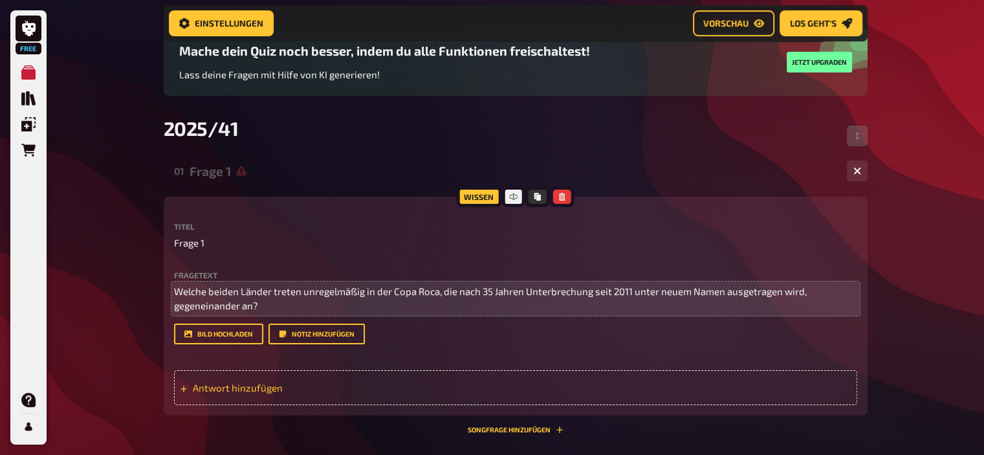
click at [288, 379] on div "Antwort hinzufügen" at bounding box center [515, 387] width 683 height 35
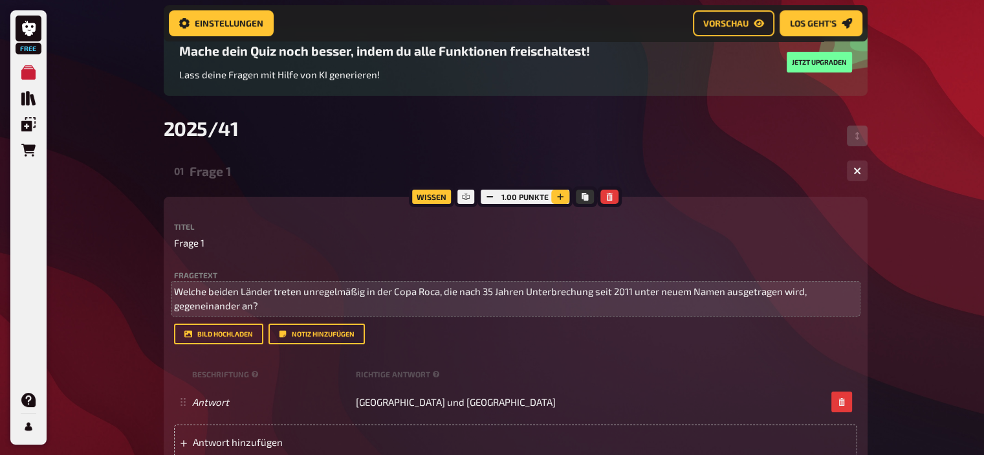
click at [563, 199] on icon "button" at bounding box center [560, 197] width 8 height 8
click at [563, 199] on icon "button" at bounding box center [561, 197] width 8 height 8
